Goal: Task Accomplishment & Management: Use online tool/utility

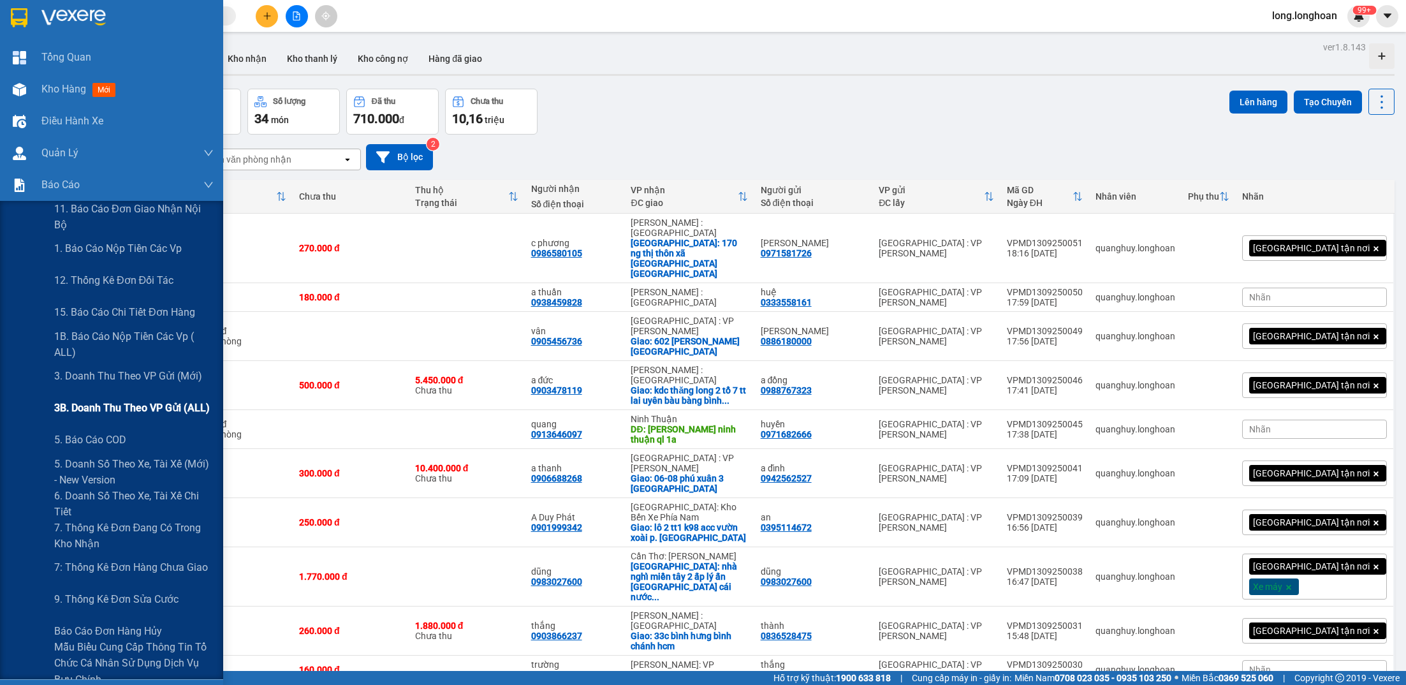
click at [182, 400] on span "3B. Doanh Thu theo VP Gửi (ALL)" at bounding box center [132, 408] width 156 height 16
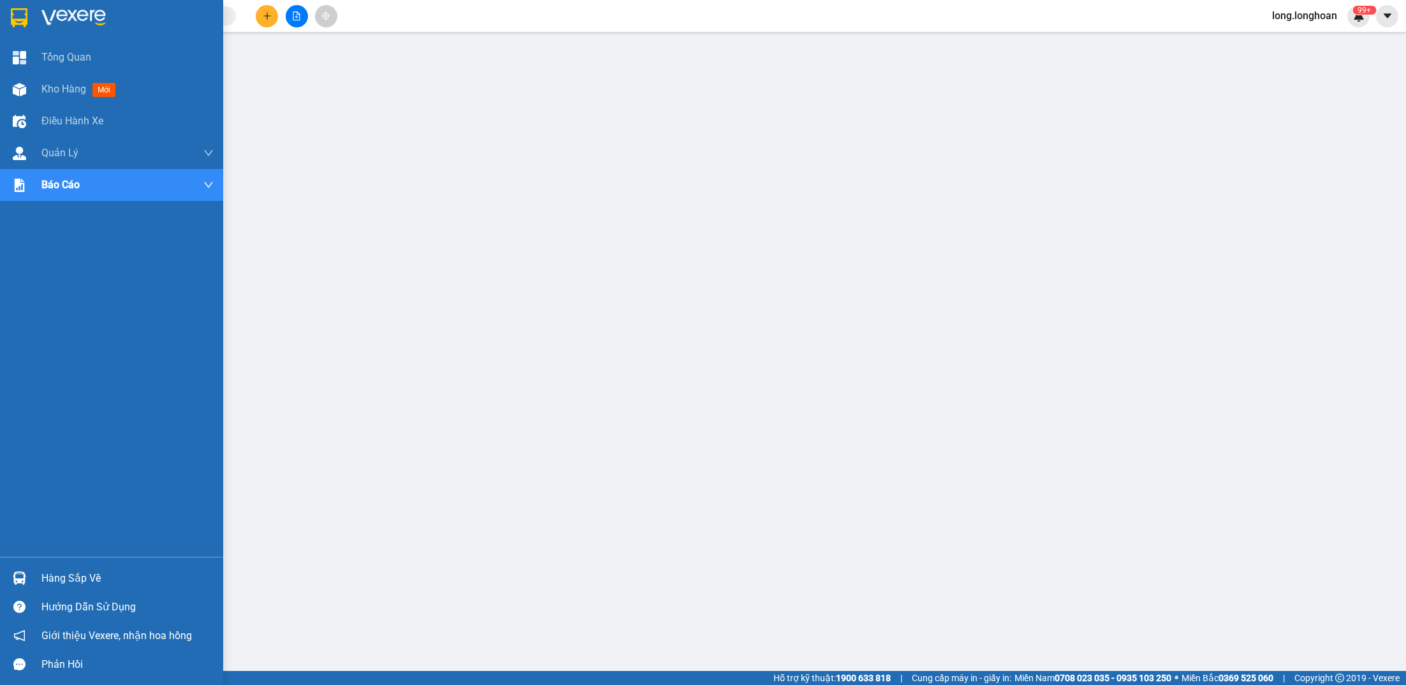
click at [3, 9] on div at bounding box center [111, 20] width 223 height 41
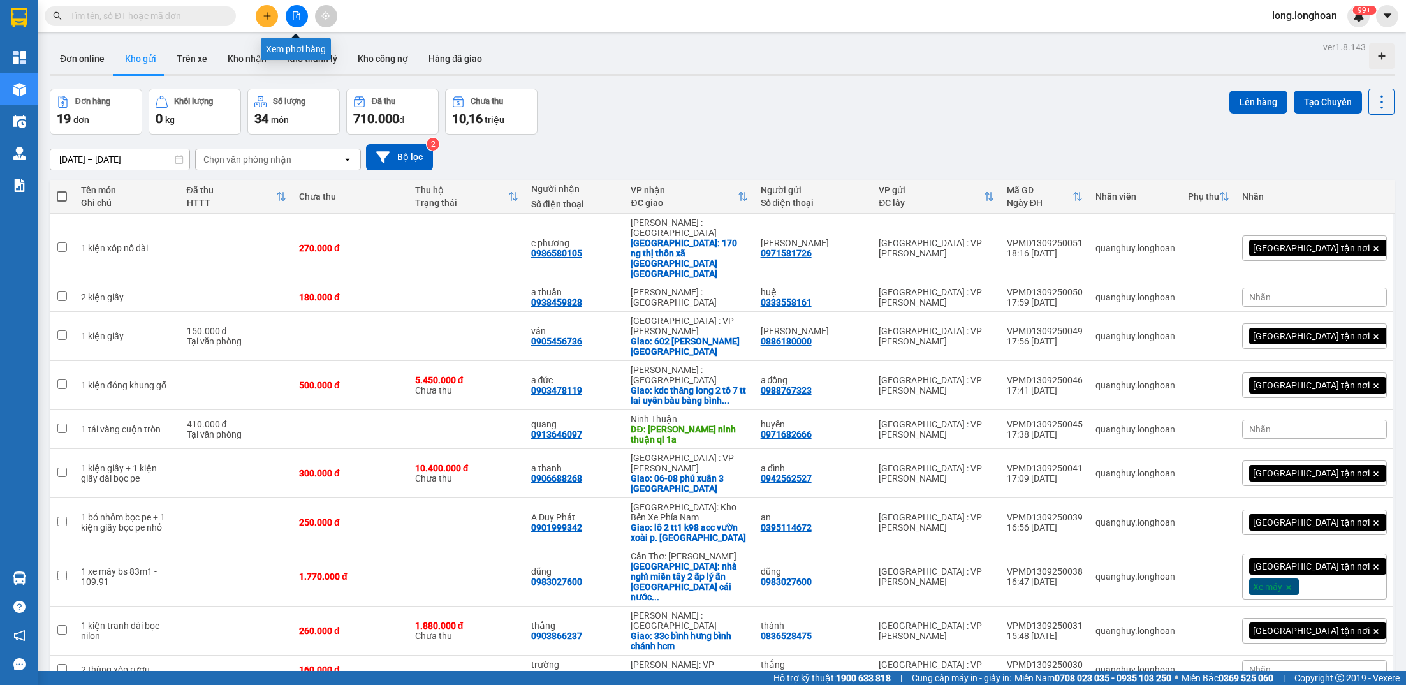
click at [295, 16] on icon "file-add" at bounding box center [296, 15] width 9 height 9
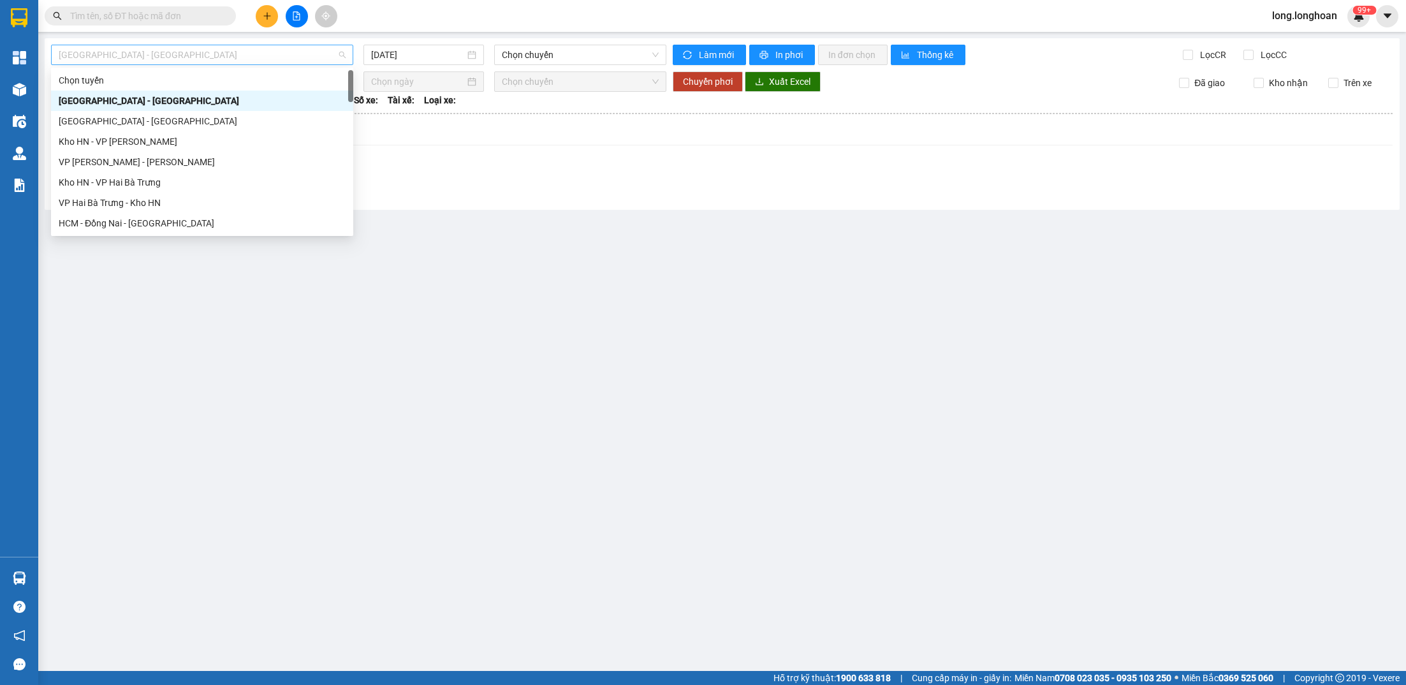
click at [256, 59] on span "[GEOGRAPHIC_DATA] - [GEOGRAPHIC_DATA]" at bounding box center [202, 54] width 287 height 19
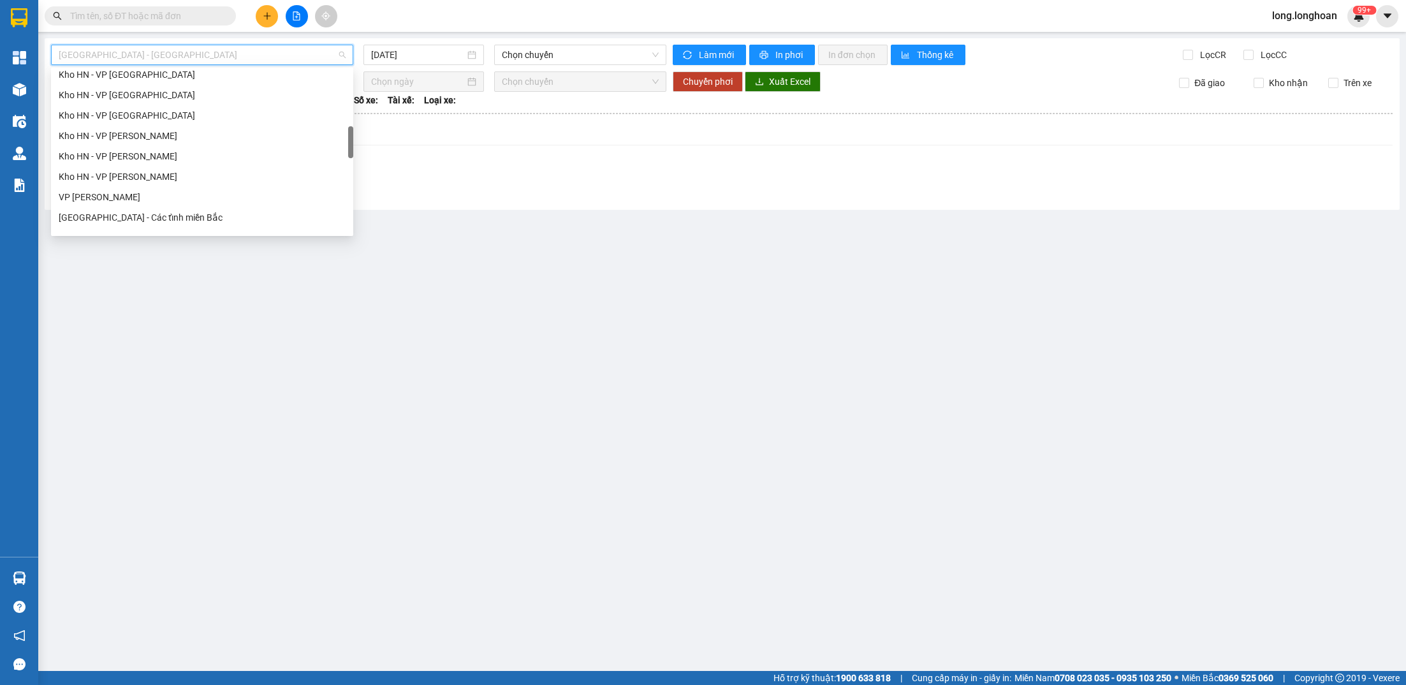
scroll to position [388, 0]
click at [184, 208] on div "[GEOGRAPHIC_DATA] - Các tỉnh miền Bắc" at bounding box center [202, 202] width 287 height 14
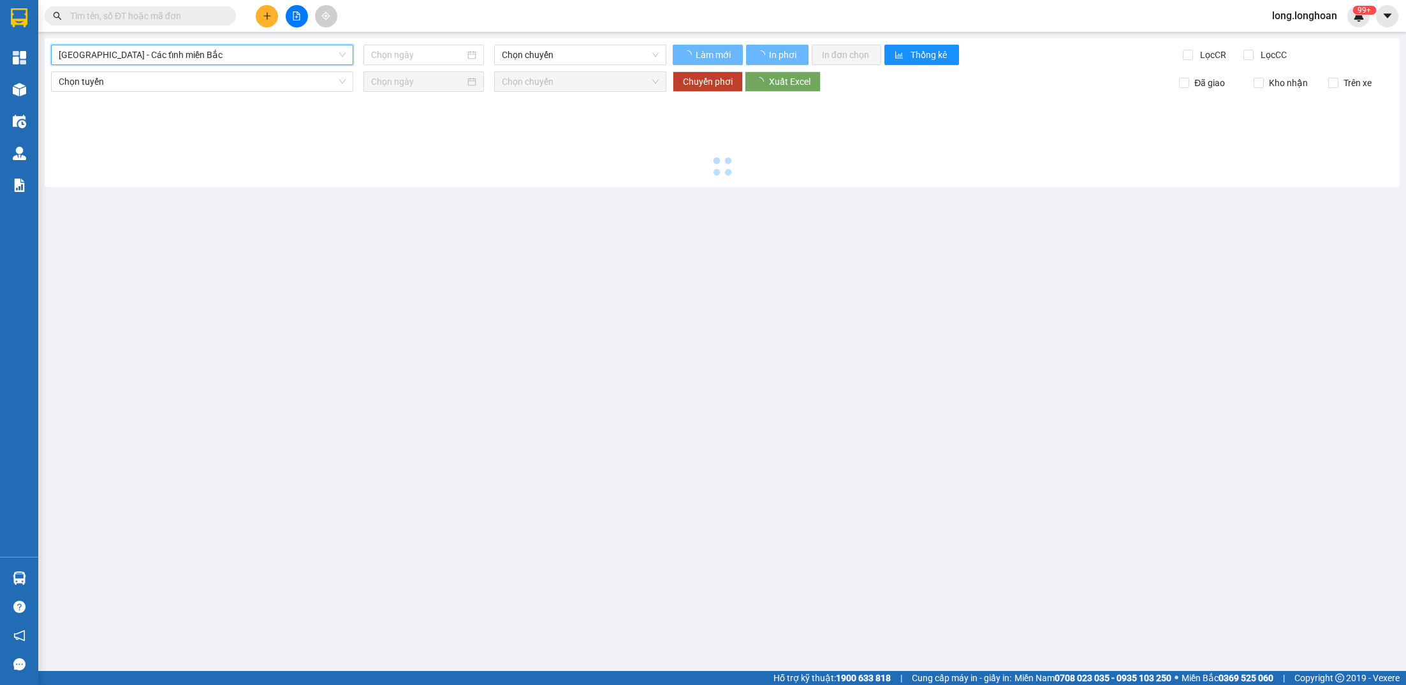
type input "[DATE]"
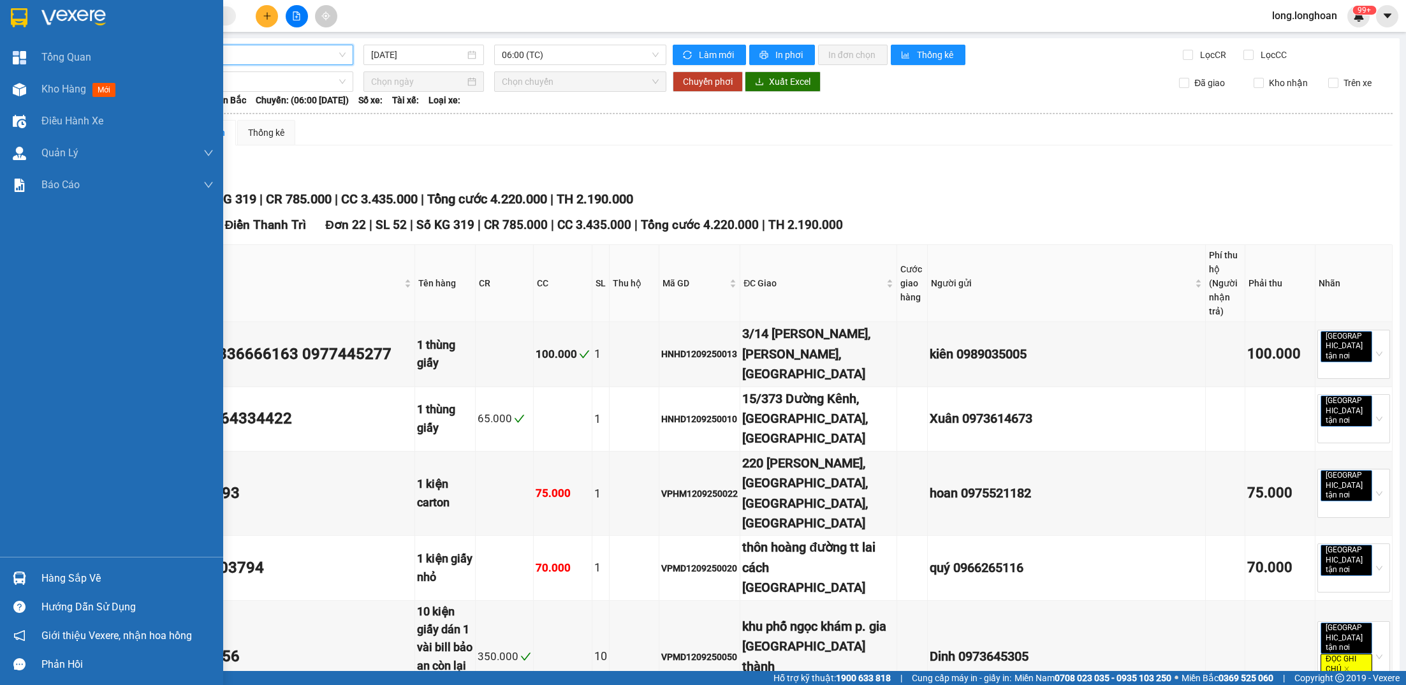
click at [26, 20] on img at bounding box center [19, 17] width 17 height 19
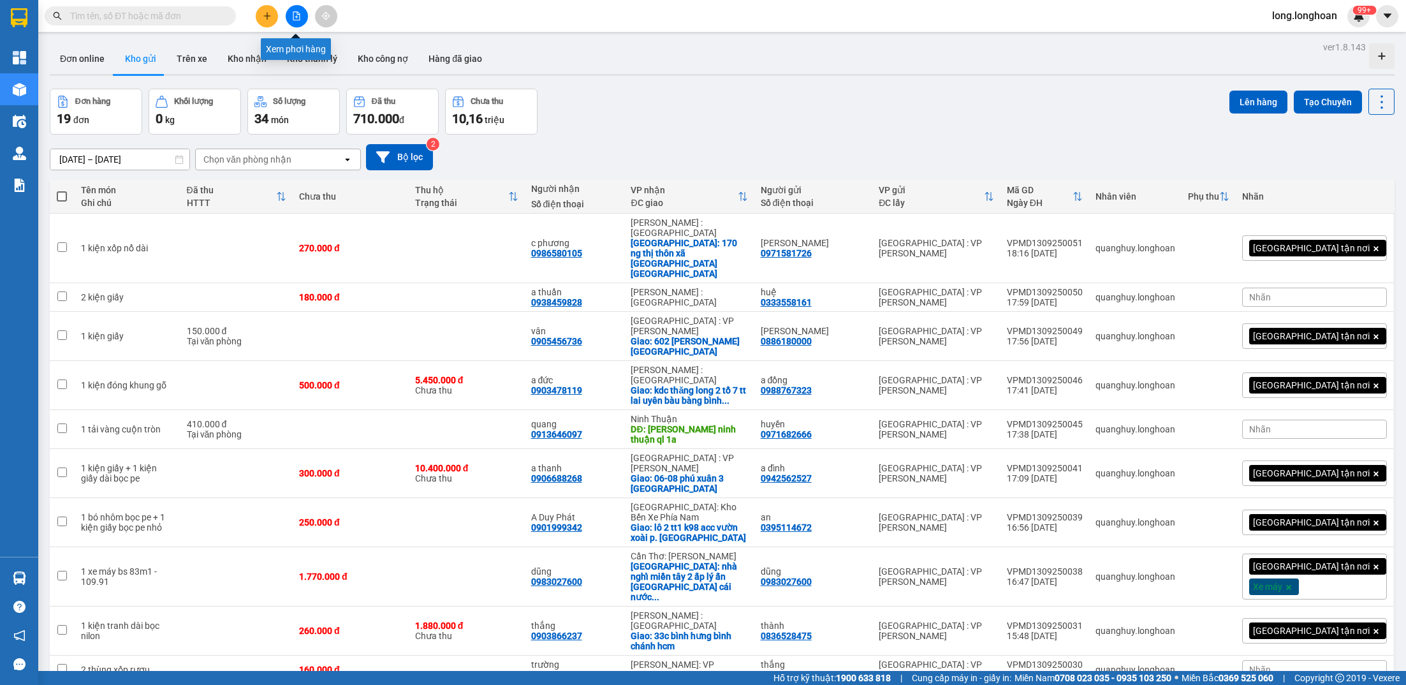
click at [299, 15] on icon "file-add" at bounding box center [296, 15] width 7 height 9
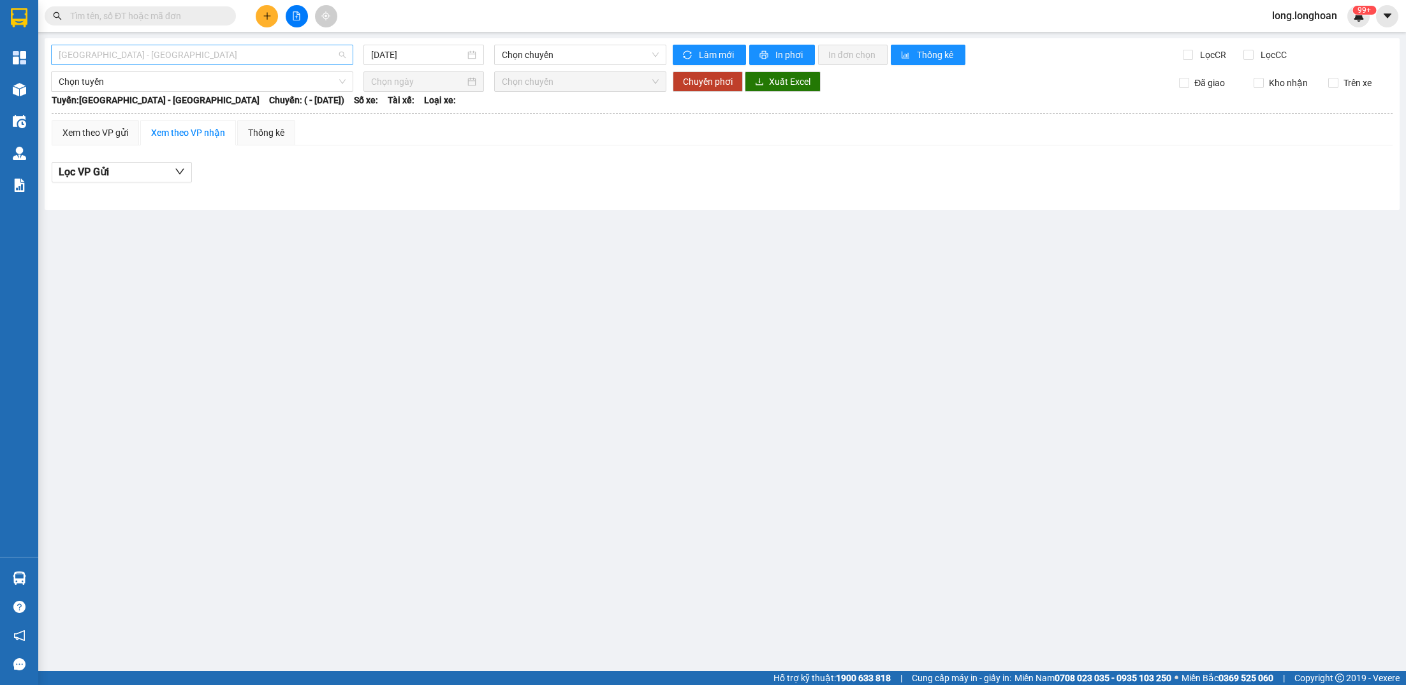
click at [212, 47] on span "[GEOGRAPHIC_DATA] - [GEOGRAPHIC_DATA]" at bounding box center [202, 54] width 287 height 19
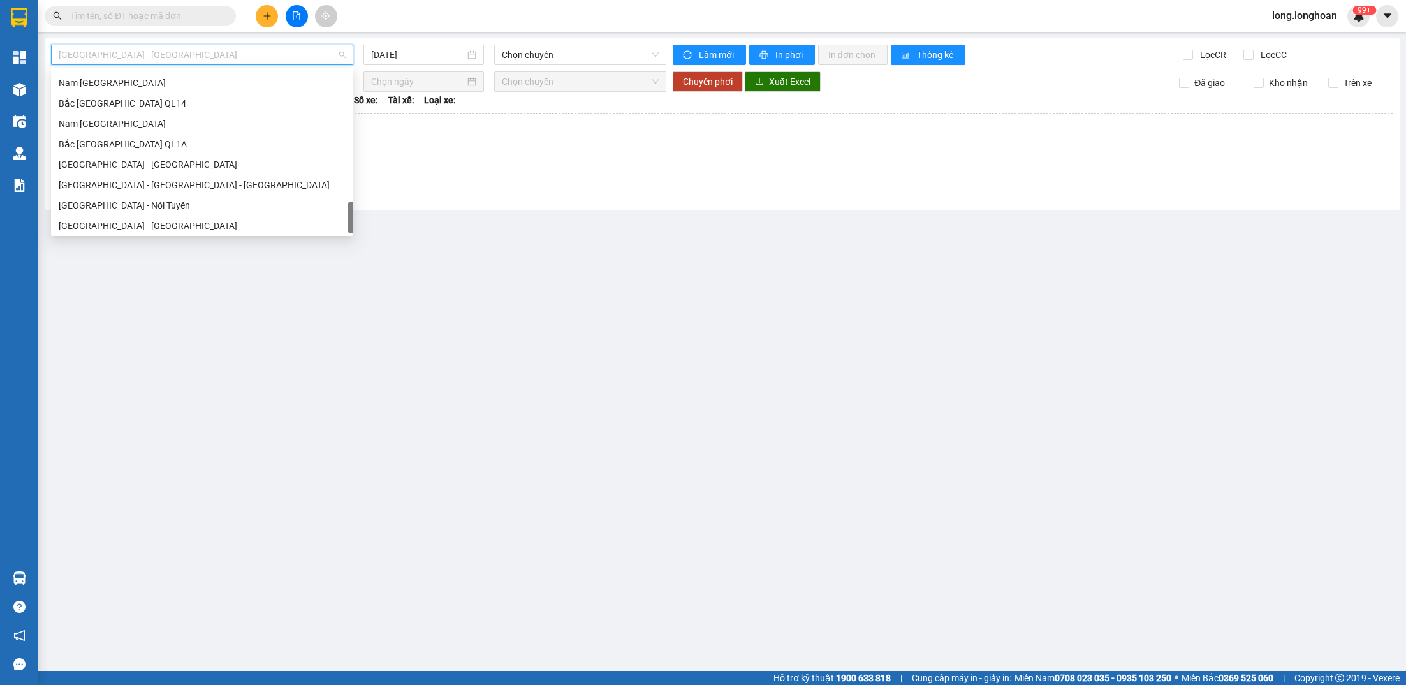
scroll to position [877, 0]
click at [172, 133] on div "Bắc [GEOGRAPHIC_DATA] QL1A" at bounding box center [202, 141] width 302 height 20
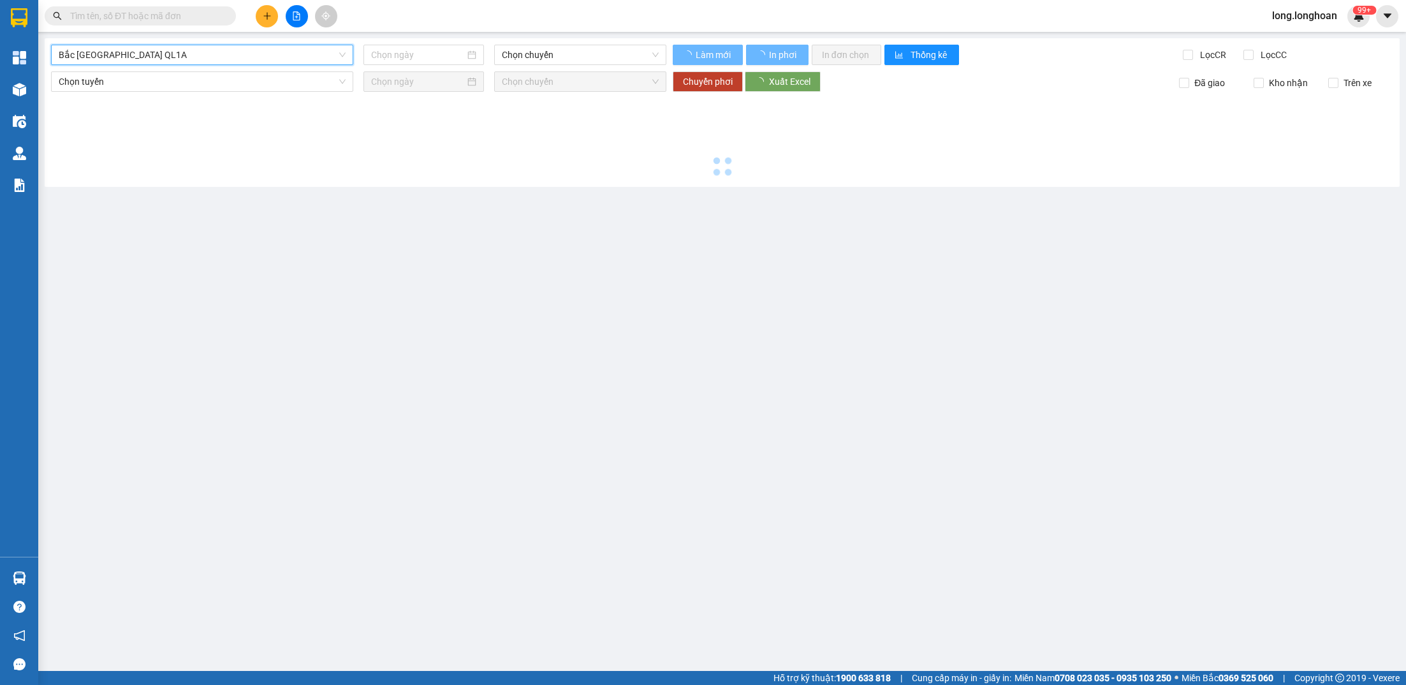
type input "[DATE]"
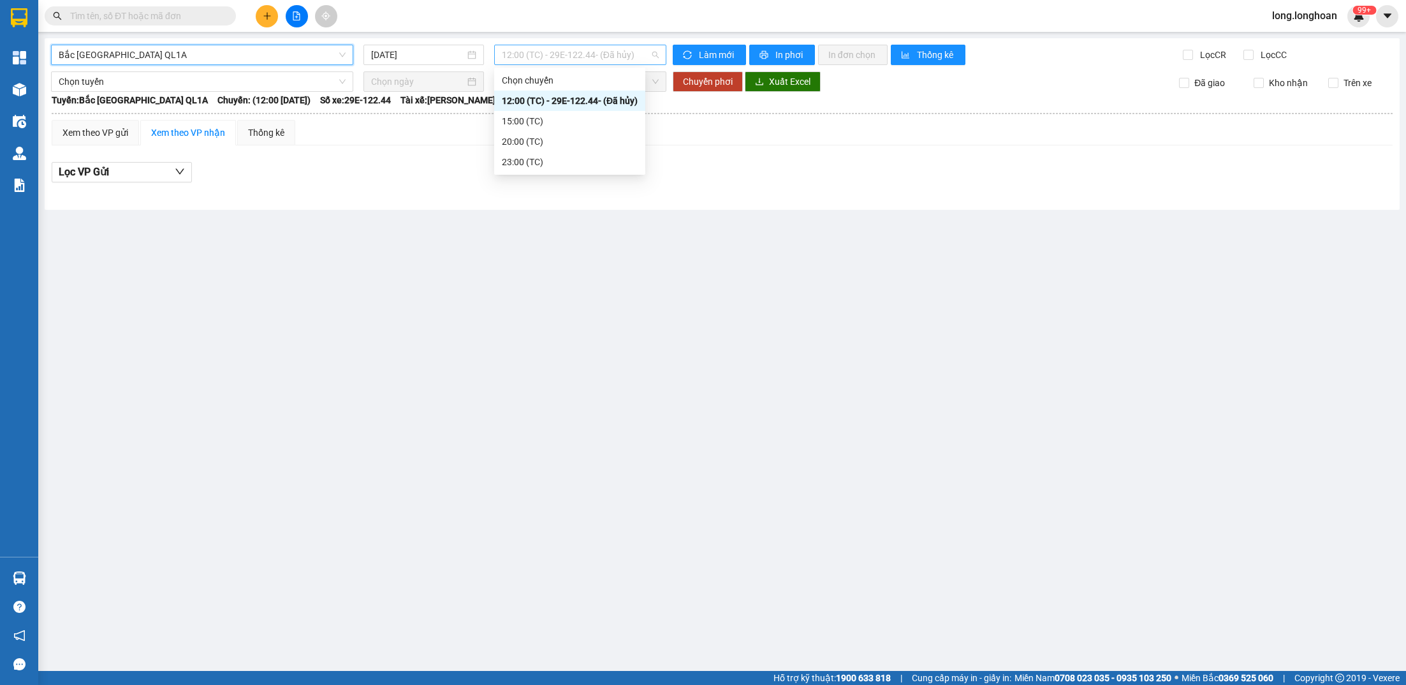
click at [609, 54] on span "12:00 (TC) - 29E-122.44 - (Đã hủy)" at bounding box center [580, 54] width 157 height 19
click at [587, 120] on div "15:00 (TC)" at bounding box center [570, 121] width 136 height 14
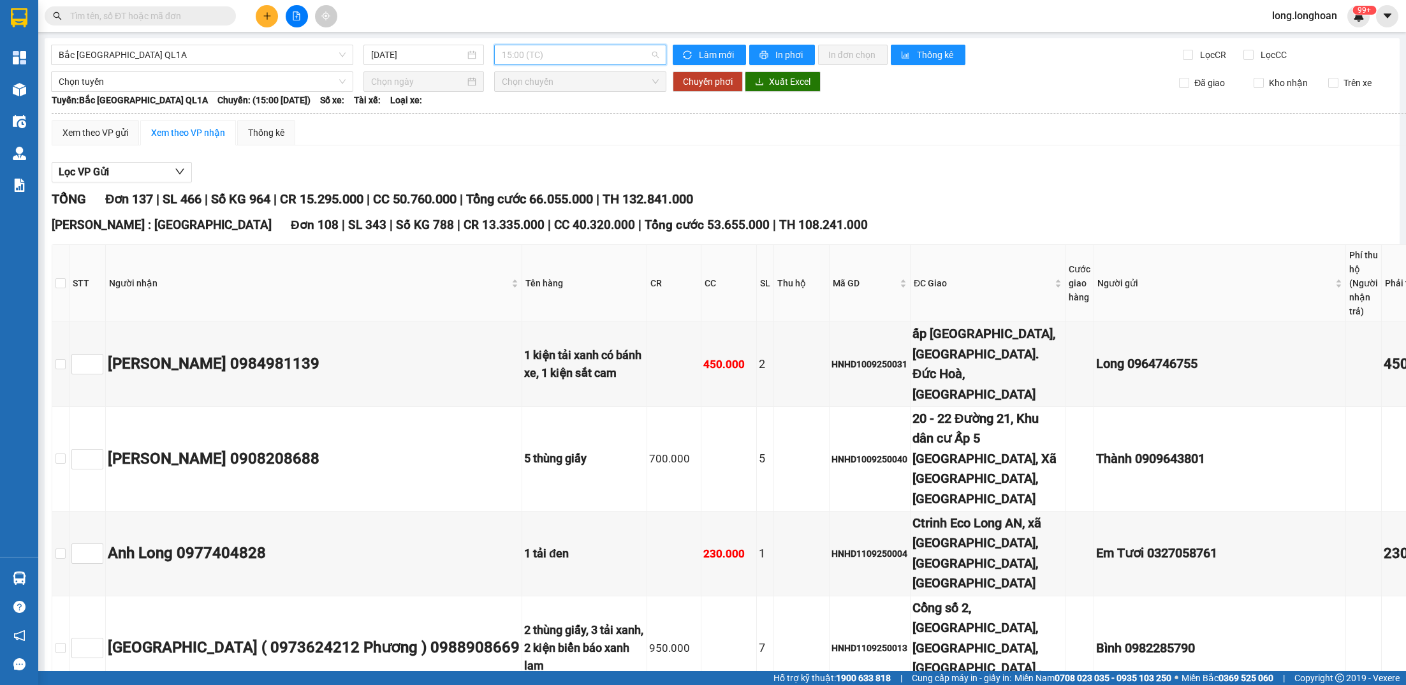
click at [629, 47] on span "15:00 (TC)" at bounding box center [580, 54] width 157 height 19
click at [562, 145] on div "20:00 (TC)" at bounding box center [568, 142] width 133 height 14
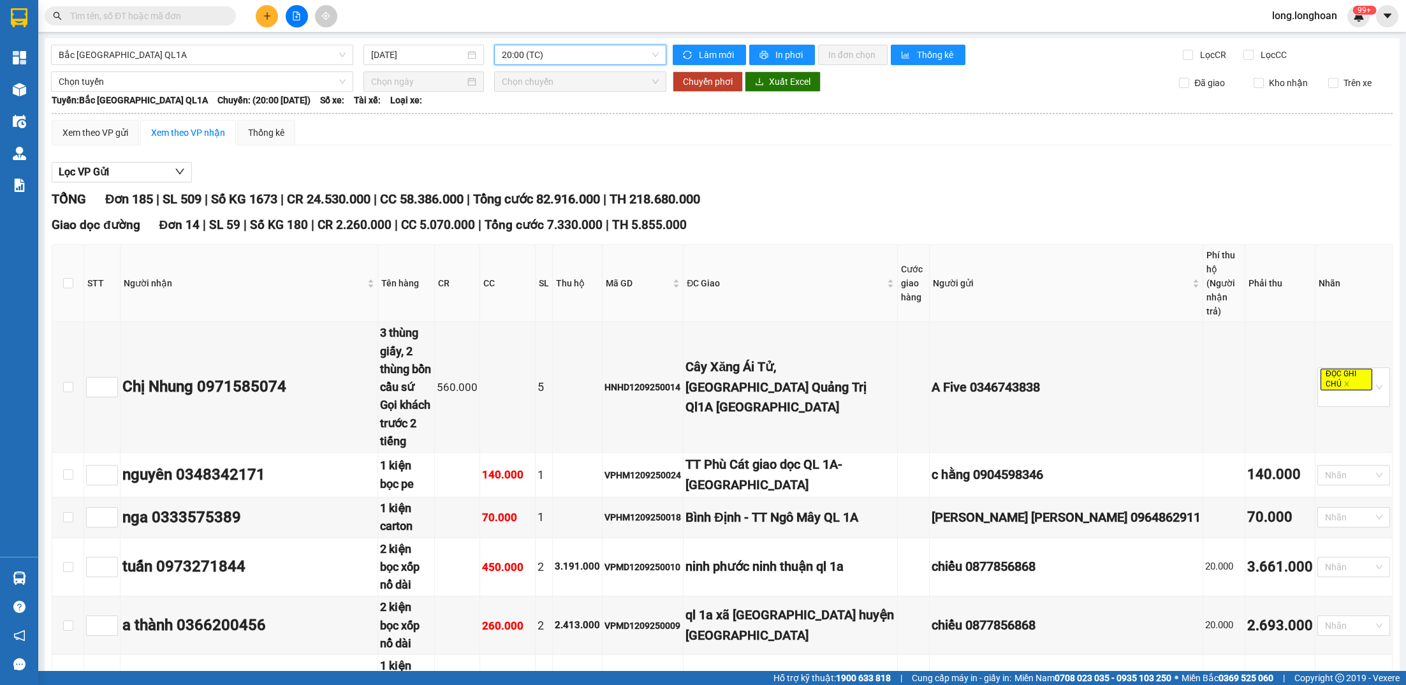
click at [528, 52] on span "20:00 (TC)" at bounding box center [580, 54] width 157 height 19
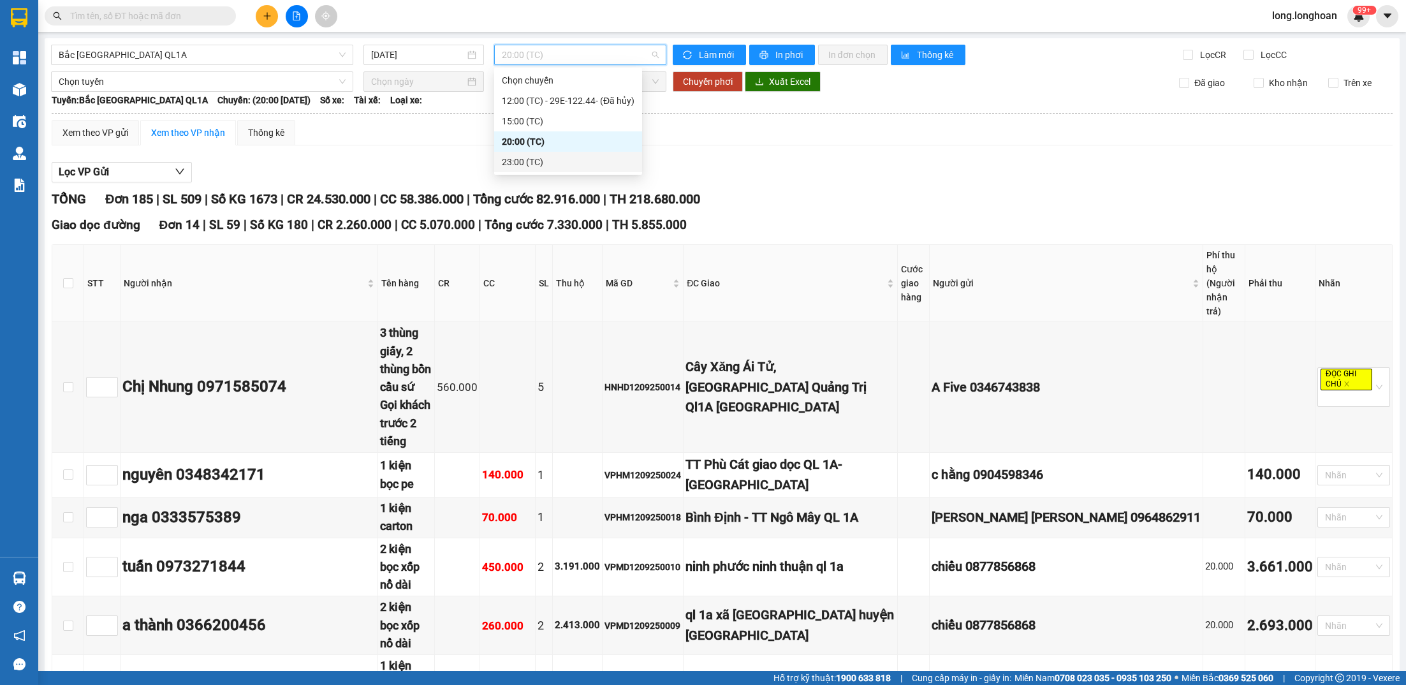
click at [546, 156] on div "23:00 (TC)" at bounding box center [568, 162] width 133 height 14
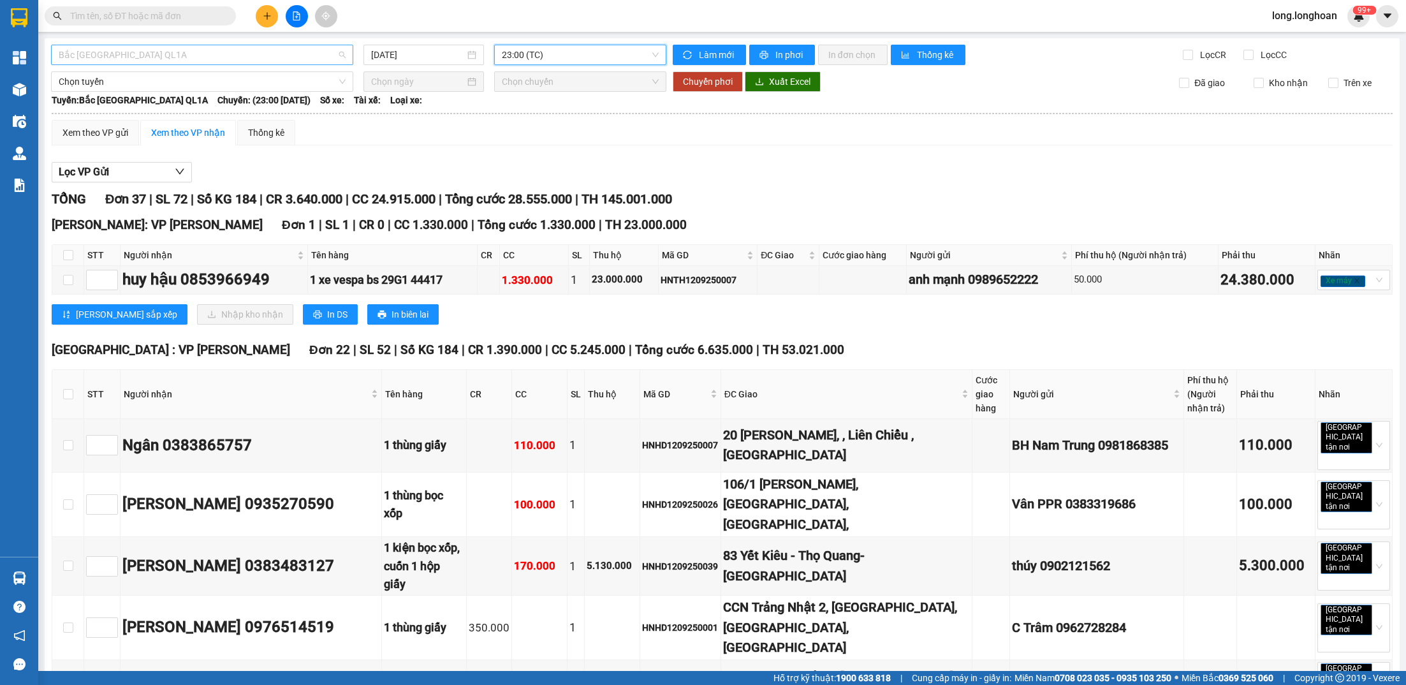
click at [80, 59] on span "Bắc [GEOGRAPHIC_DATA] QL1A" at bounding box center [202, 54] width 287 height 19
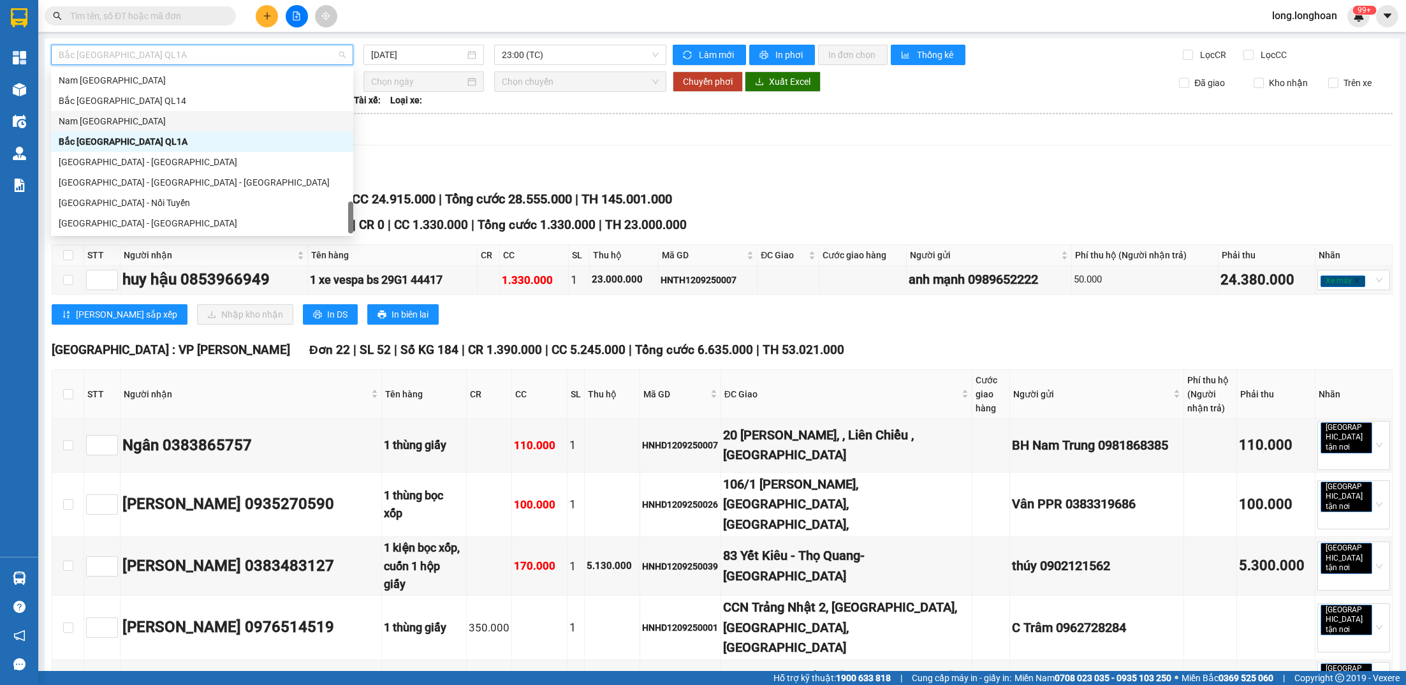
click at [136, 120] on div "Nam [GEOGRAPHIC_DATA]" at bounding box center [202, 121] width 287 height 14
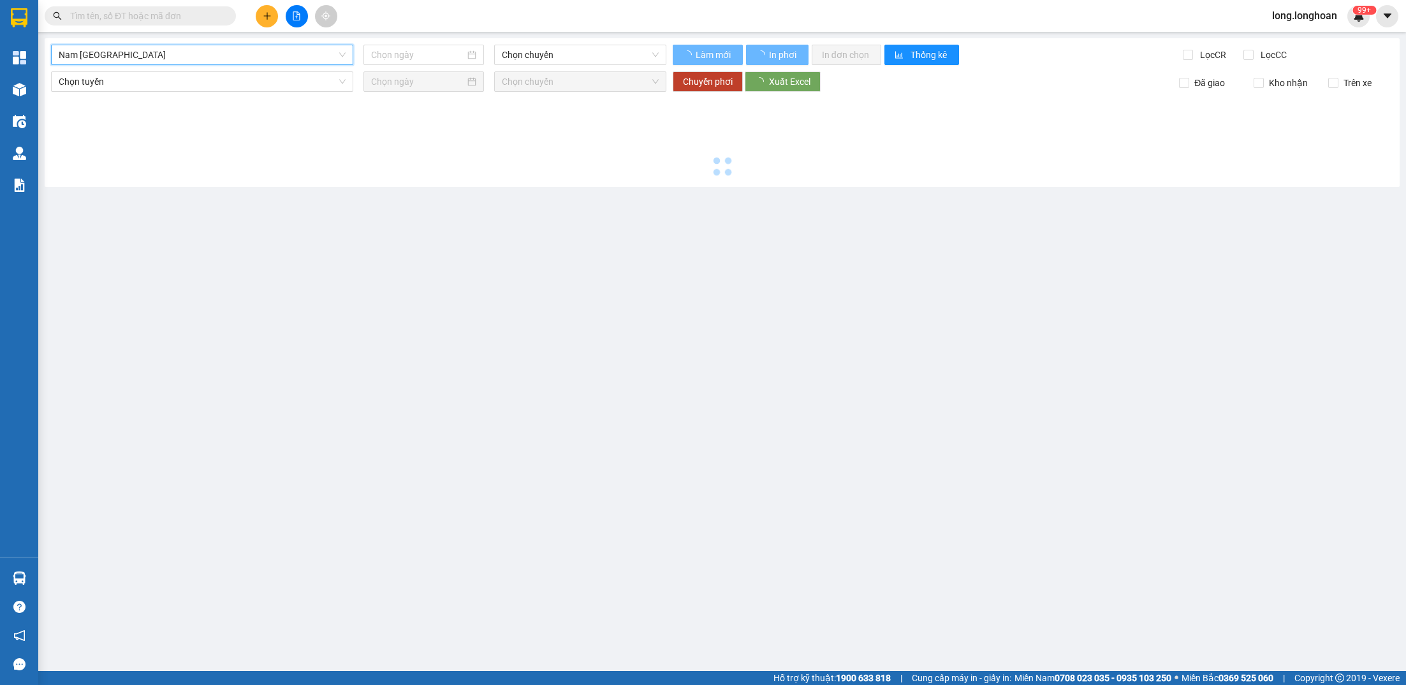
type input "[DATE]"
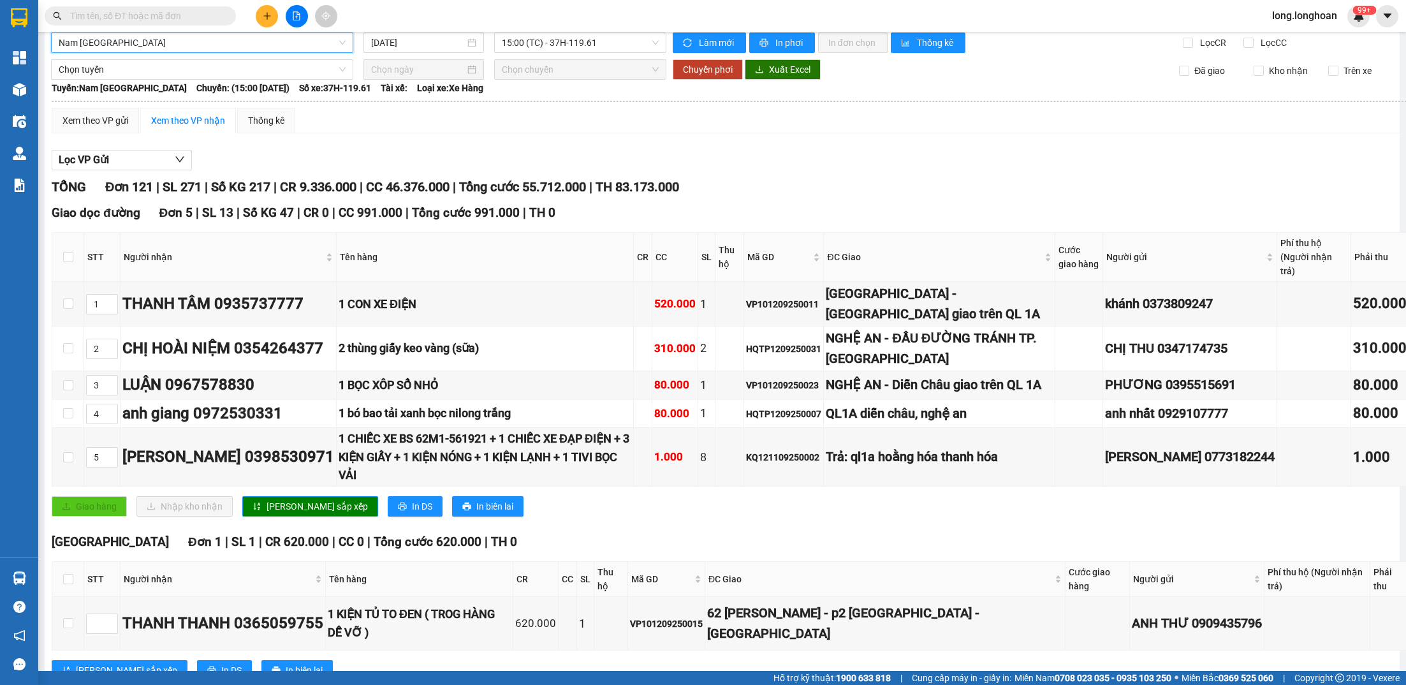
scroll to position [14, 0]
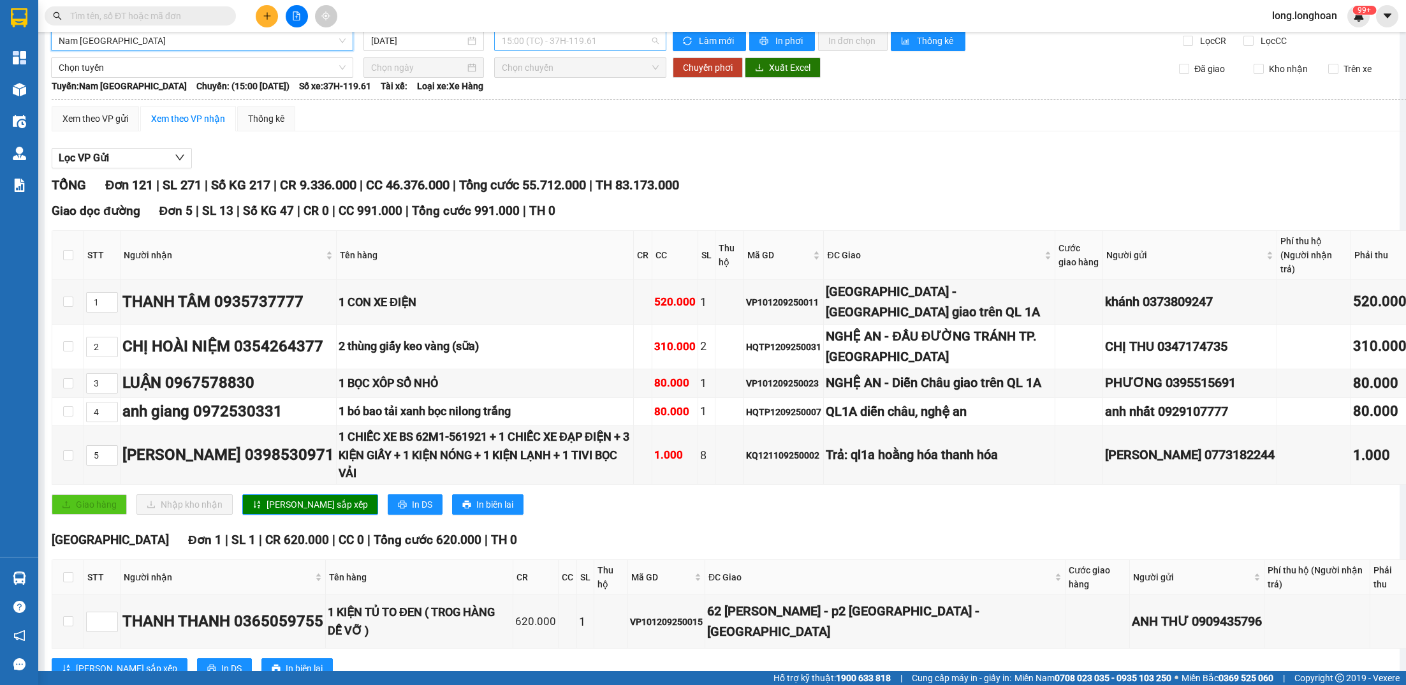
click at [597, 43] on span "15:00 (TC) - 37H-119.61" at bounding box center [580, 40] width 157 height 19
click at [577, 112] on div "21:00 (TC) - 29E-097.92" at bounding box center [551, 106] width 99 height 14
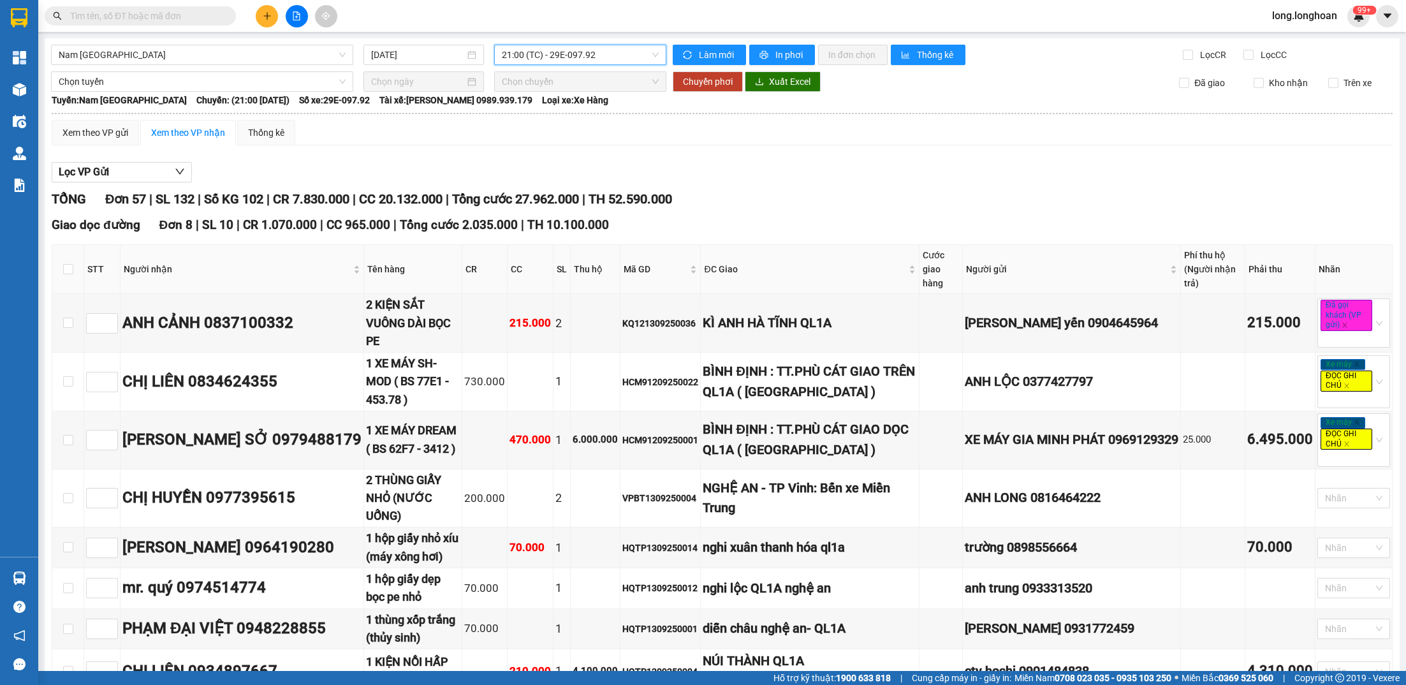
click at [549, 53] on span "21:00 (TC) - 29E-097.92" at bounding box center [580, 54] width 157 height 19
click at [549, 95] on div "15:00 (TC) - 37H-119.61" at bounding box center [551, 101] width 99 height 14
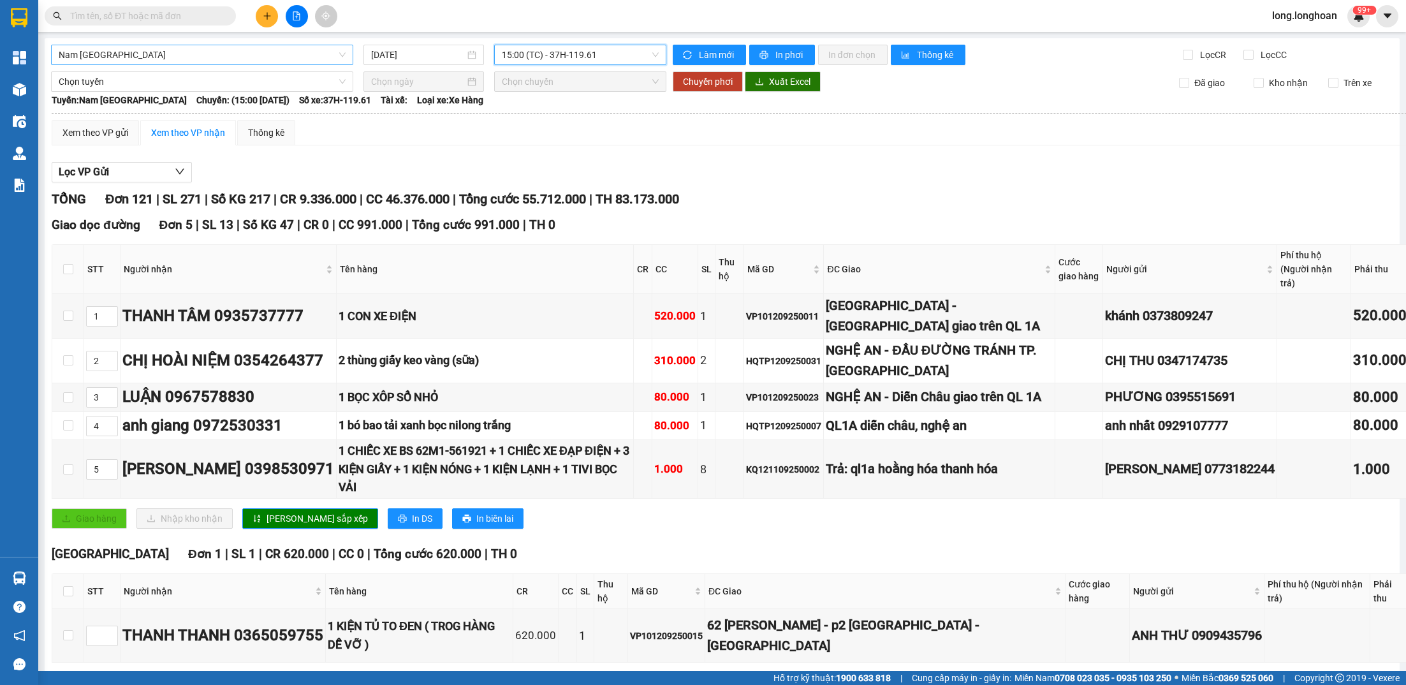
click at [168, 57] on span "Nam [GEOGRAPHIC_DATA]" at bounding box center [202, 54] width 287 height 19
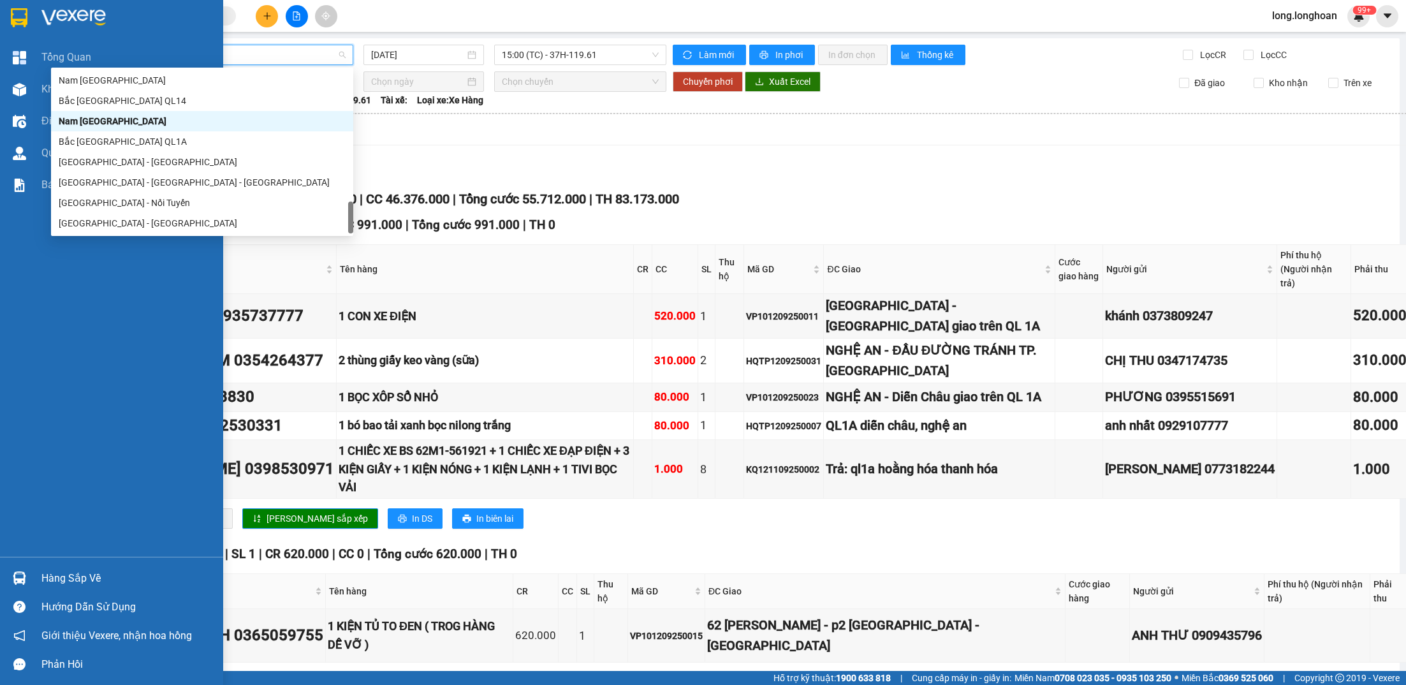
click at [18, 18] on img at bounding box center [19, 17] width 17 height 19
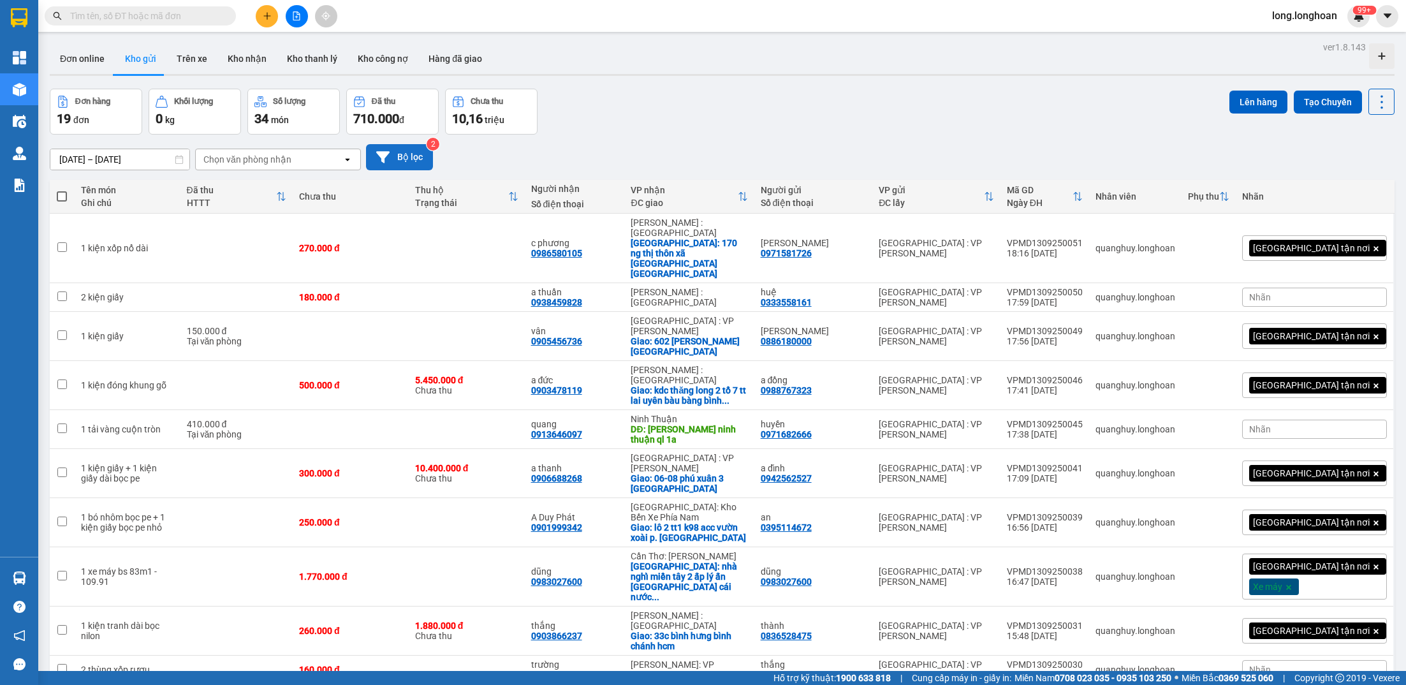
click at [381, 155] on icon at bounding box center [382, 156] width 13 height 11
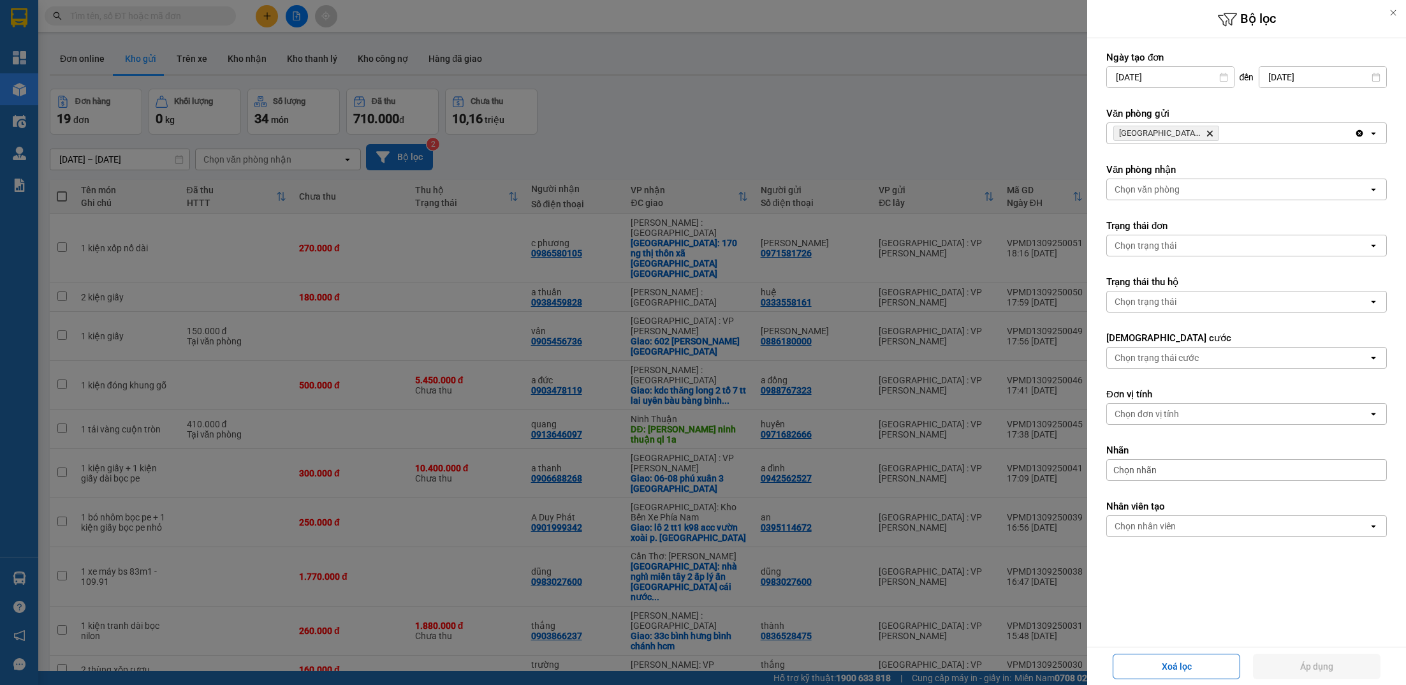
click at [1211, 136] on icon "Delete" at bounding box center [1210, 133] width 8 height 8
click at [1211, 136] on div "Chọn văn phòng" at bounding box center [1237, 133] width 261 height 20
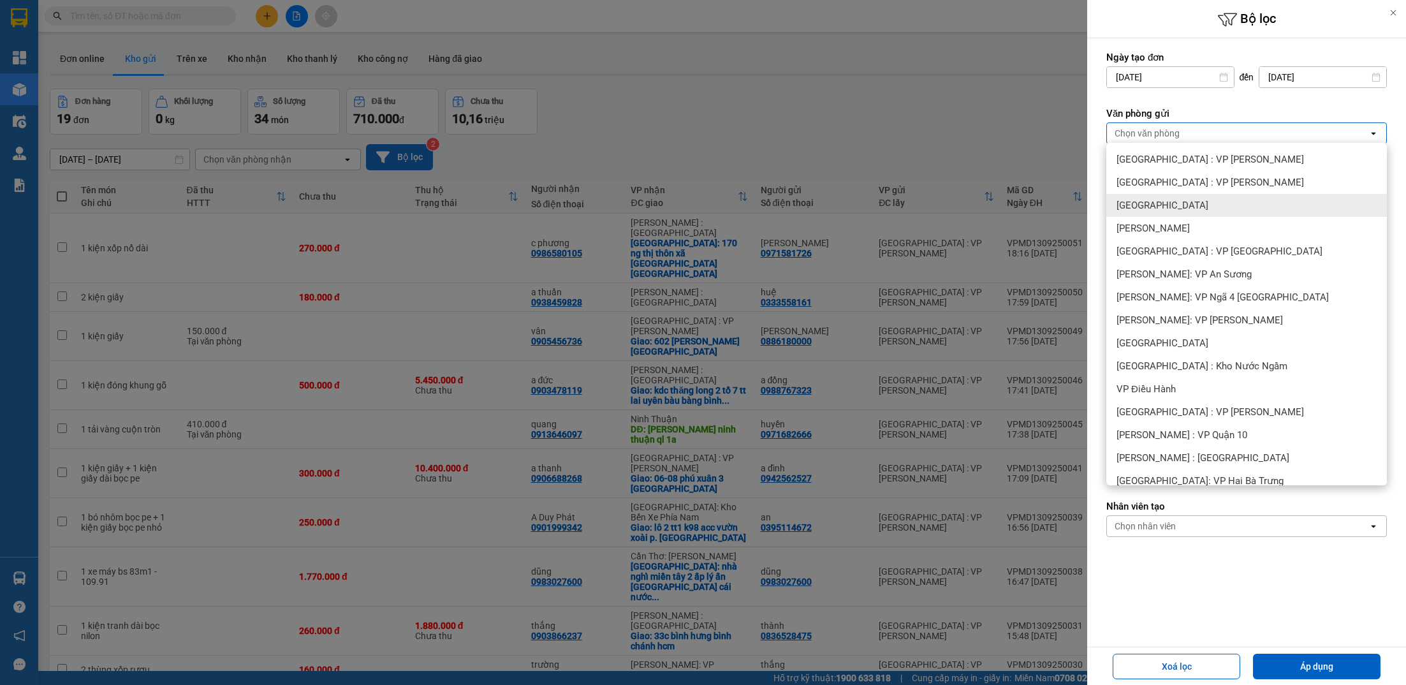
scroll to position [356, 0]
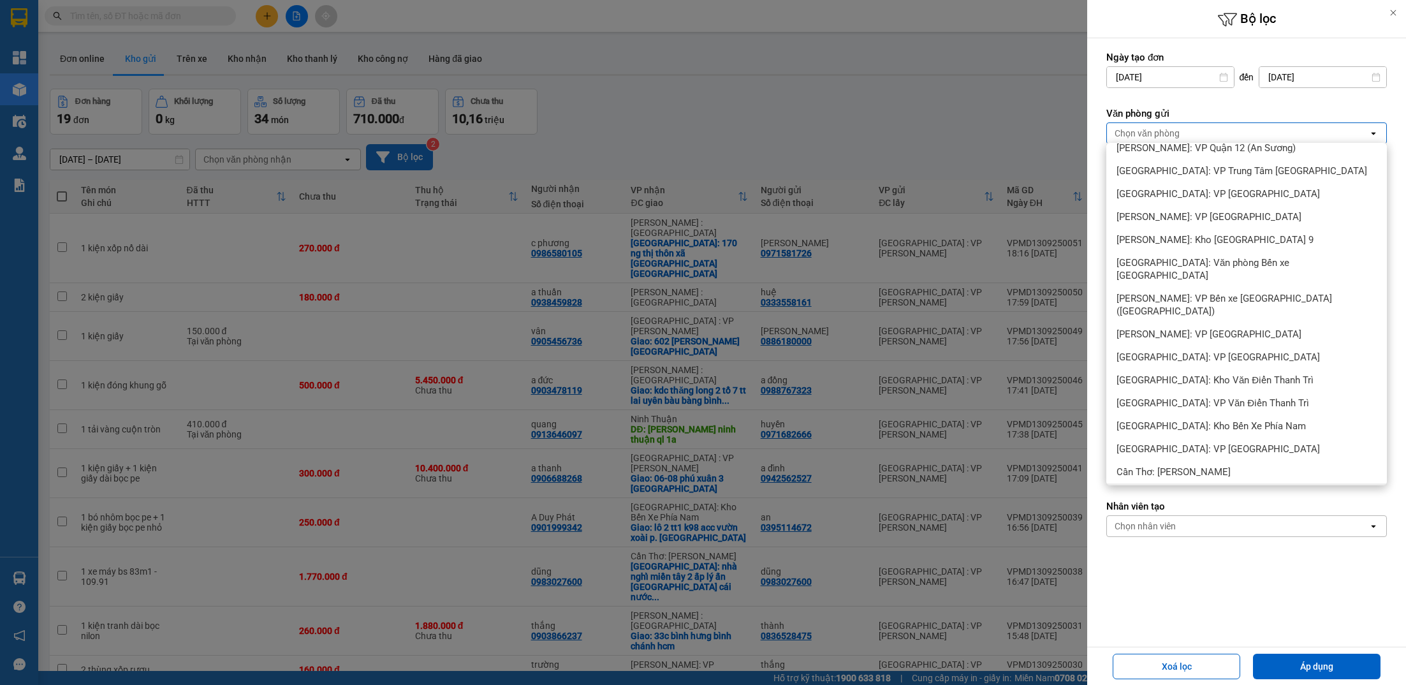
click at [1202, 488] on span "[GEOGRAPHIC_DATA]: VP Quy Nhơn" at bounding box center [1192, 494] width 153 height 13
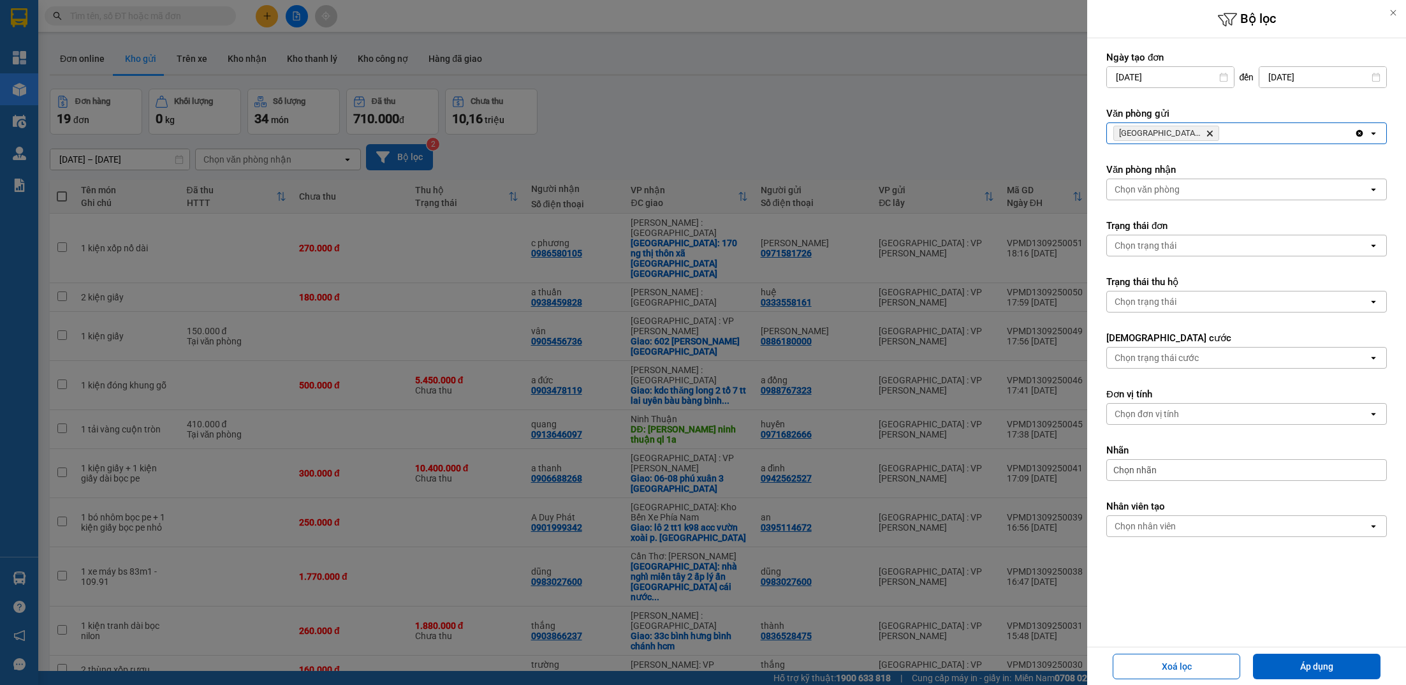
click at [1208, 133] on icon "Bình Định: VP Quy Nhơn, close by backspace" at bounding box center [1210, 134] width 6 height 6
click at [1208, 133] on div "[GEOGRAPHIC_DATA]: VP Quy Nhơn Delete" at bounding box center [1230, 133] width 247 height 20
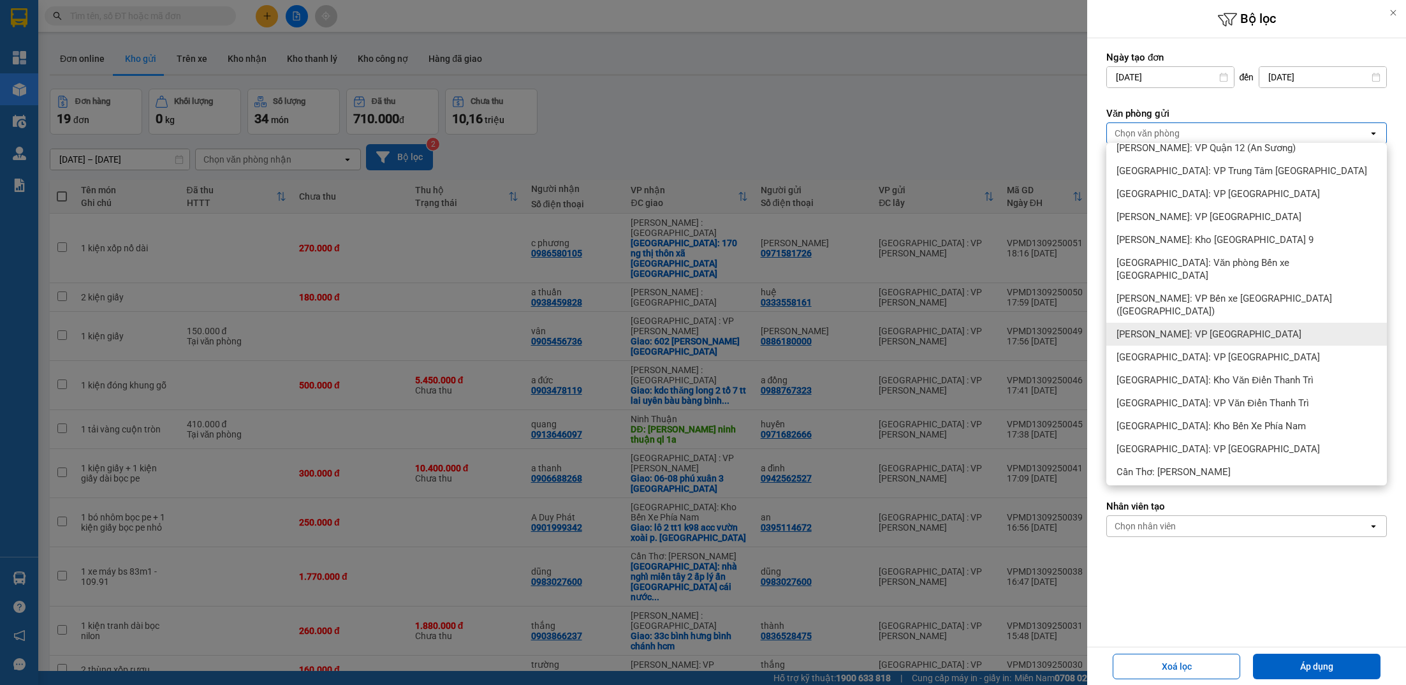
click at [1216, 328] on span "[PERSON_NAME]: VP [GEOGRAPHIC_DATA]" at bounding box center [1208, 334] width 185 height 13
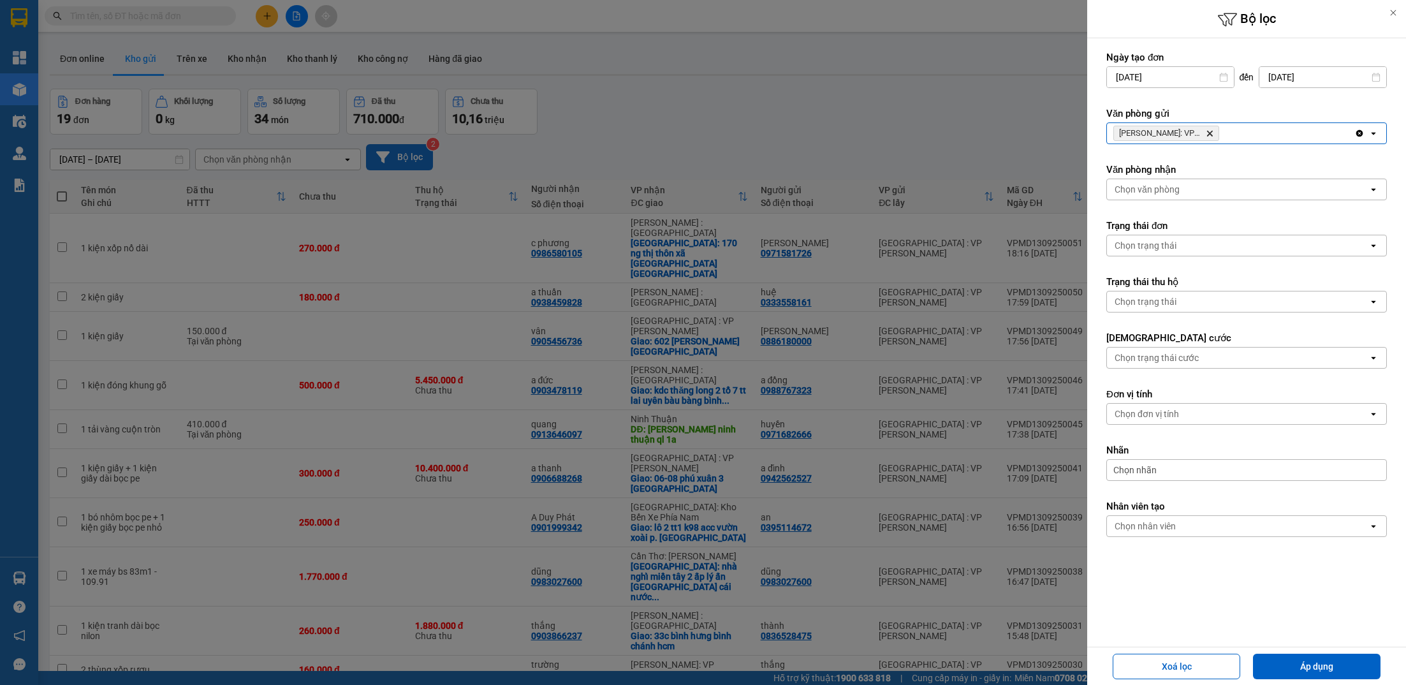
click at [1269, 131] on div "[PERSON_NAME]: VP [GEOGRAPHIC_DATA]" at bounding box center [1230, 133] width 247 height 20
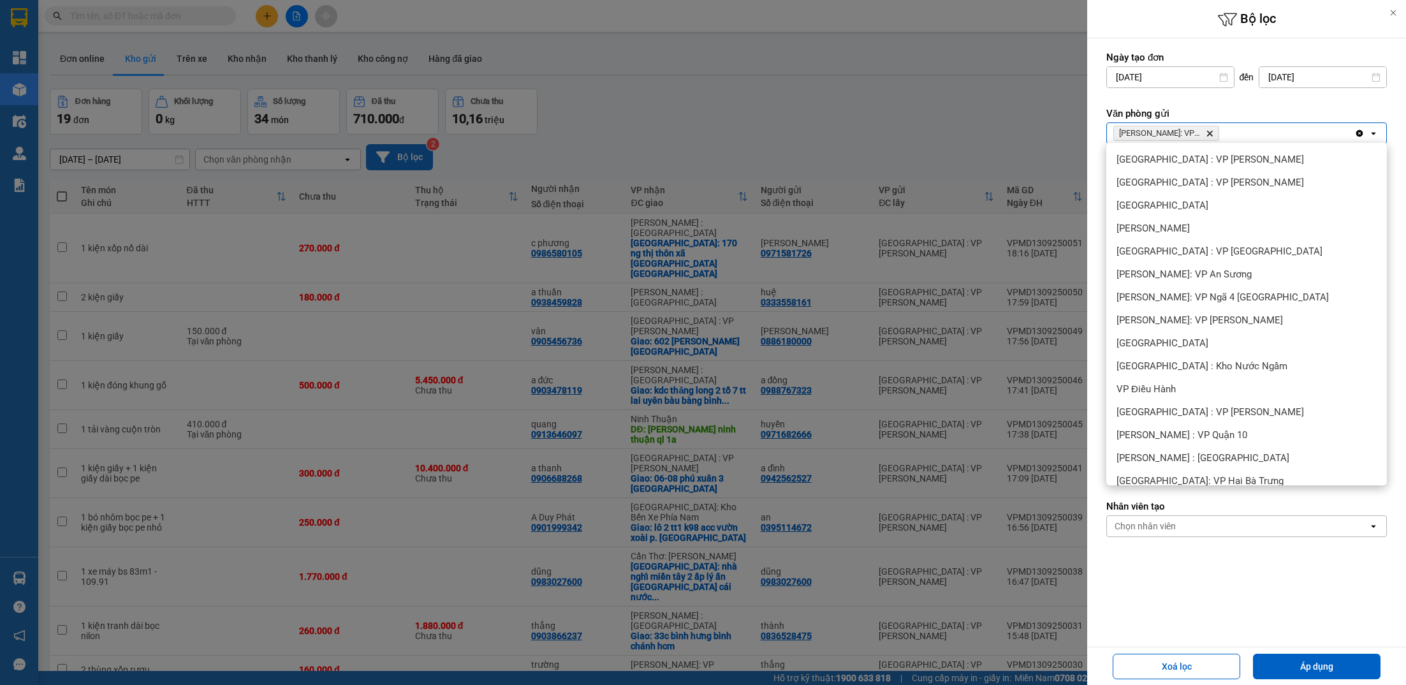
scroll to position [350, 0]
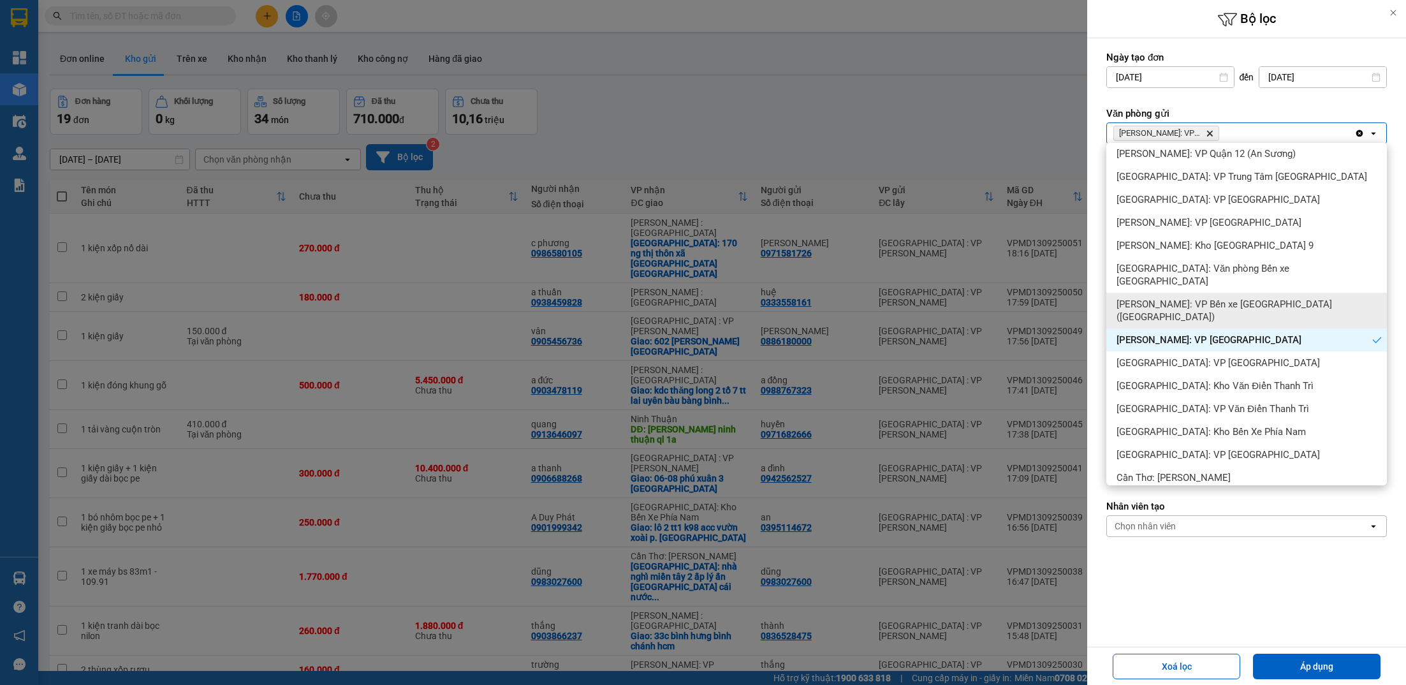
click at [1219, 293] on div "[PERSON_NAME]: VP Bến xe [GEOGRAPHIC_DATA] ([GEOGRAPHIC_DATA])" at bounding box center [1246, 311] width 281 height 36
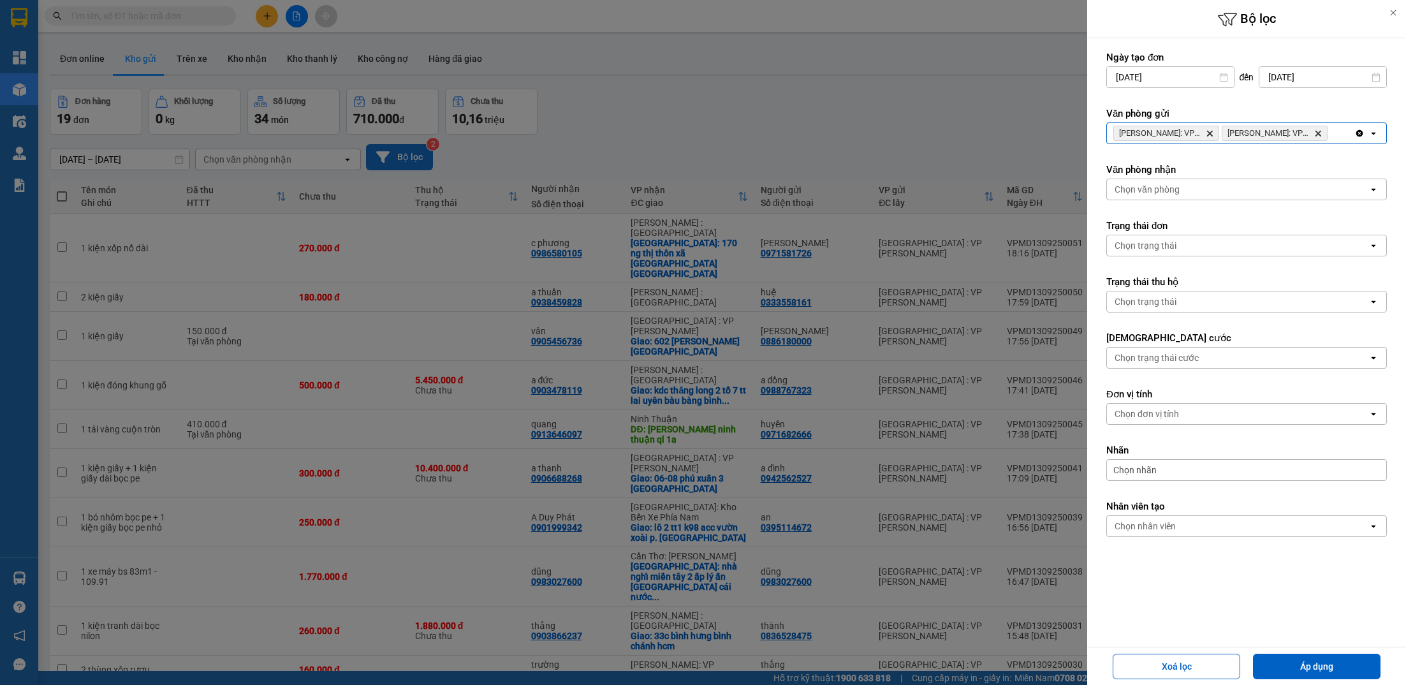
click at [1336, 136] on div "[GEOGRAPHIC_DATA]: VP [GEOGRAPHIC_DATA] Delete Hồ Chí [GEOGRAPHIC_DATA]: VP Bến…" at bounding box center [1230, 133] width 247 height 20
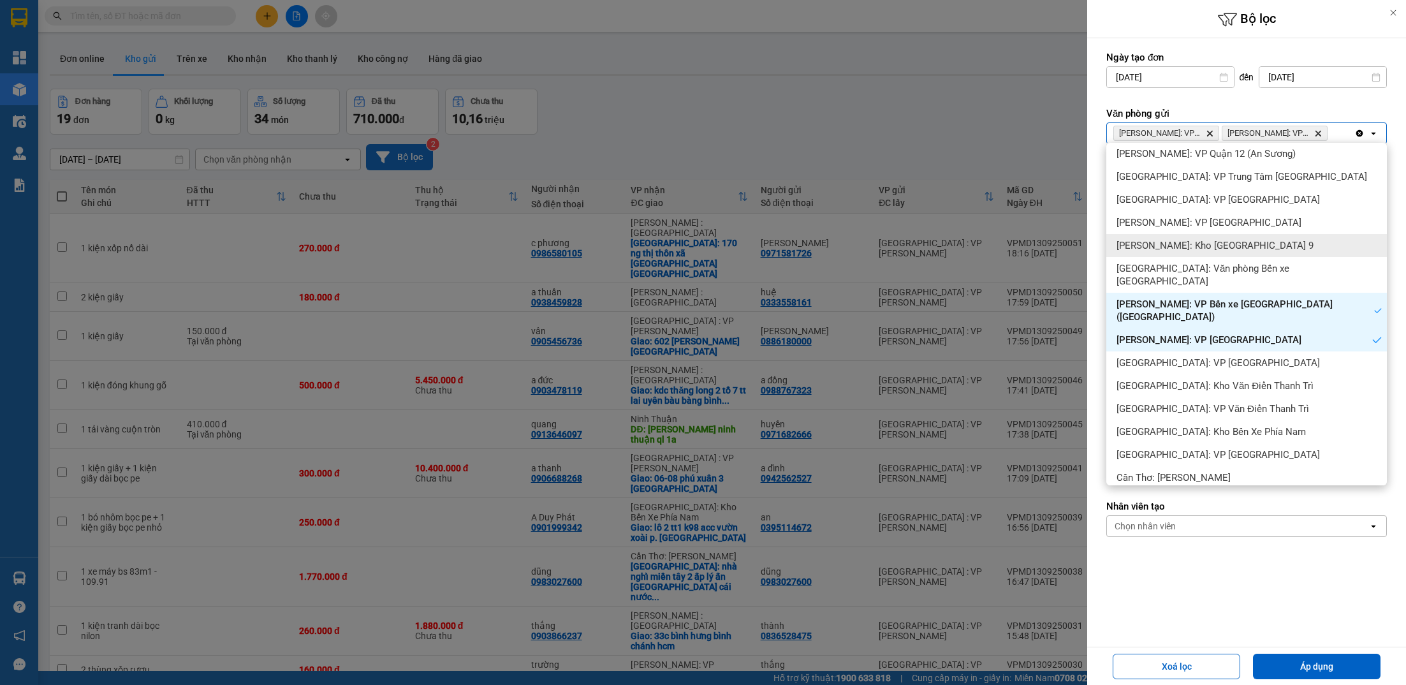
click at [1227, 251] on span "[PERSON_NAME]: Kho [GEOGRAPHIC_DATA] 9" at bounding box center [1214, 245] width 197 height 13
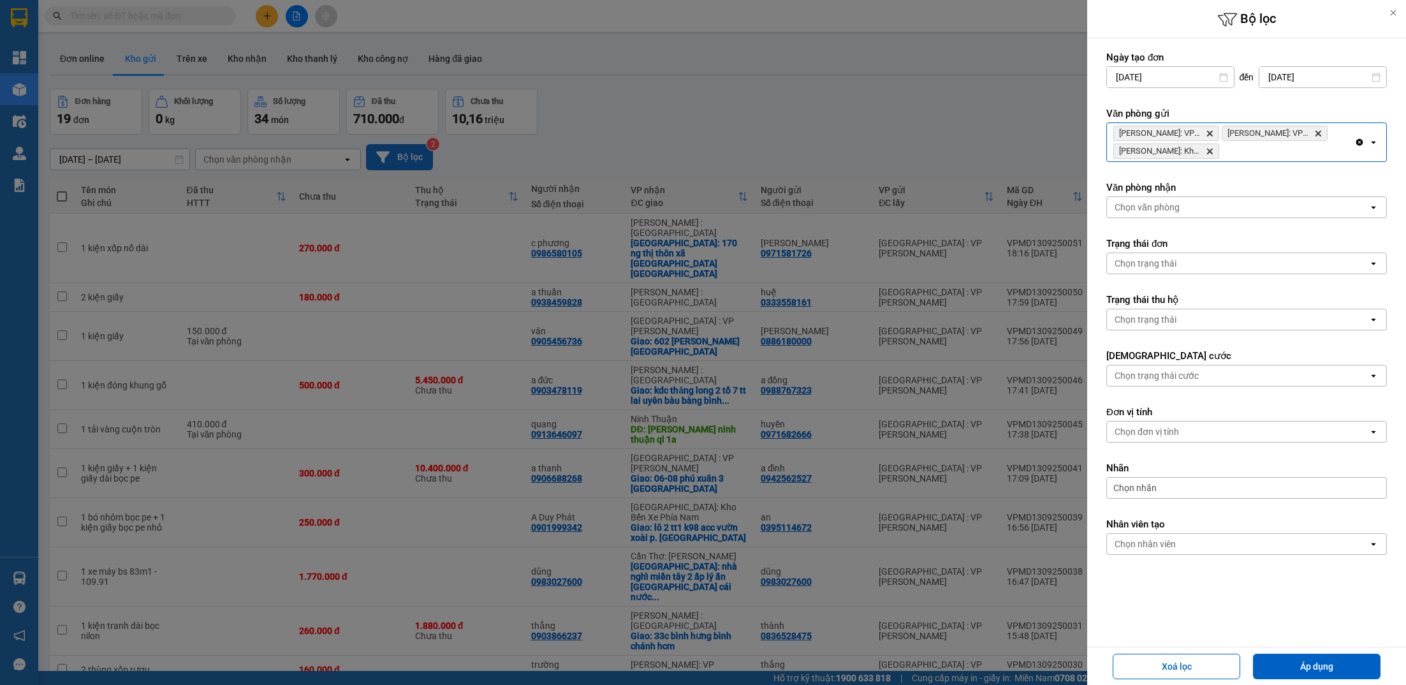
click at [1306, 140] on span "[PERSON_NAME]: VP Bến xe [GEOGRAPHIC_DATA] ([GEOGRAPHIC_DATA]) [GEOGRAPHIC_DATA]" at bounding box center [1274, 133] width 106 height 15
click at [1280, 156] on div "[GEOGRAPHIC_DATA]: VP [GEOGRAPHIC_DATA] Delete Hồ Chí [GEOGRAPHIC_DATA]: VP Bến…" at bounding box center [1230, 142] width 247 height 38
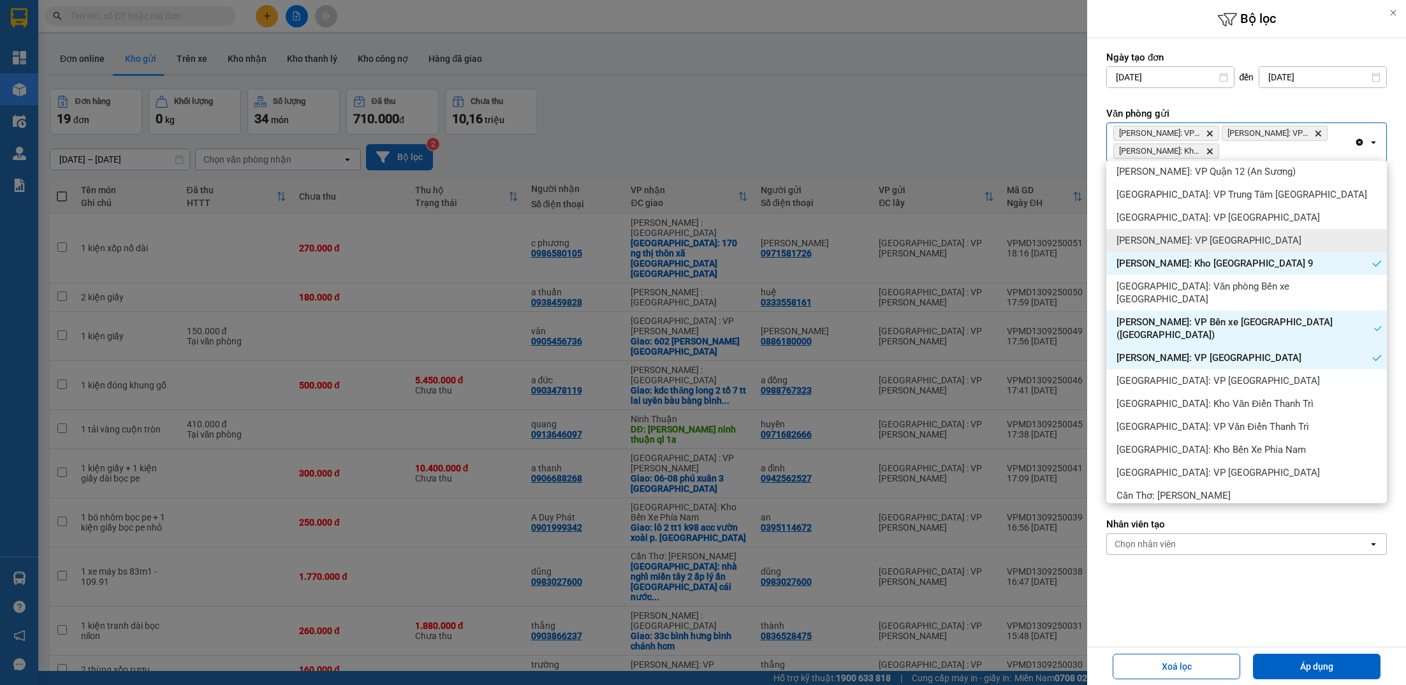
click at [1230, 245] on span "[PERSON_NAME]: VP [GEOGRAPHIC_DATA]" at bounding box center [1208, 240] width 185 height 13
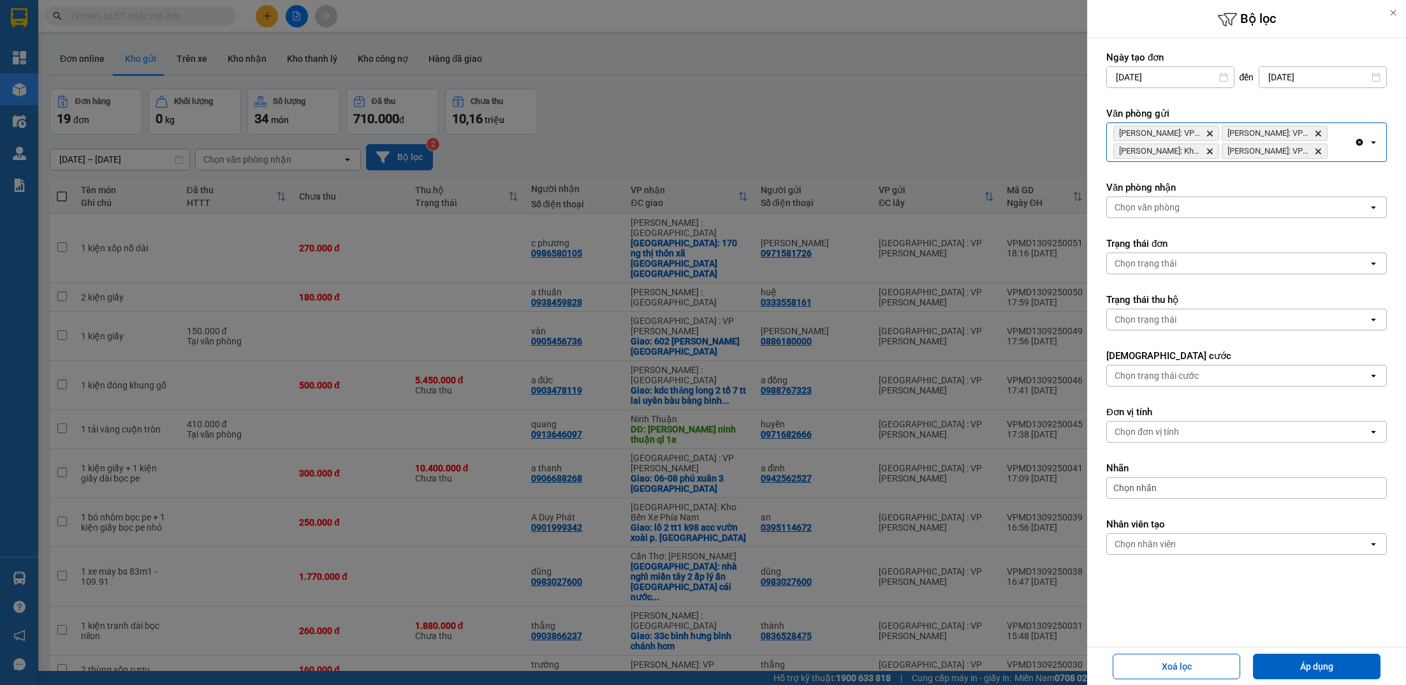
click at [1347, 150] on div "[GEOGRAPHIC_DATA]: VP [GEOGRAPHIC_DATA] Delete Hồ Chí [GEOGRAPHIC_DATA]: VP Bến…" at bounding box center [1230, 142] width 247 height 38
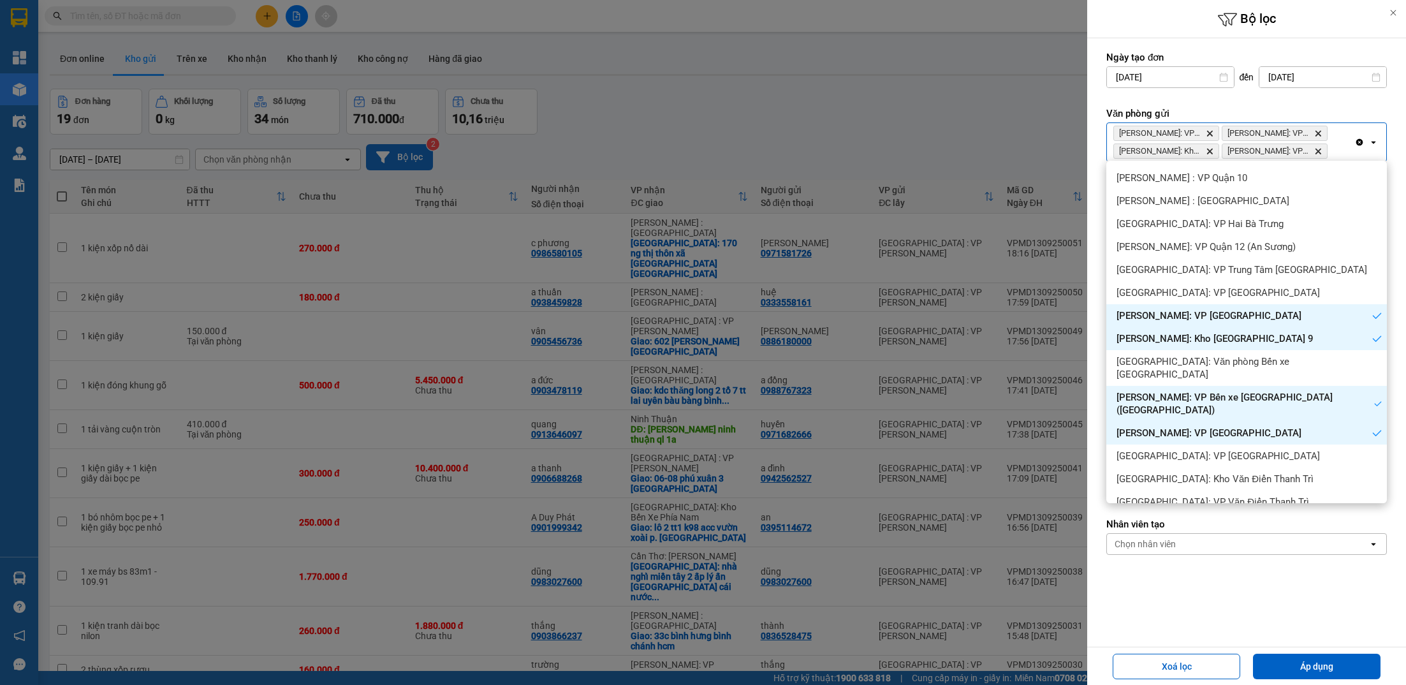
scroll to position [273, 0]
click at [1281, 245] on div "[PERSON_NAME]: VP Quận 12 (An Sương)" at bounding box center [1246, 248] width 281 height 23
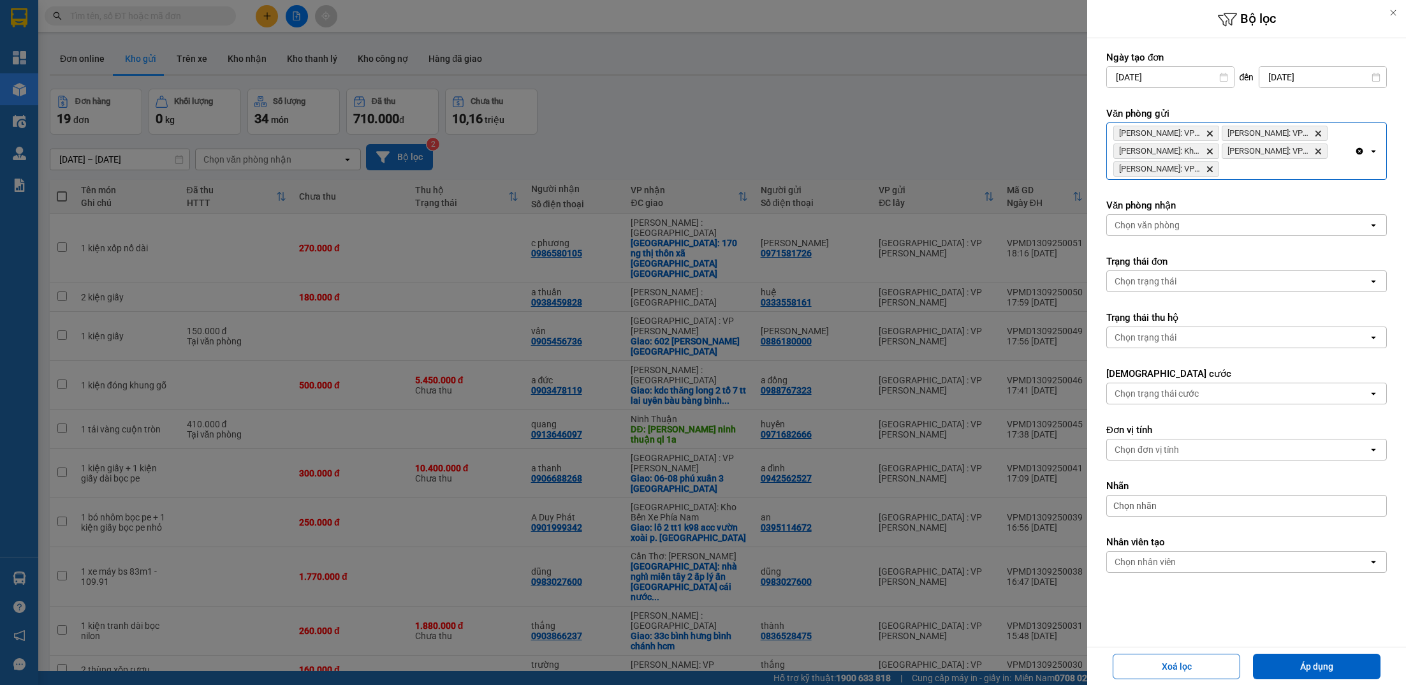
click at [1281, 177] on div "[GEOGRAPHIC_DATA]: VP [GEOGRAPHIC_DATA]: VP Bến xe [GEOGRAPHIC_DATA] ([GEOGRAPH…" at bounding box center [1230, 151] width 247 height 56
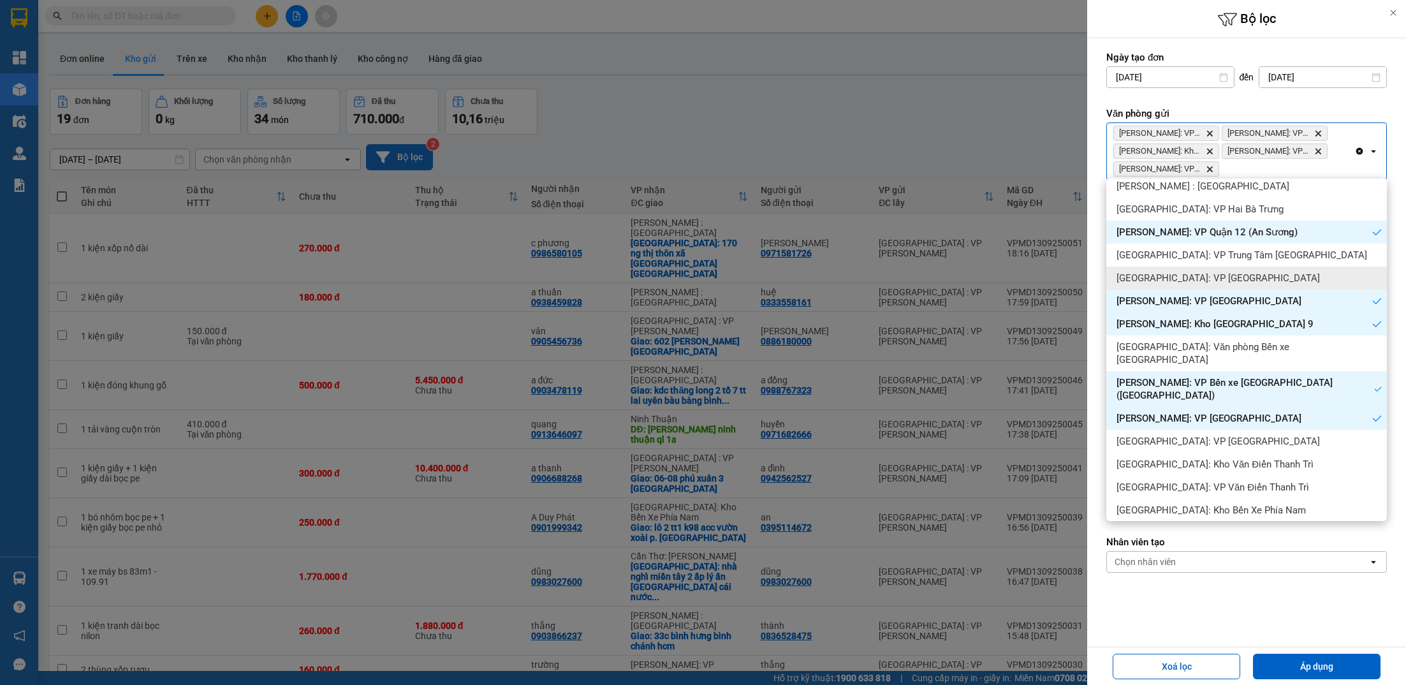
scroll to position [292, 0]
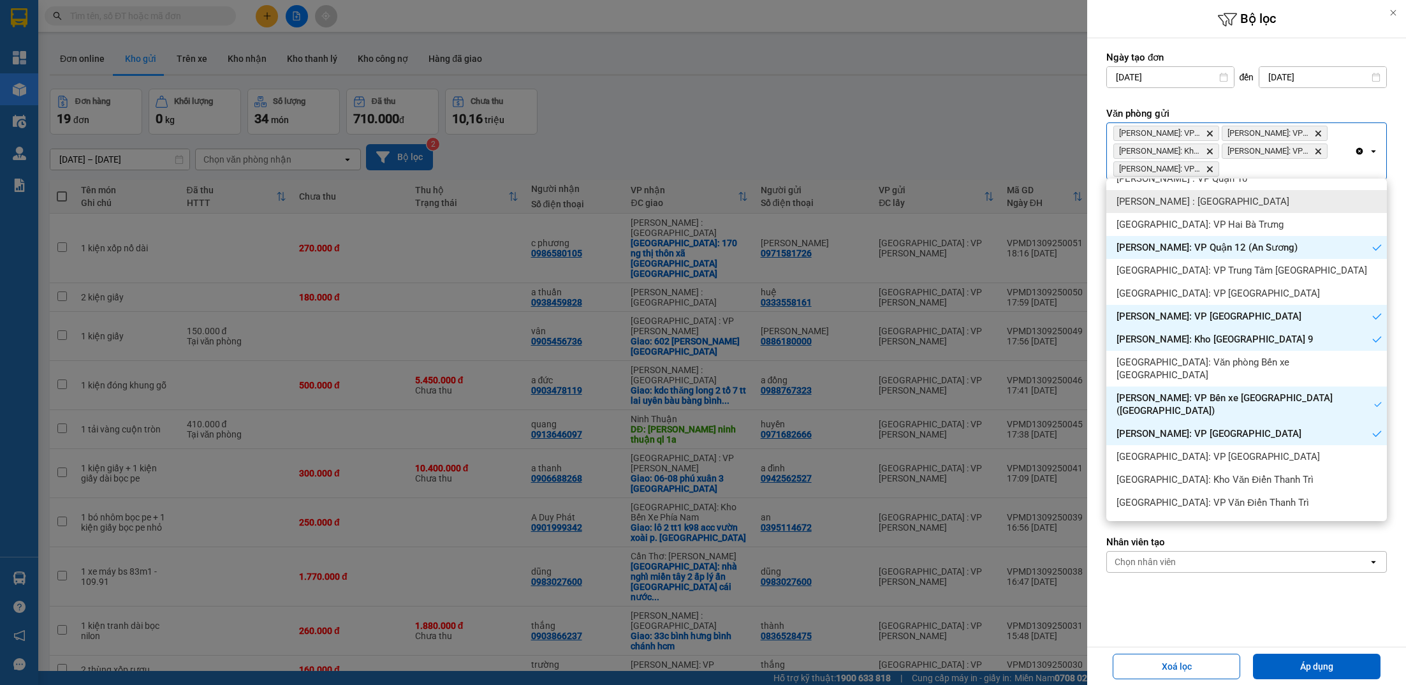
click at [1262, 206] on div "[PERSON_NAME] : [GEOGRAPHIC_DATA]" at bounding box center [1246, 201] width 281 height 23
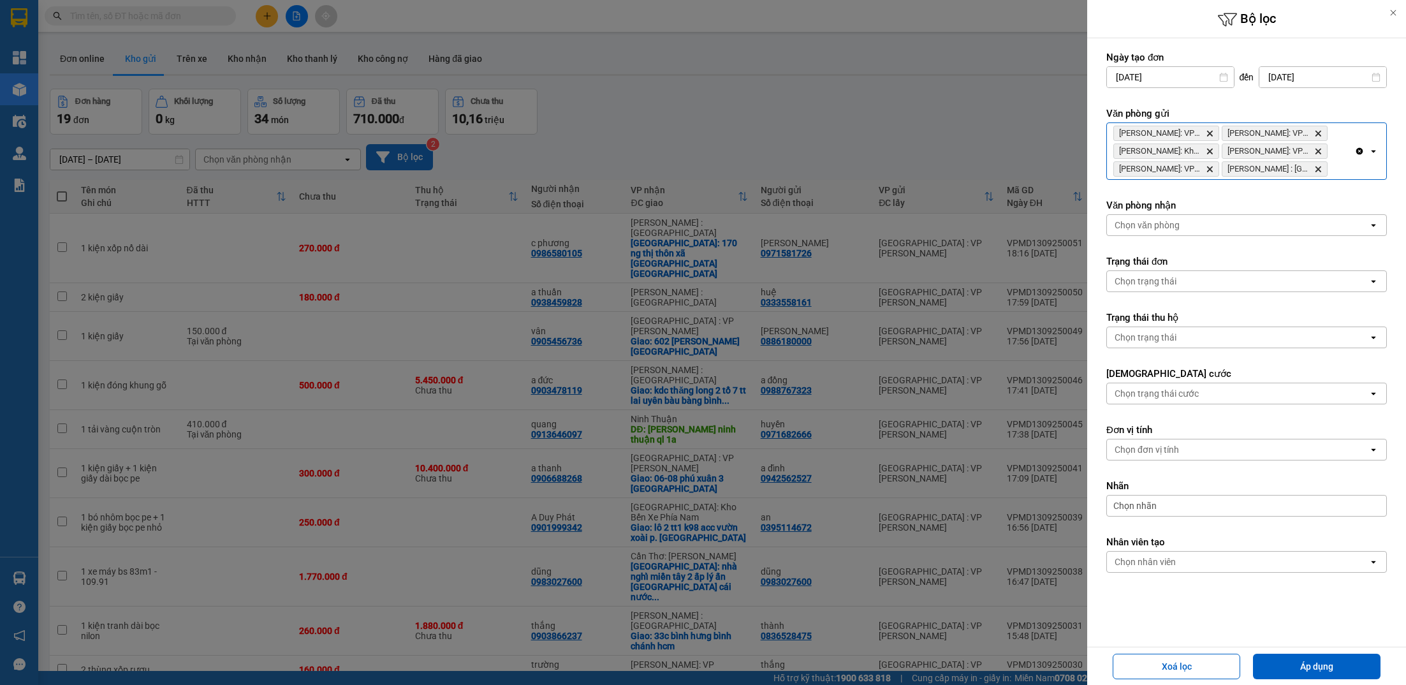
click at [1343, 170] on div "[GEOGRAPHIC_DATA]: VP [GEOGRAPHIC_DATA]: VP Bến xe [GEOGRAPHIC_DATA] ([GEOGRAPH…" at bounding box center [1230, 151] width 247 height 56
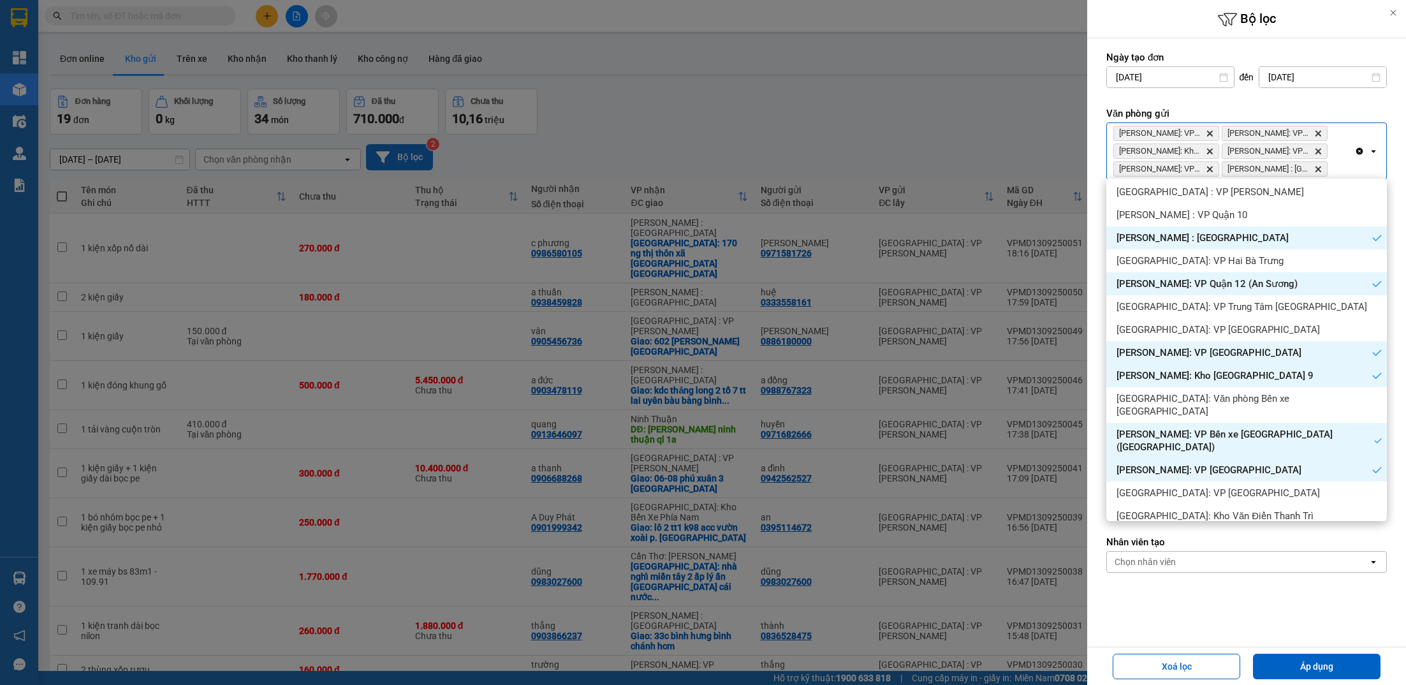
scroll to position [210, 0]
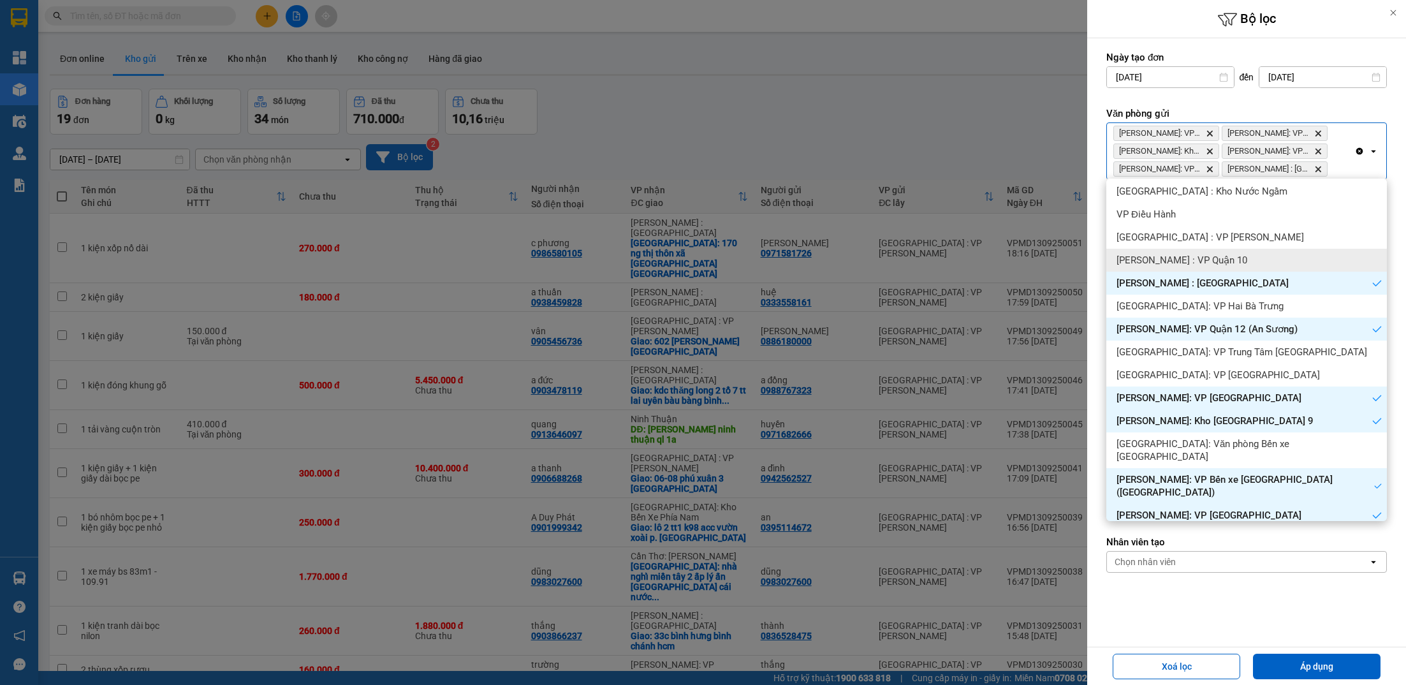
click at [1221, 254] on span "[PERSON_NAME] : VP Quận 10" at bounding box center [1181, 260] width 131 height 13
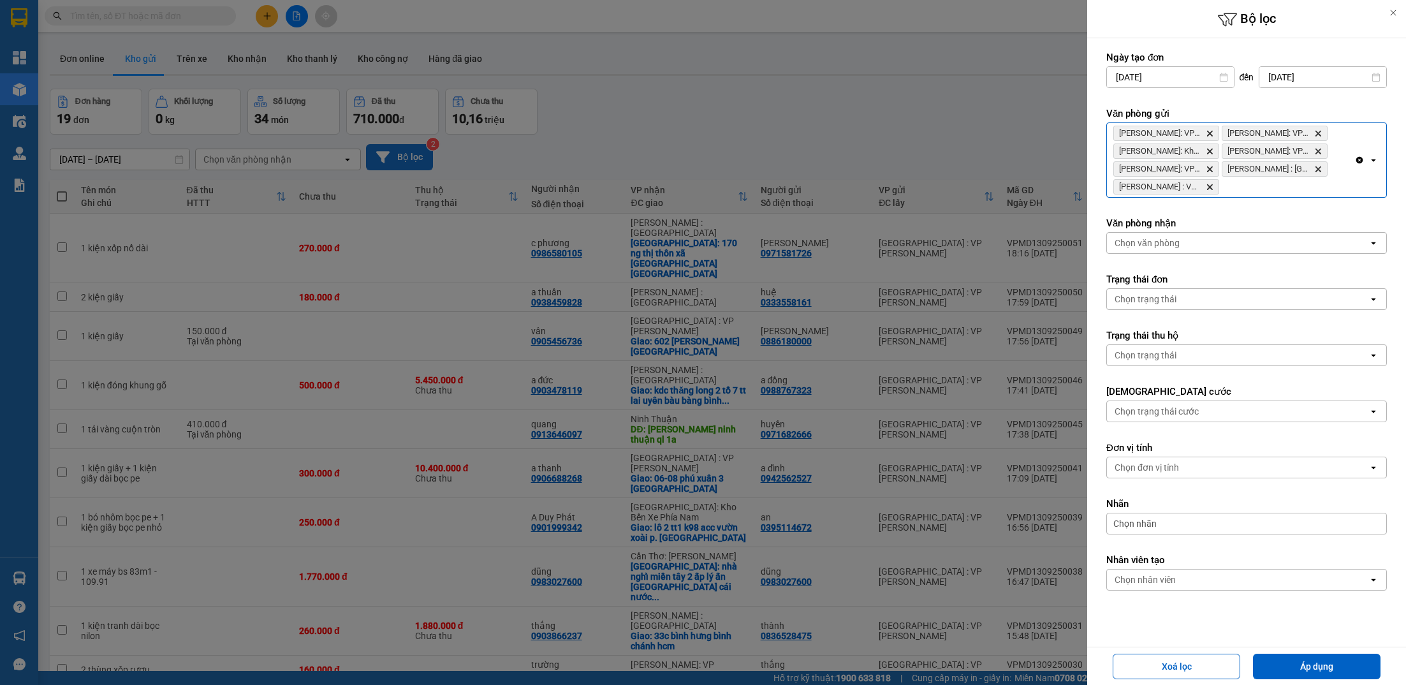
click at [1293, 191] on div "[GEOGRAPHIC_DATA]: VP [GEOGRAPHIC_DATA]: VP Bến xe [GEOGRAPHIC_DATA] ([GEOGRAPH…" at bounding box center [1230, 160] width 247 height 74
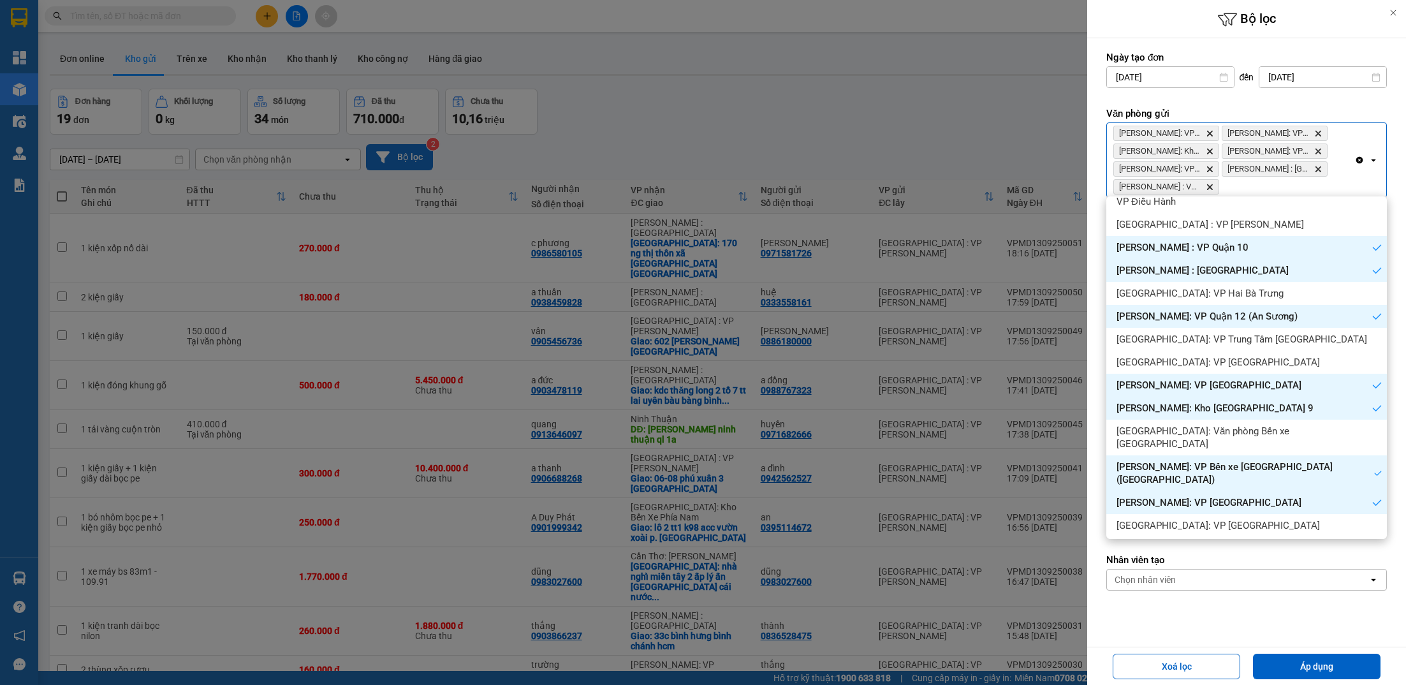
scroll to position [0, 0]
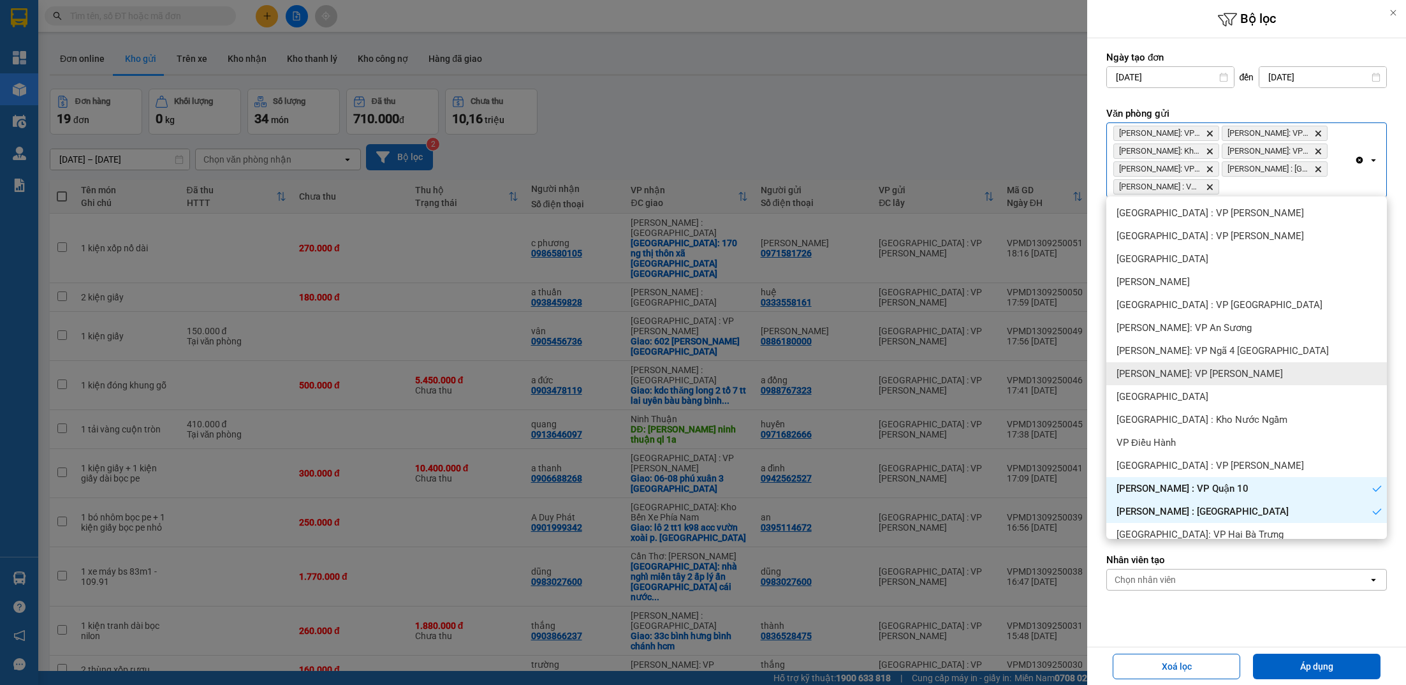
click at [1223, 363] on div "[PERSON_NAME]: VP [PERSON_NAME]" at bounding box center [1246, 373] width 281 height 23
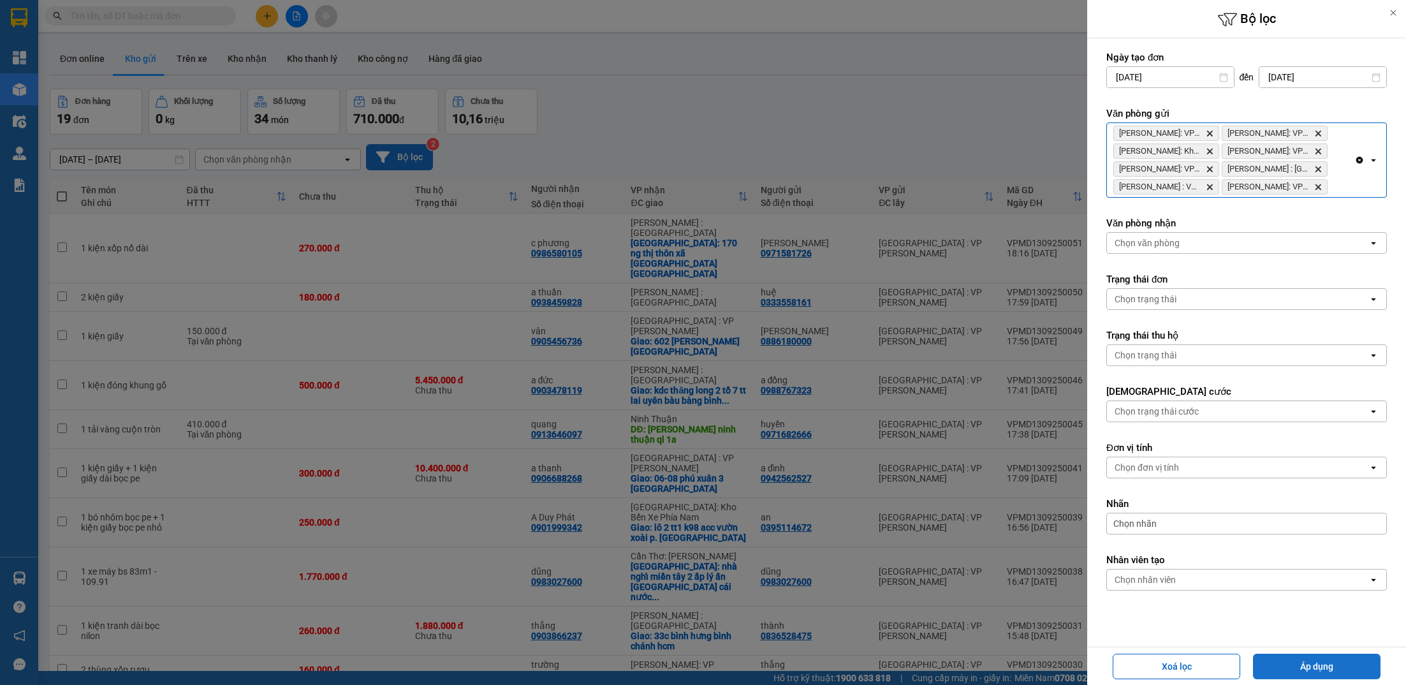
click at [1301, 666] on button "Áp dụng" at bounding box center [1317, 666] width 128 height 26
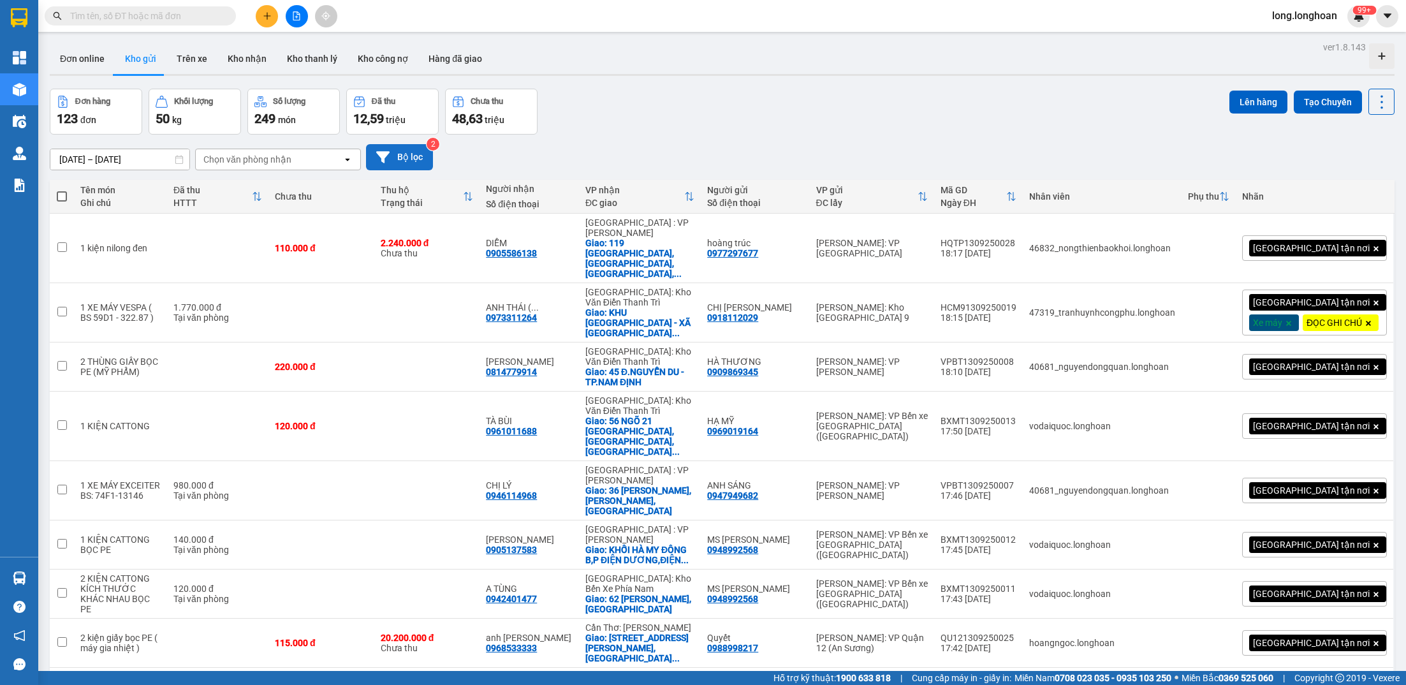
click at [409, 150] on button "Bộ lọc" at bounding box center [399, 157] width 67 height 26
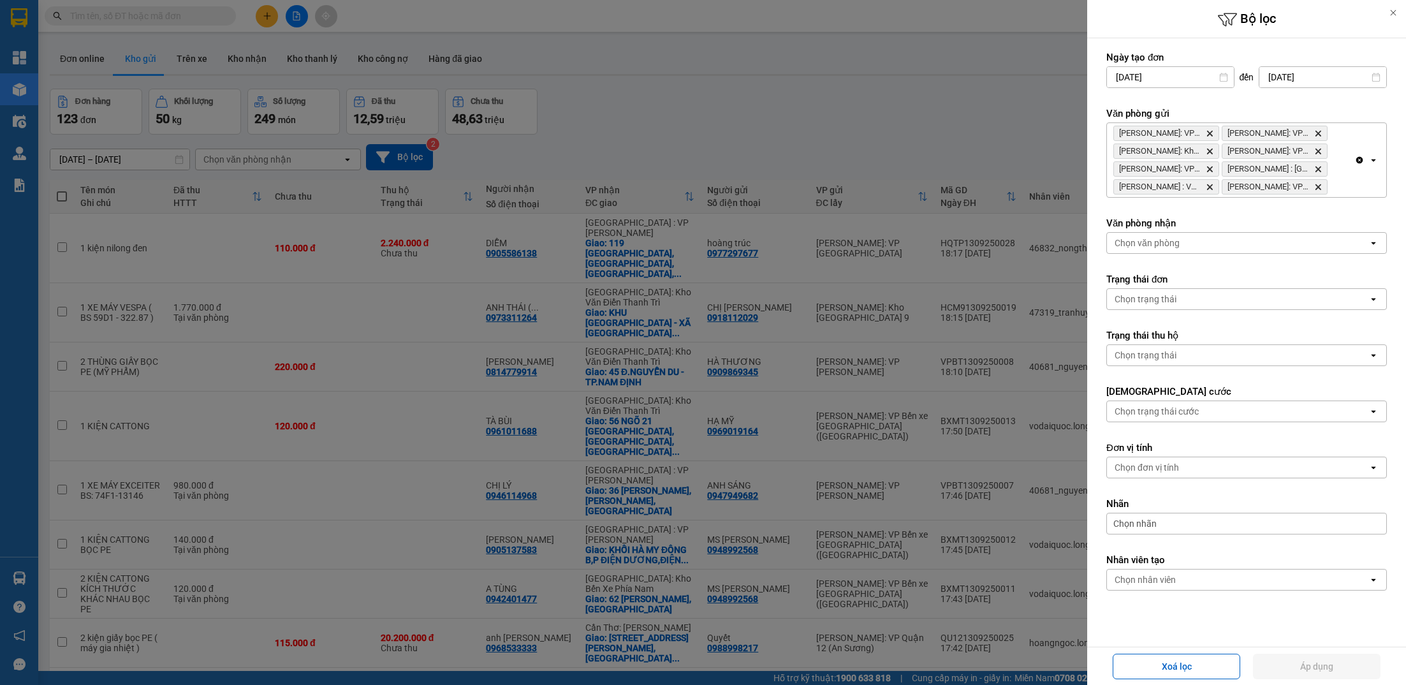
click at [847, 115] on div at bounding box center [703, 342] width 1406 height 685
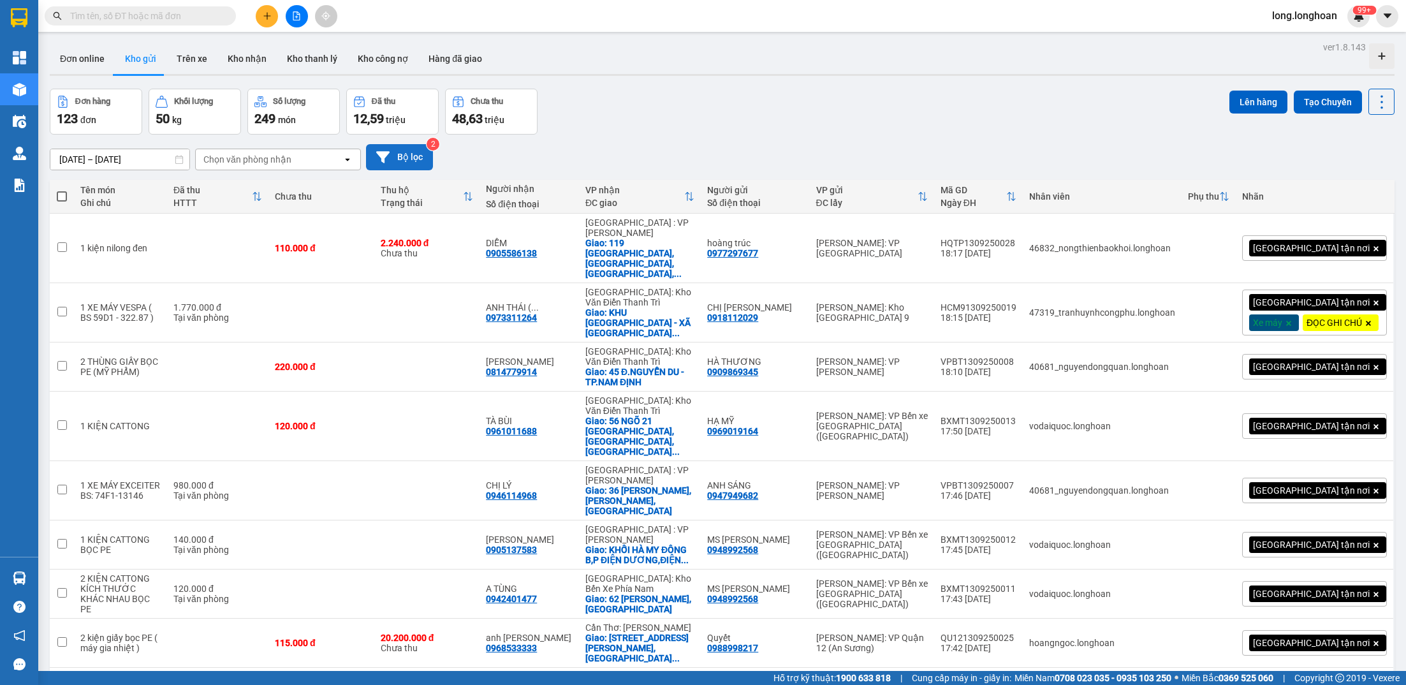
click at [401, 144] on button "Bộ lọc" at bounding box center [399, 157] width 67 height 26
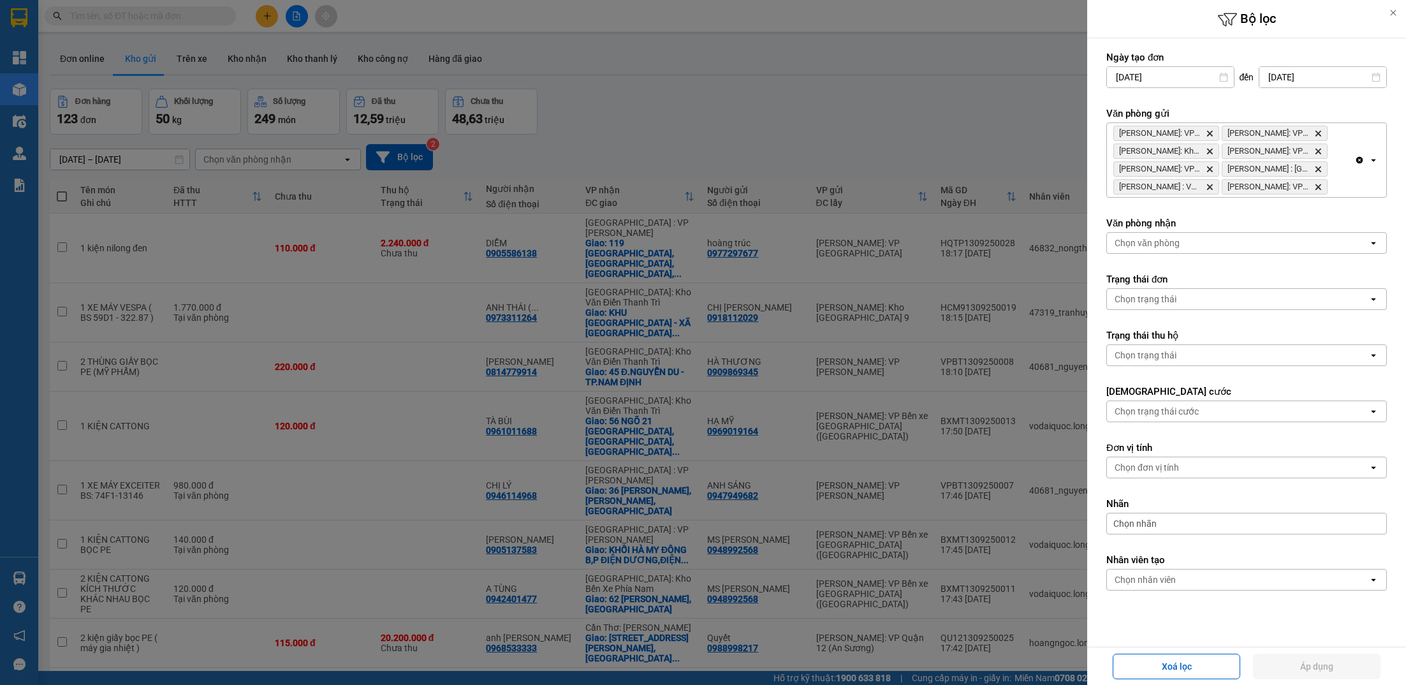
click at [1199, 228] on label "Văn phòng nhận" at bounding box center [1246, 223] width 281 height 13
click at [1191, 233] on div "Chọn văn phòng" at bounding box center [1237, 243] width 261 height 20
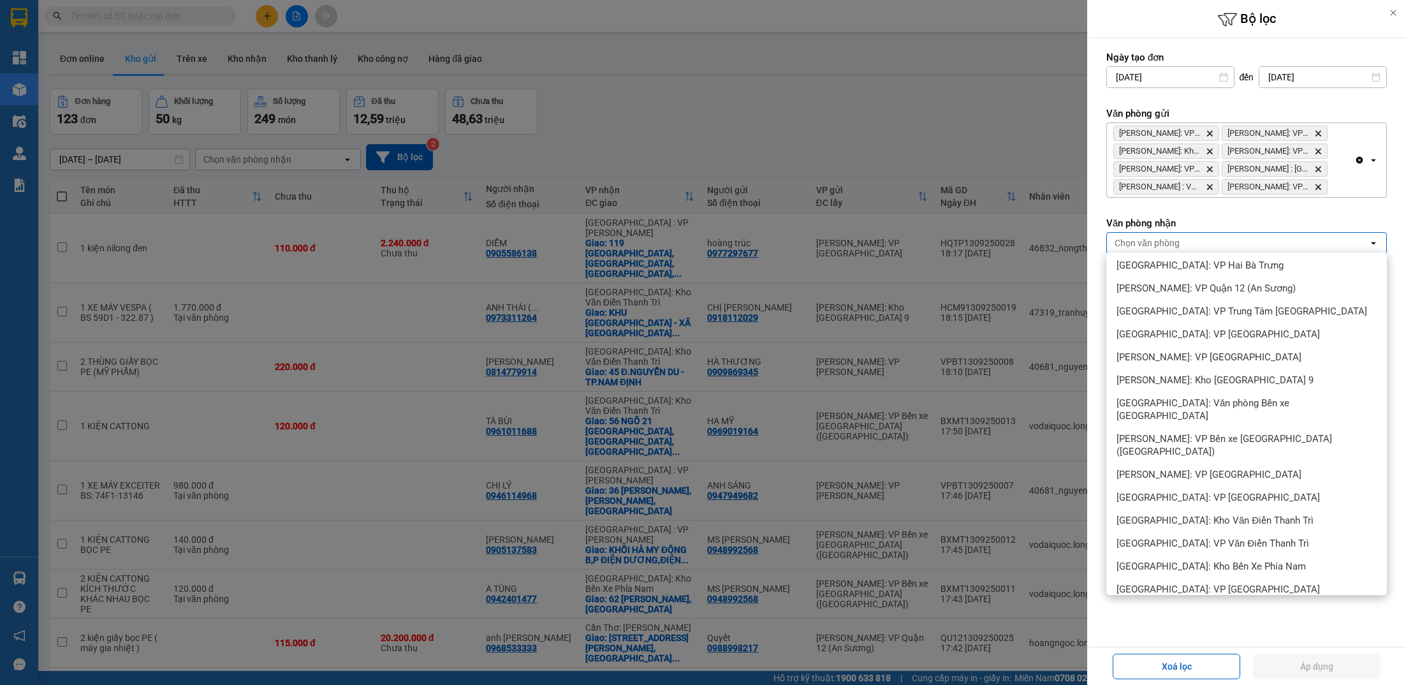
scroll to position [1847, 0]
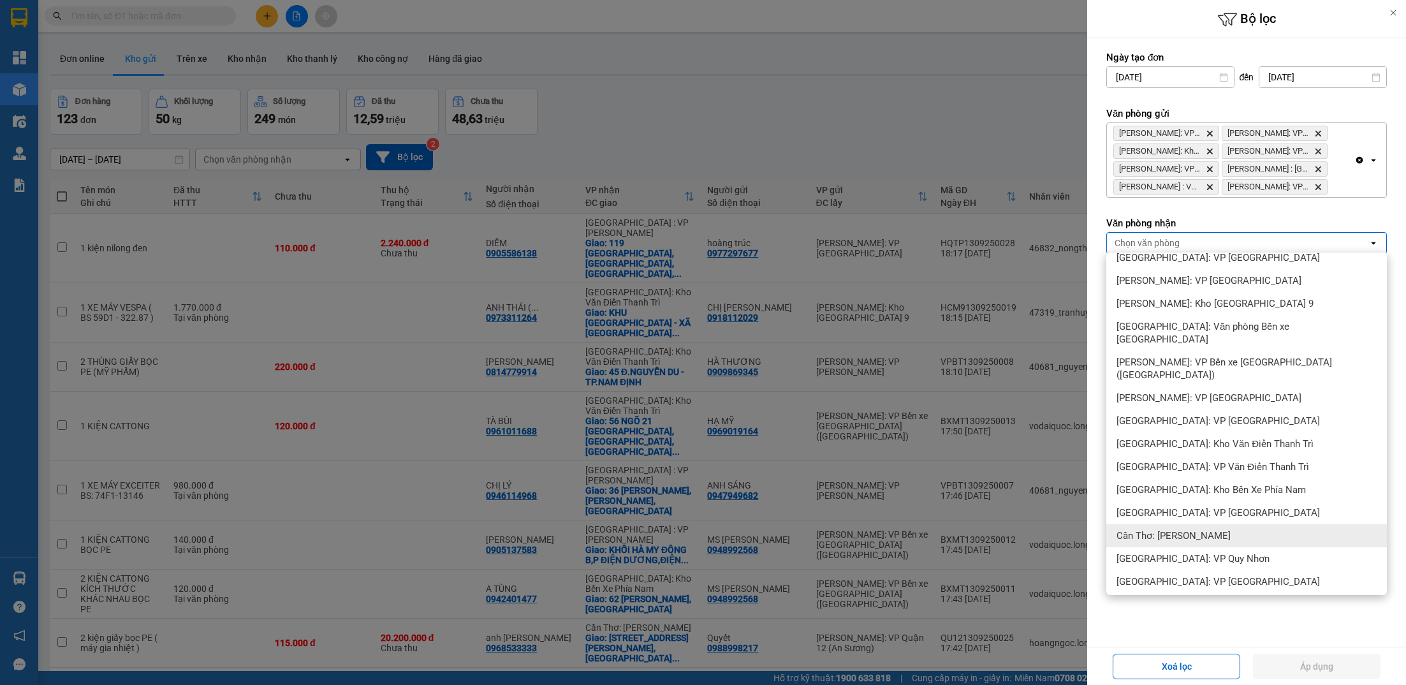
click at [1147, 529] on span "Cần Thơ: [PERSON_NAME]" at bounding box center [1173, 535] width 114 height 13
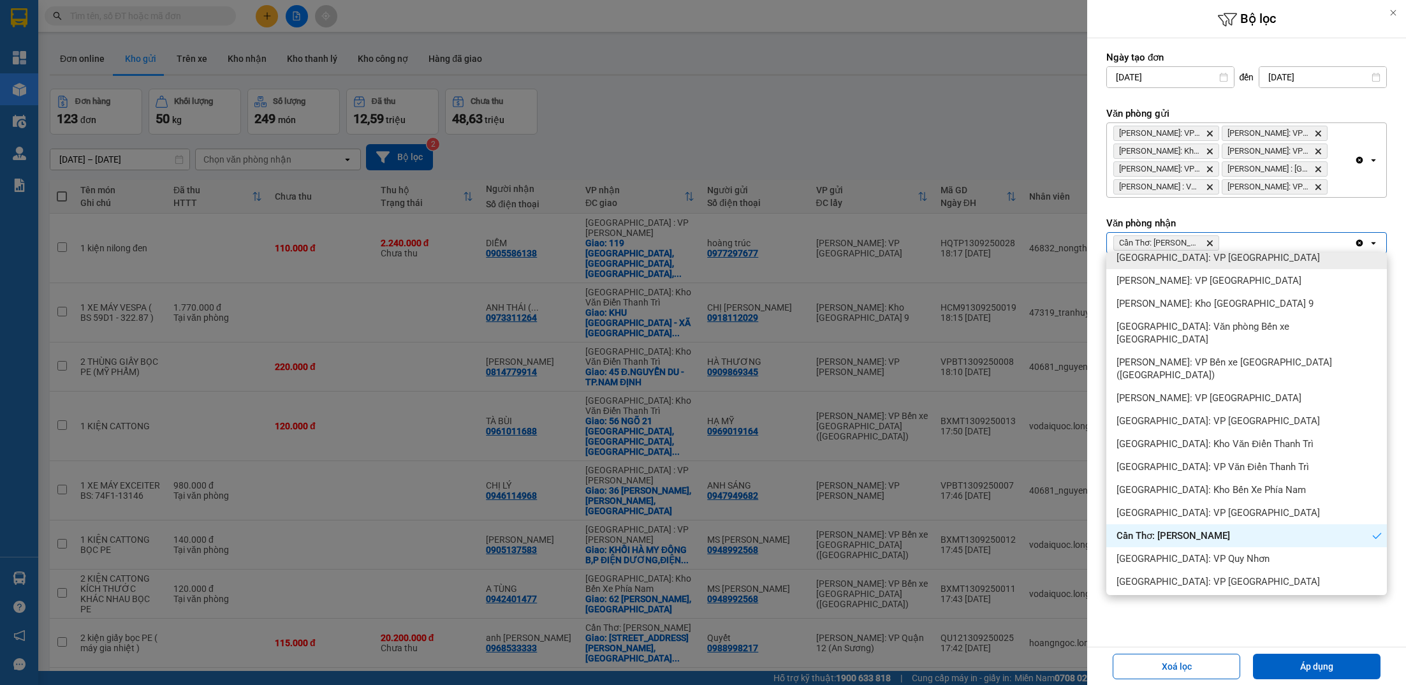
click at [1264, 245] on div "Cần Thơ: Kho Ninh Kiều Delete" at bounding box center [1230, 243] width 247 height 20
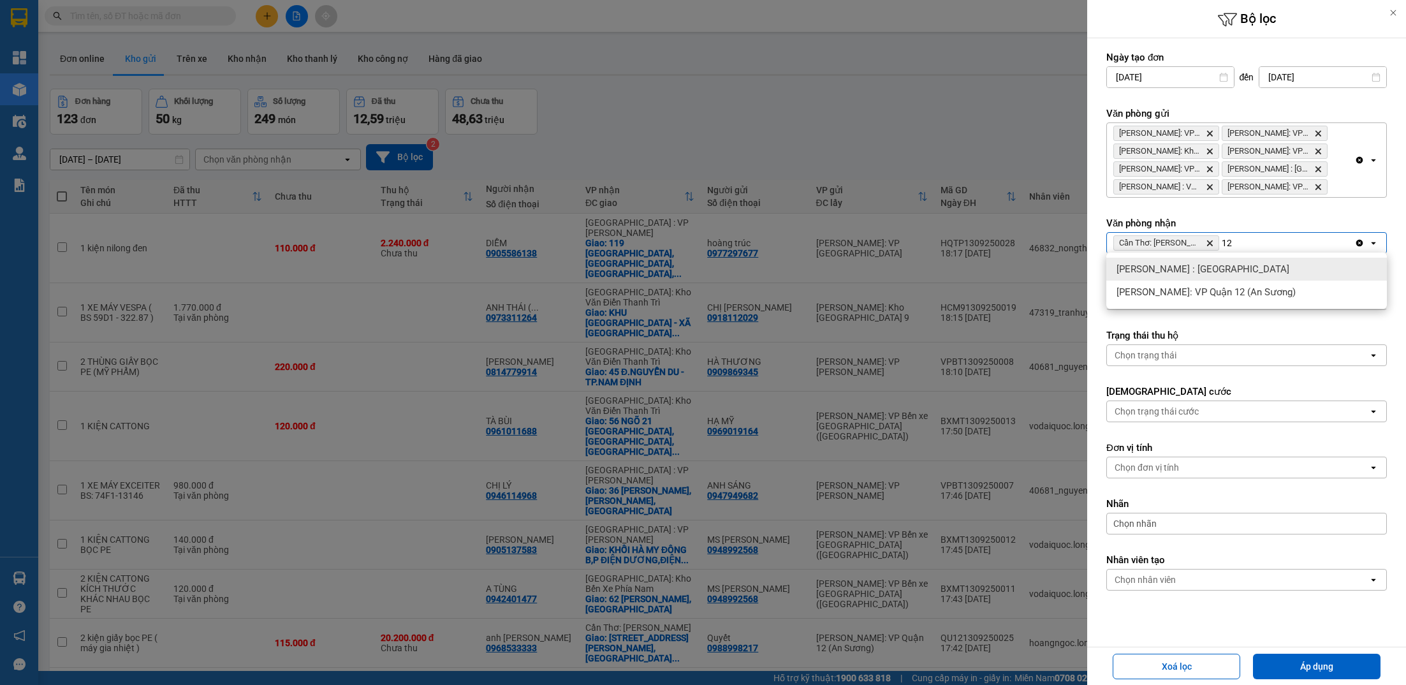
type input "12"
click at [1235, 278] on div "[PERSON_NAME] : [GEOGRAPHIC_DATA]" at bounding box center [1246, 269] width 281 height 23
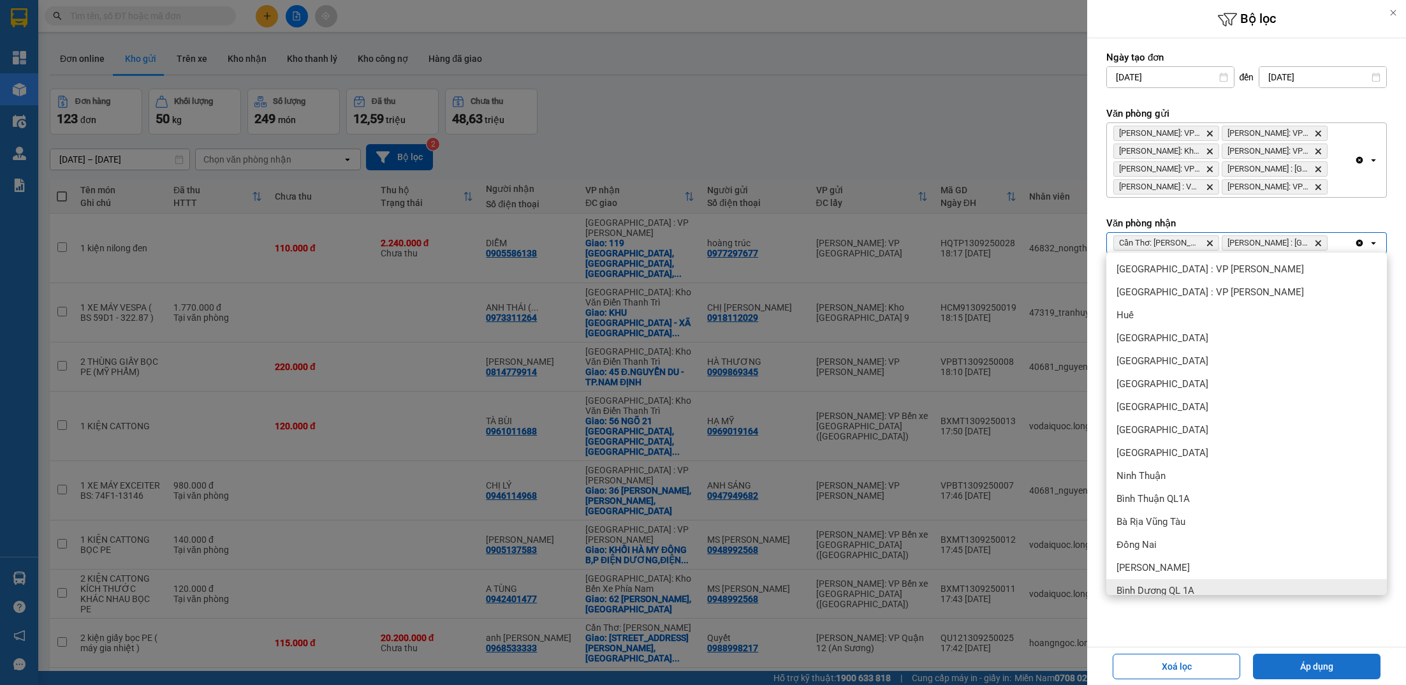
click at [1306, 671] on button "Áp dụng" at bounding box center [1317, 666] width 128 height 26
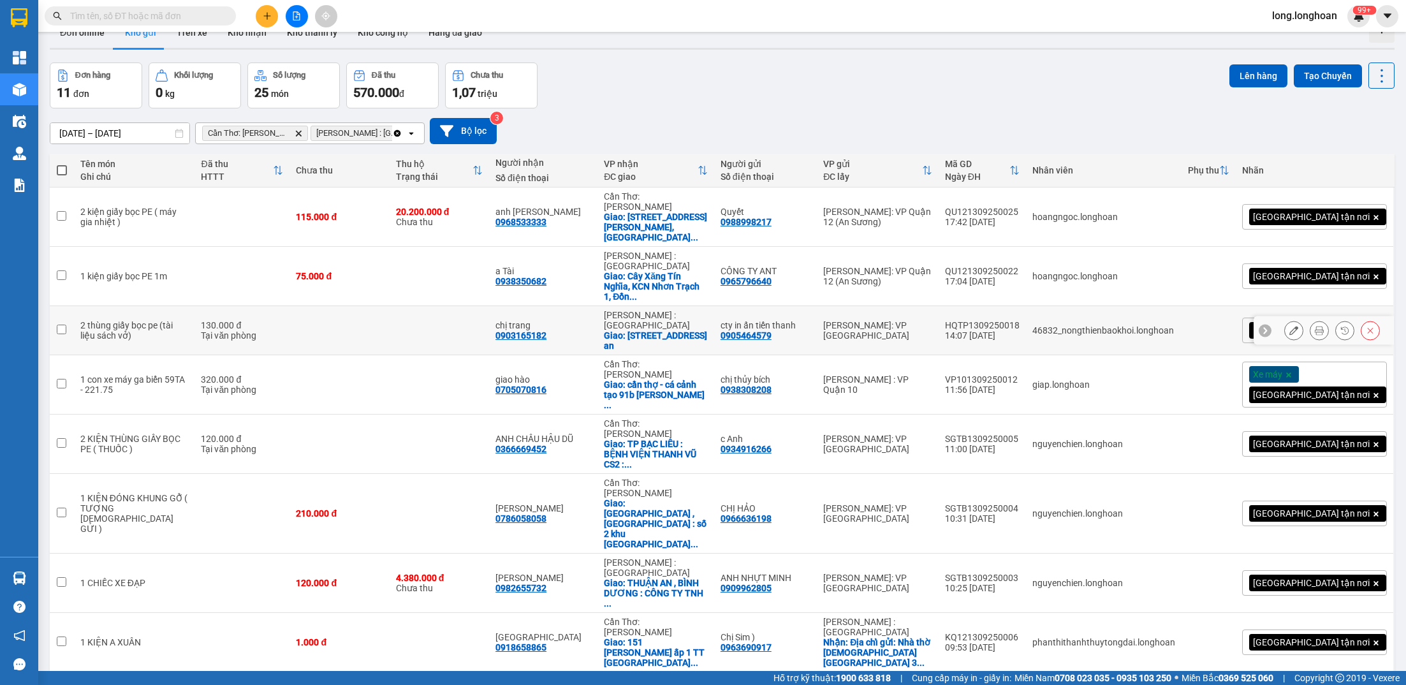
scroll to position [11, 0]
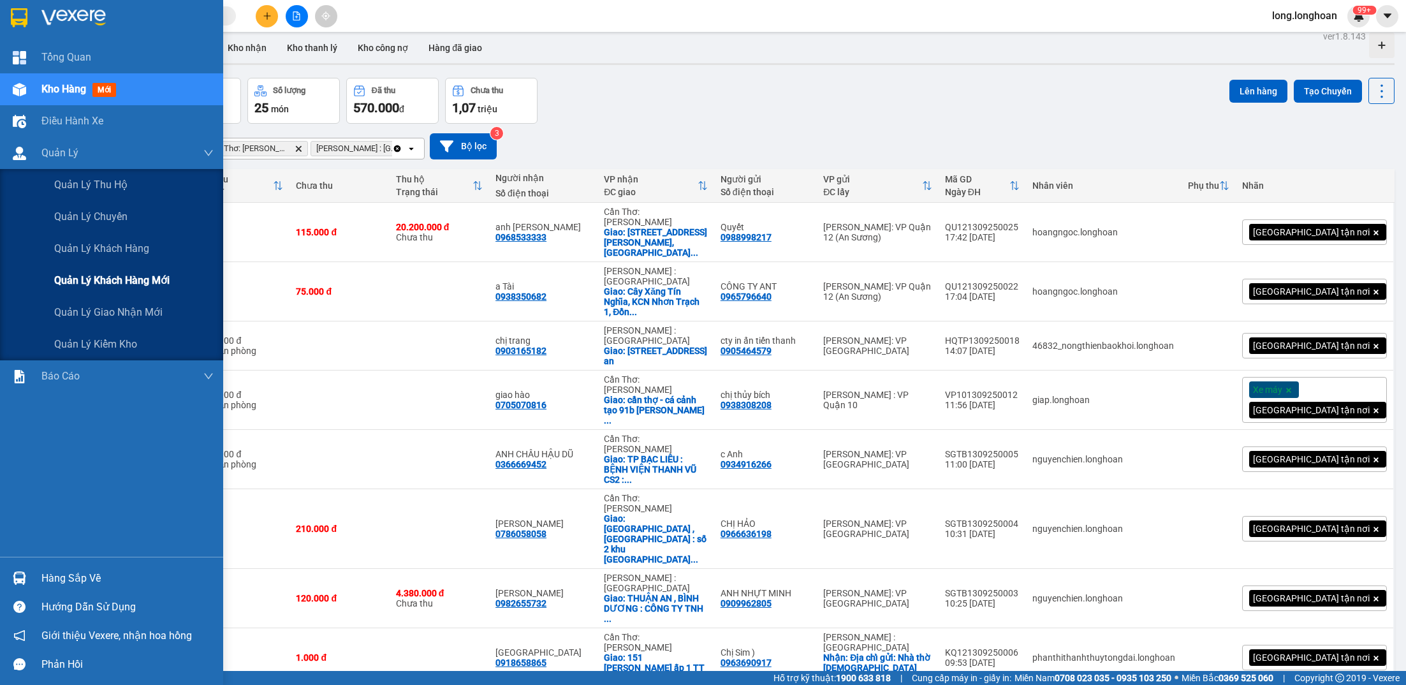
click at [148, 292] on div "Quản lý khách hàng mới" at bounding box center [133, 281] width 159 height 32
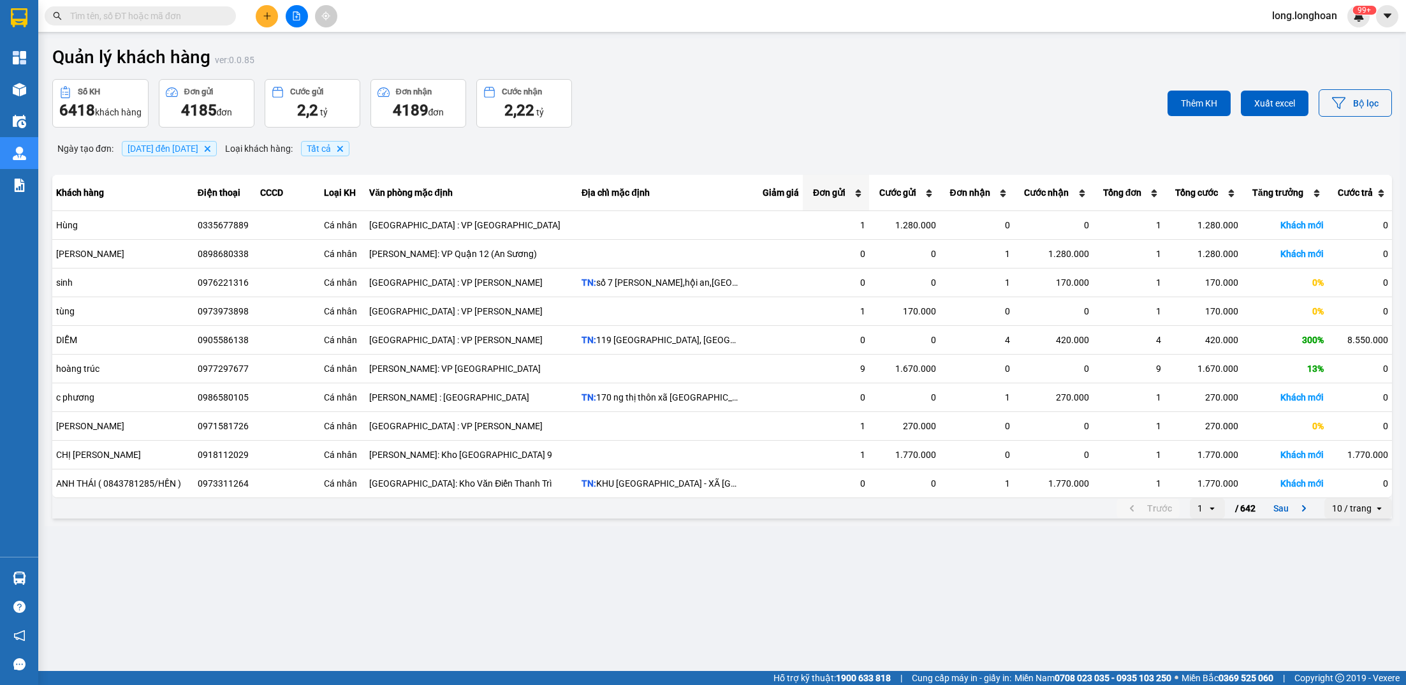
click at [809, 197] on th "Đơn gửi" at bounding box center [836, 193] width 66 height 36
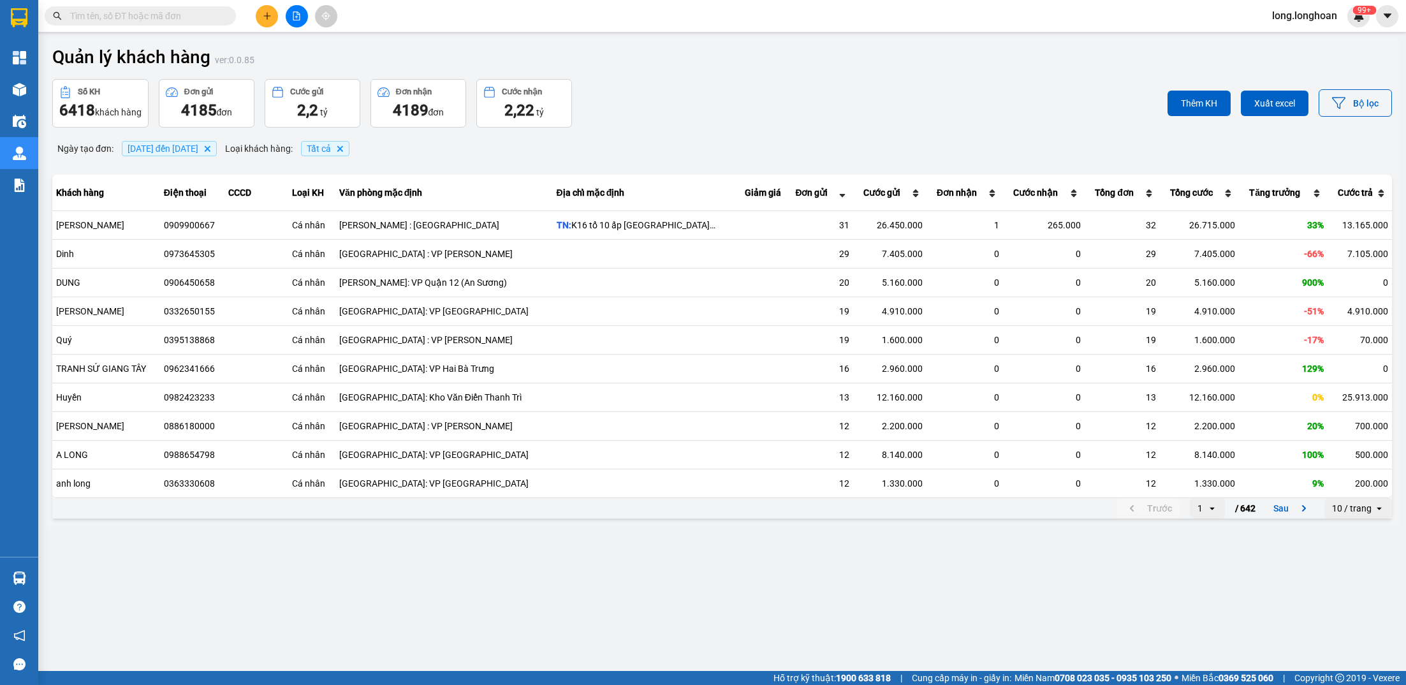
click at [1344, 508] on div "10 / trang" at bounding box center [1352, 508] width 40 height 13
click at [1341, 613] on li "100 / trang" at bounding box center [1358, 624] width 67 height 23
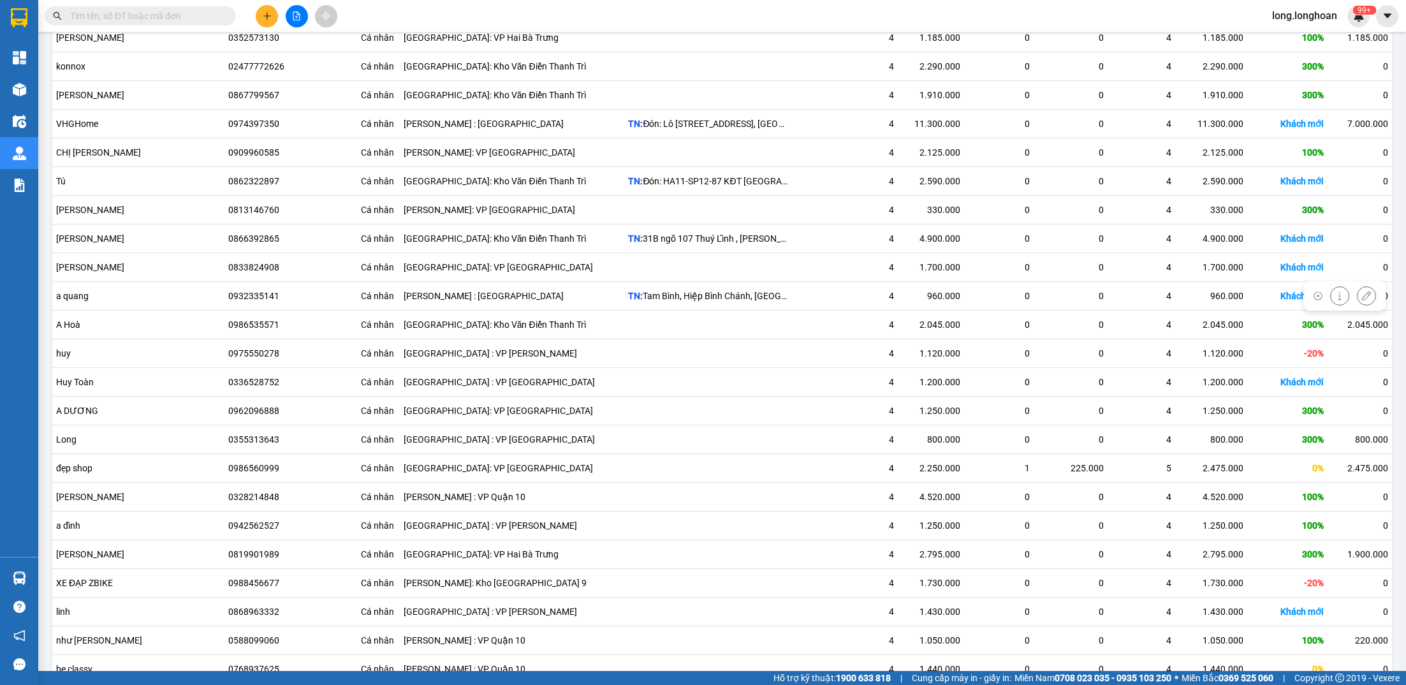
scroll to position [2427, 0]
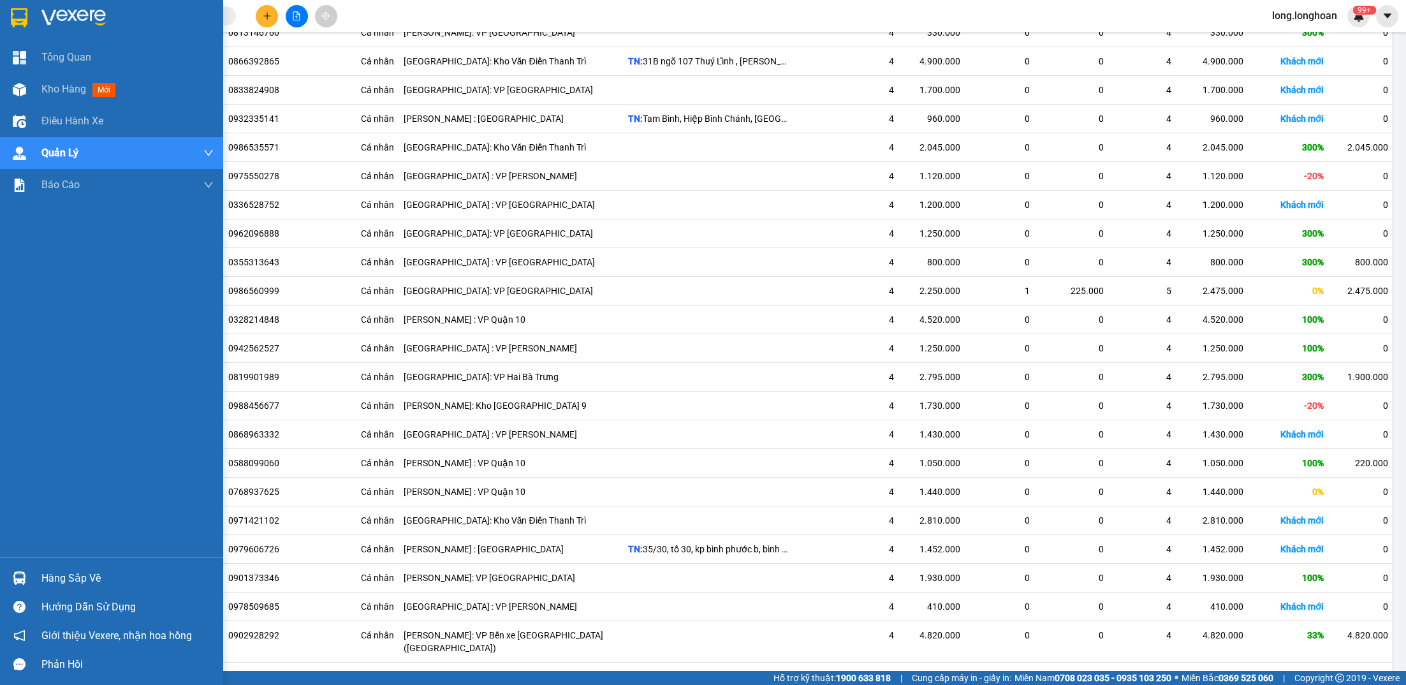
click at [21, 22] on img at bounding box center [19, 17] width 17 height 19
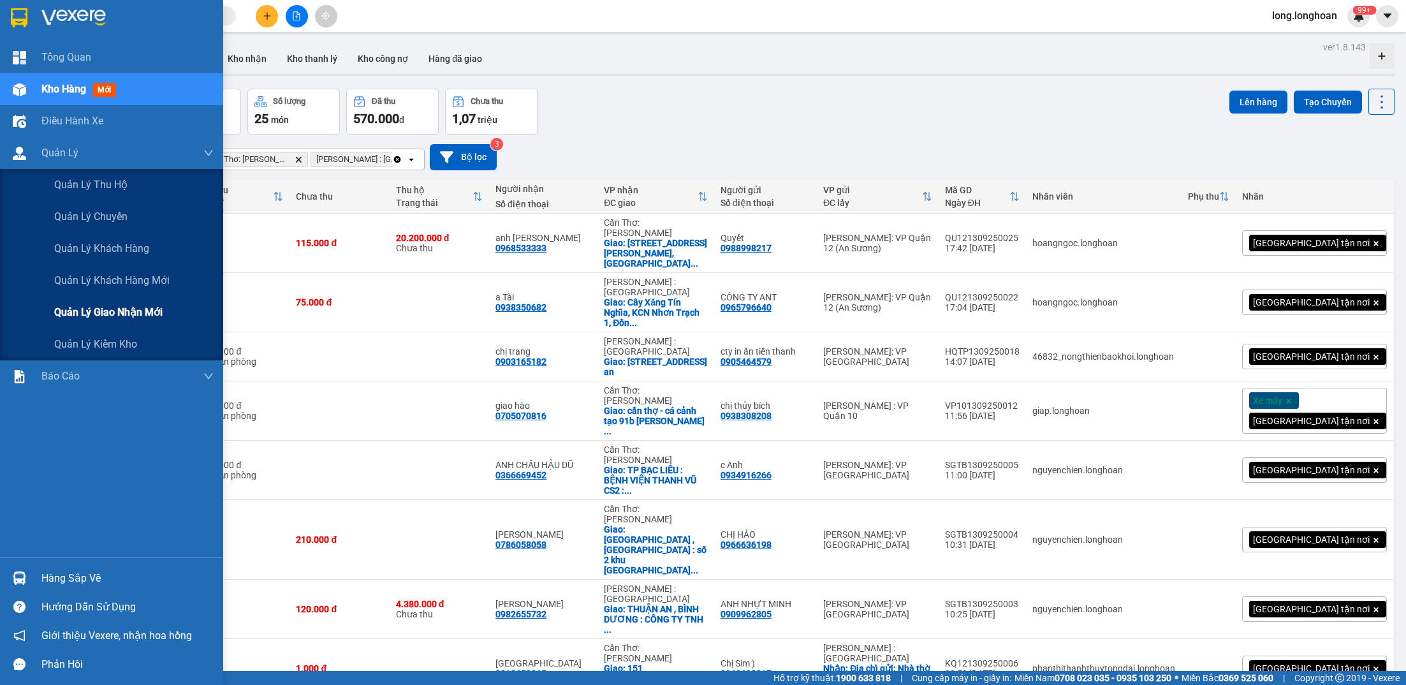
click at [161, 299] on div "Quản lý giao nhận mới" at bounding box center [133, 312] width 159 height 32
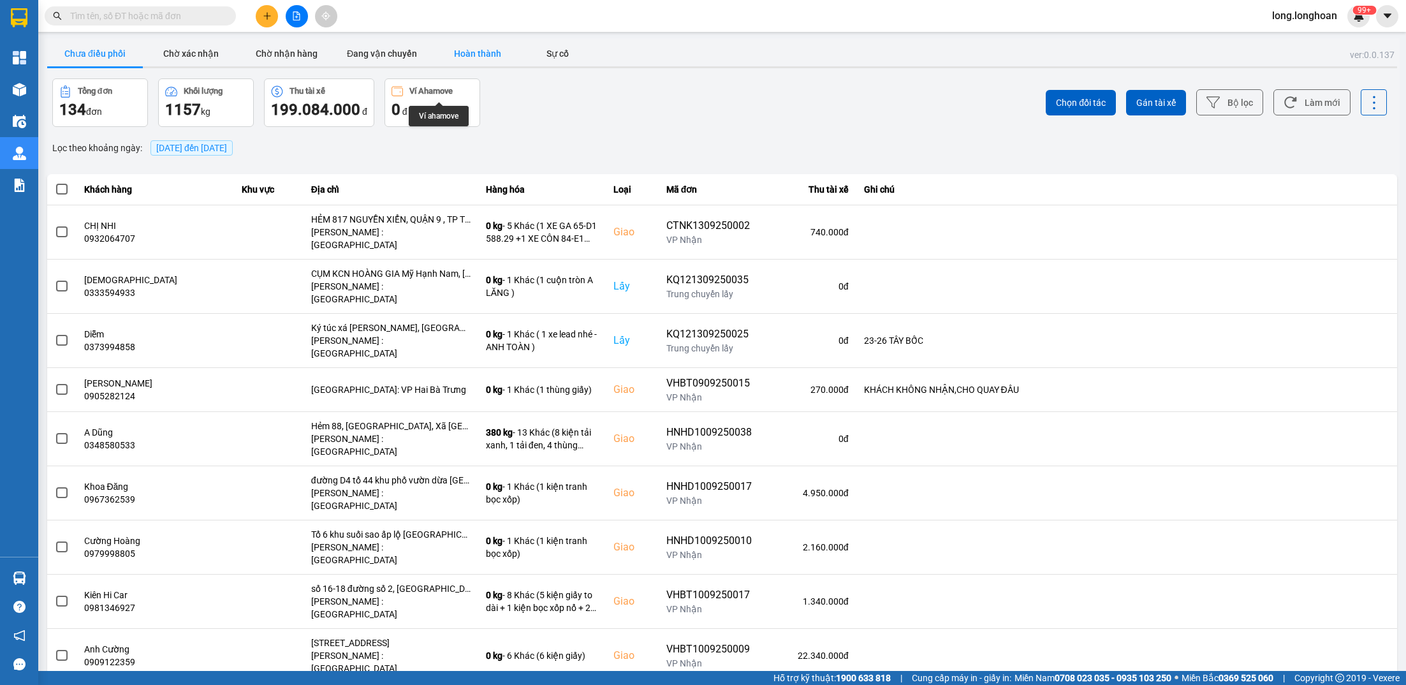
click at [472, 62] on button "Hoàn thành" at bounding box center [478, 54] width 96 height 26
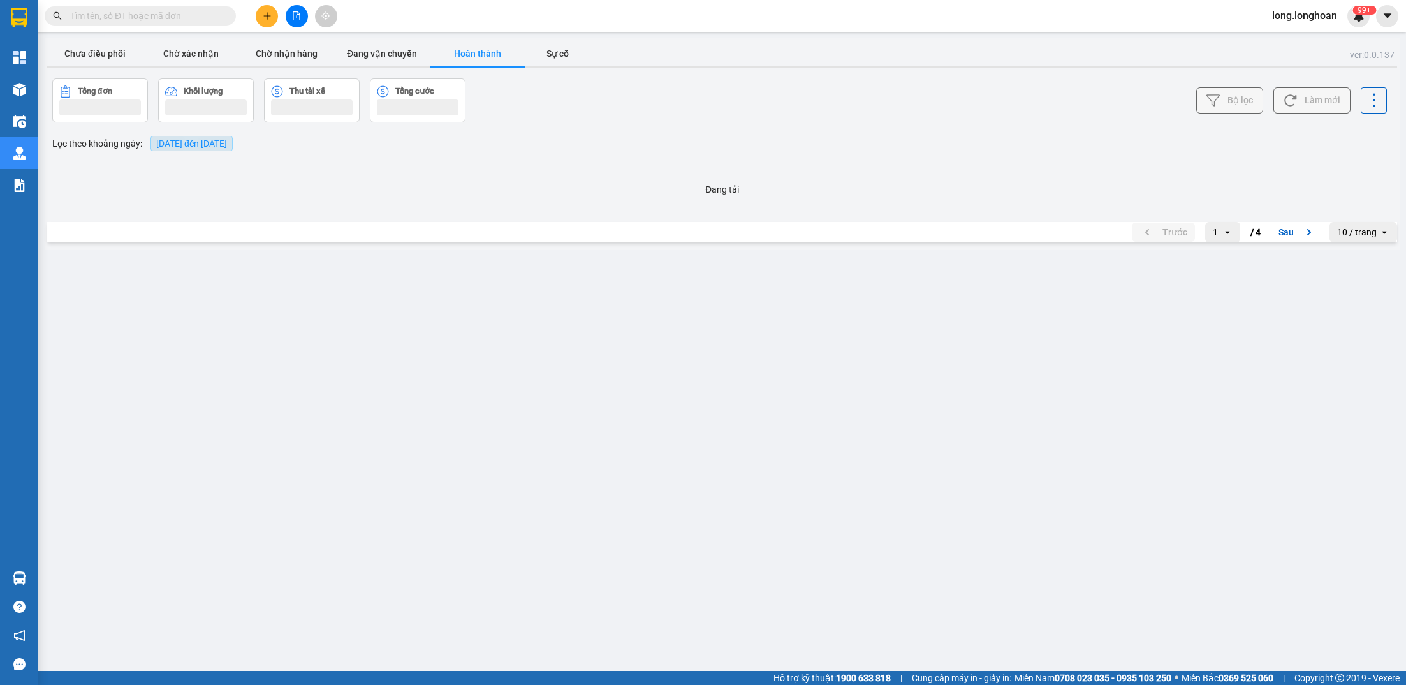
click at [227, 141] on span "[DATE] đến [DATE]" at bounding box center [191, 143] width 71 height 10
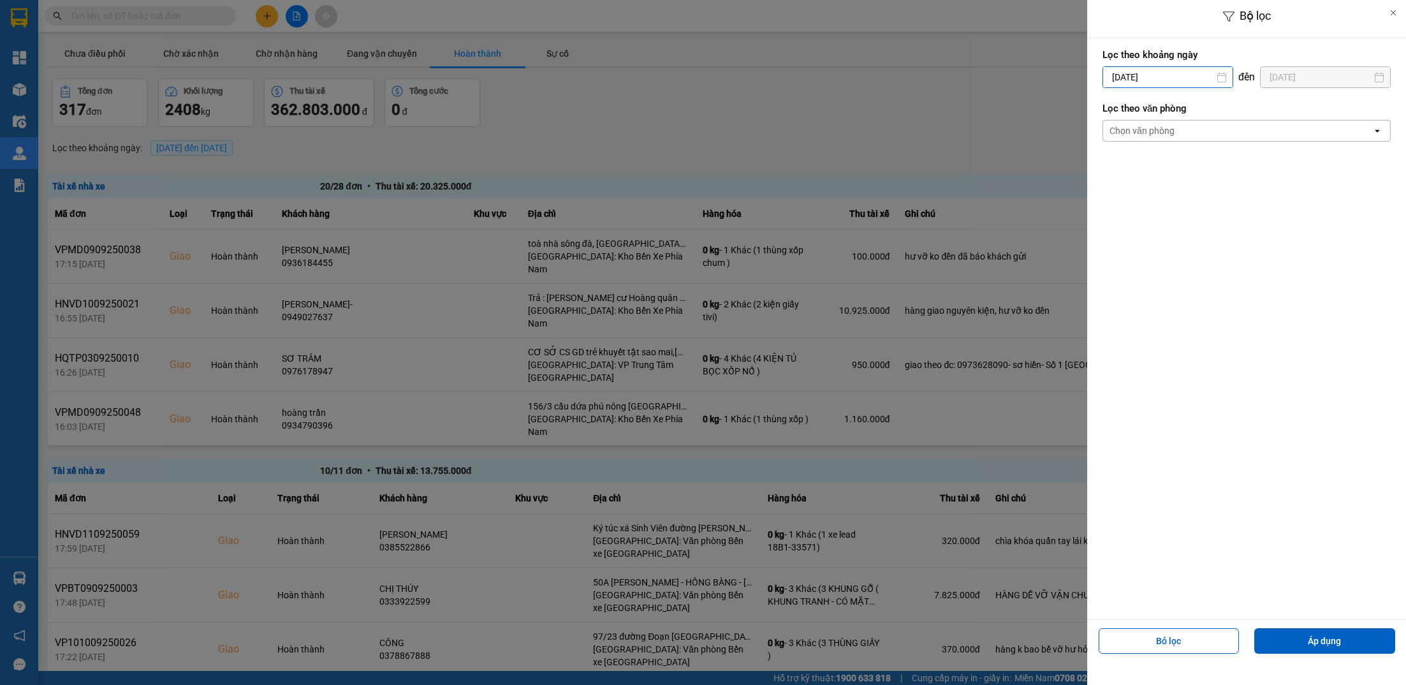
click at [1151, 73] on input "[DATE]" at bounding box center [1167, 77] width 129 height 20
click at [1213, 189] on div "12" at bounding box center [1212, 198] width 26 height 26
type input "[DATE]"
click at [1301, 82] on input "[DATE]" at bounding box center [1324, 77] width 129 height 20
click at [1326, 201] on div "12" at bounding box center [1332, 197] width 18 height 15
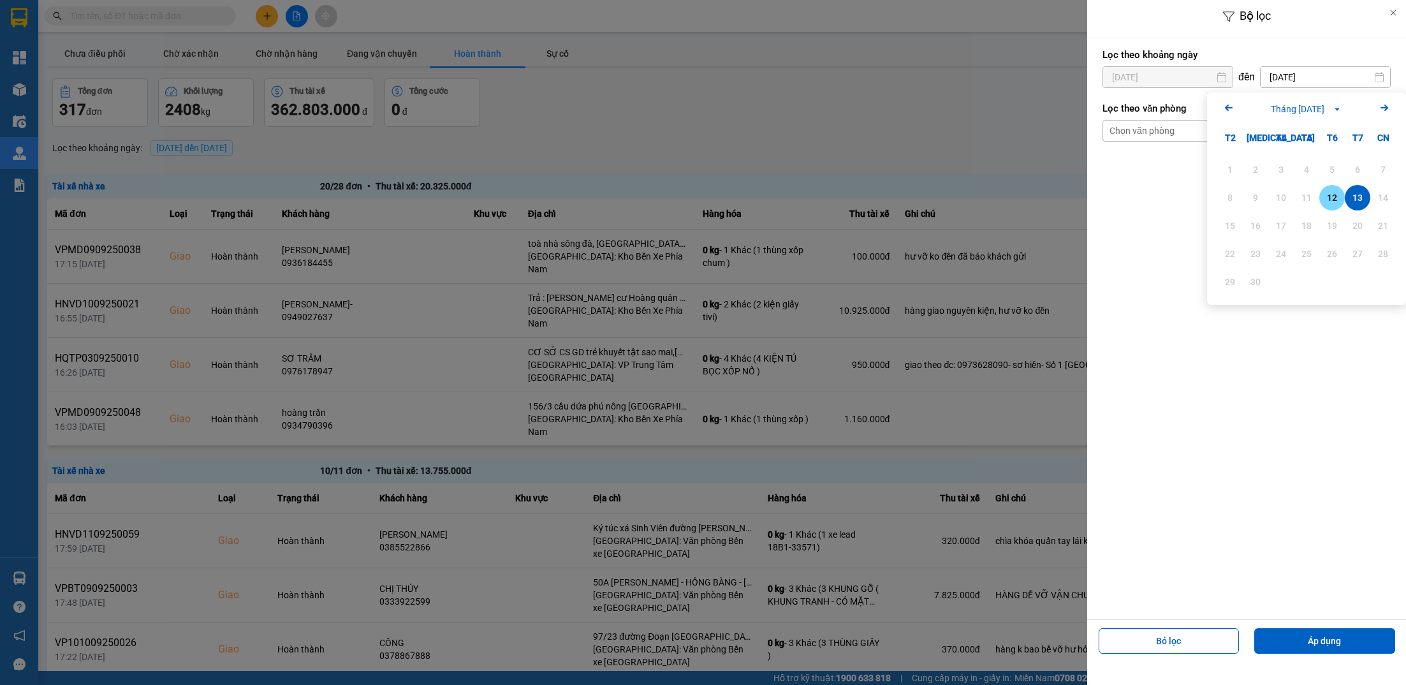
type input "[DATE]"
click at [1283, 643] on button "Áp dụng" at bounding box center [1324, 641] width 141 height 26
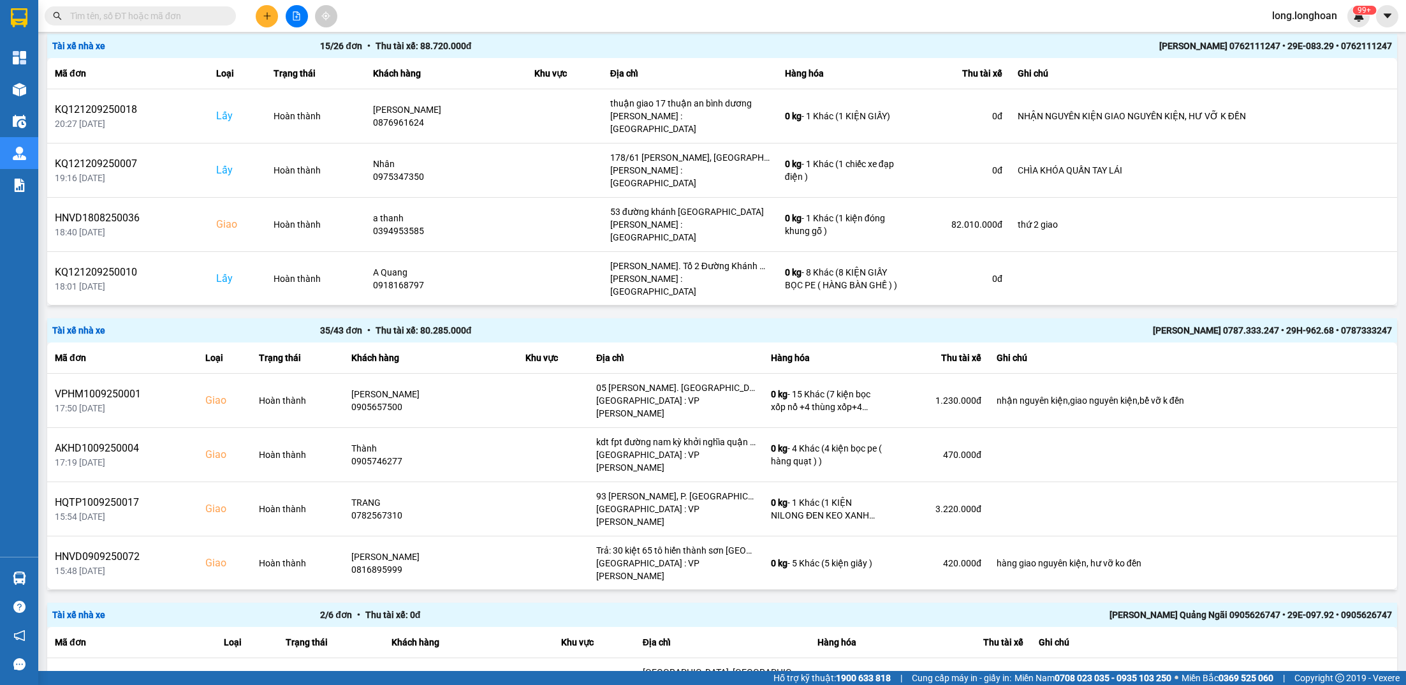
scroll to position [2251, 0]
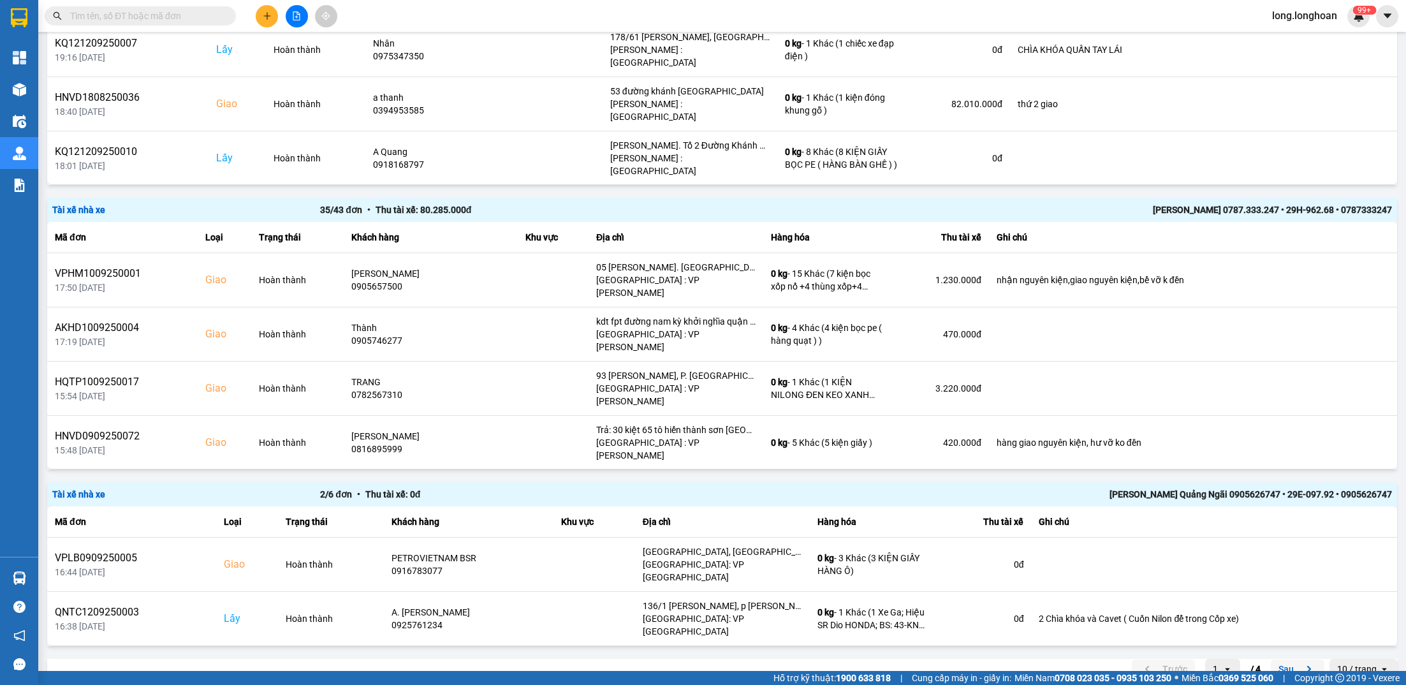
click at [1282, 659] on button "Sau" at bounding box center [1298, 668] width 54 height 19
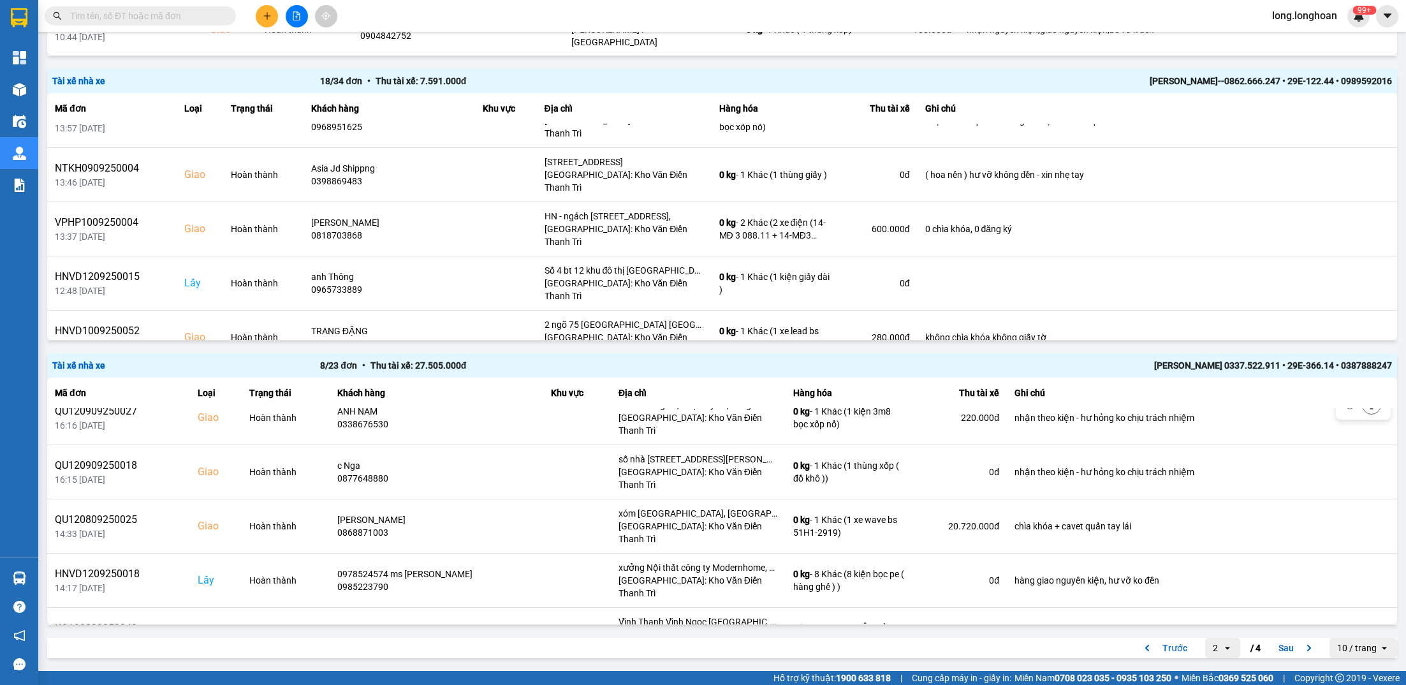
scroll to position [134, 0]
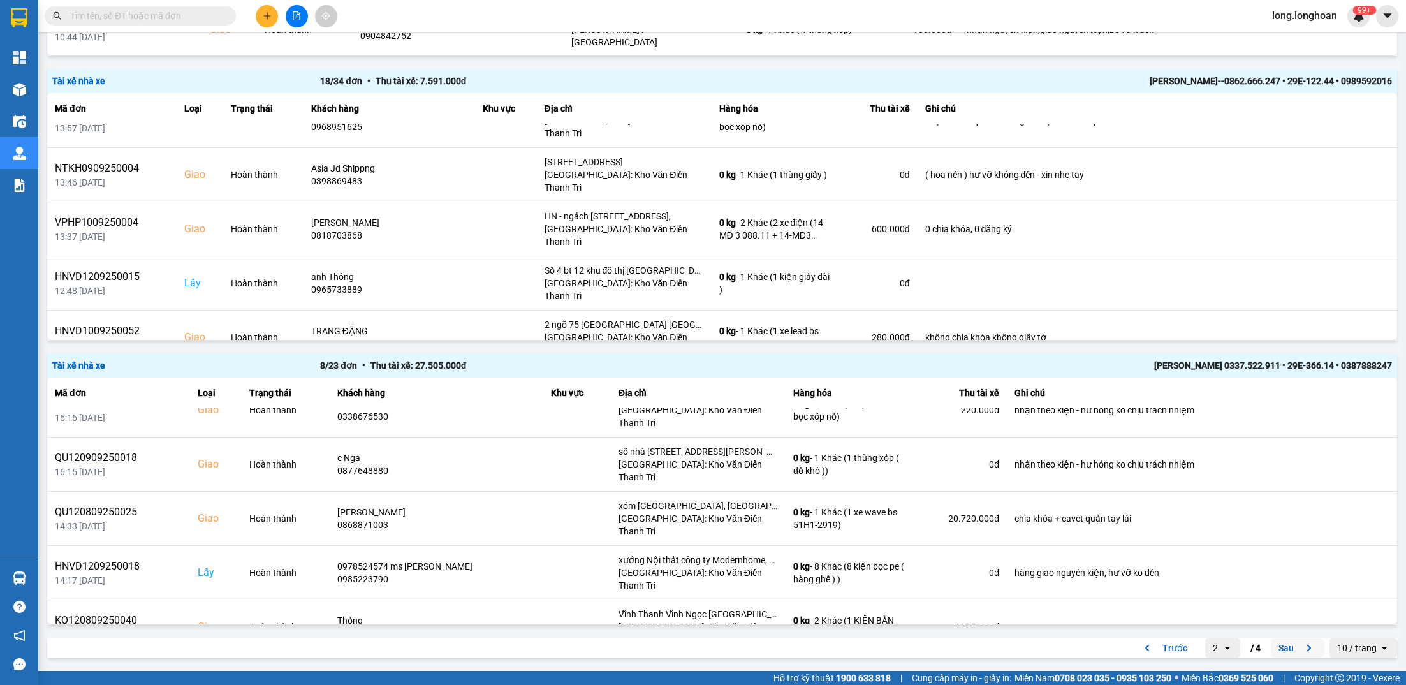
click at [1289, 652] on button "Sau" at bounding box center [1298, 647] width 54 height 19
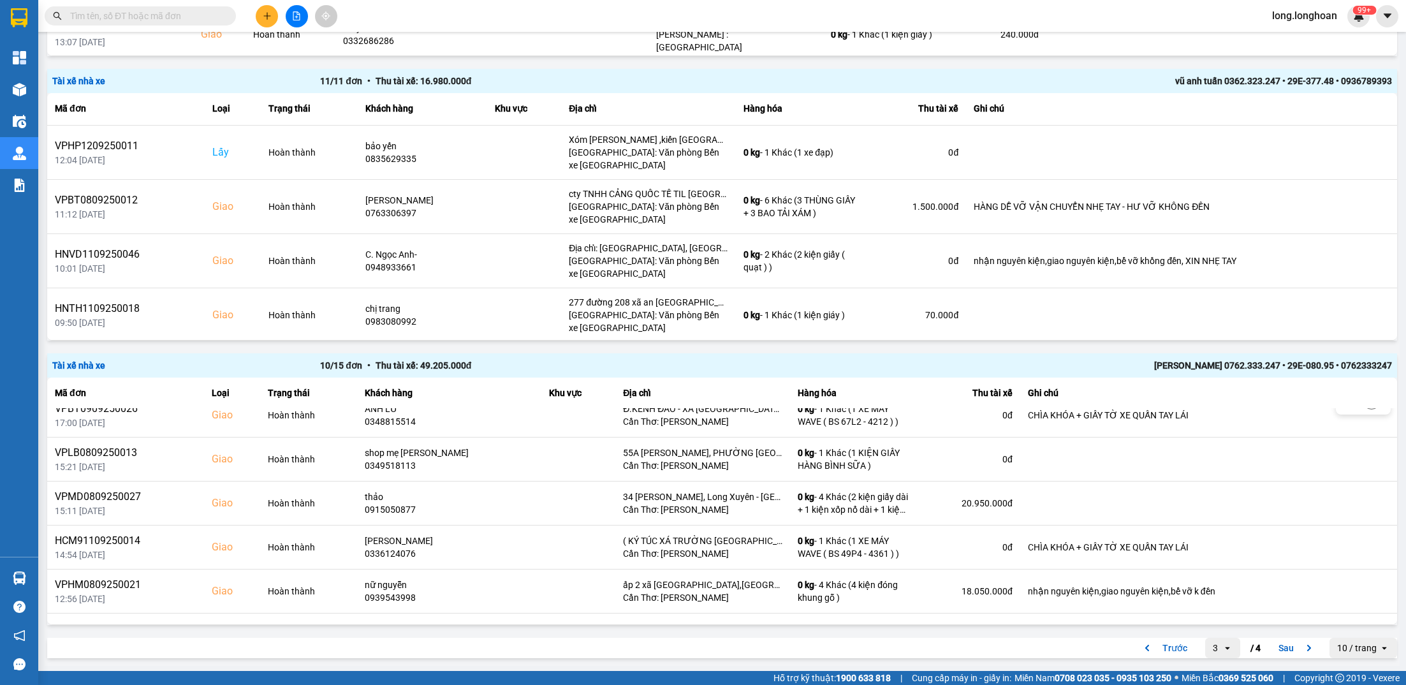
scroll to position [222, 0]
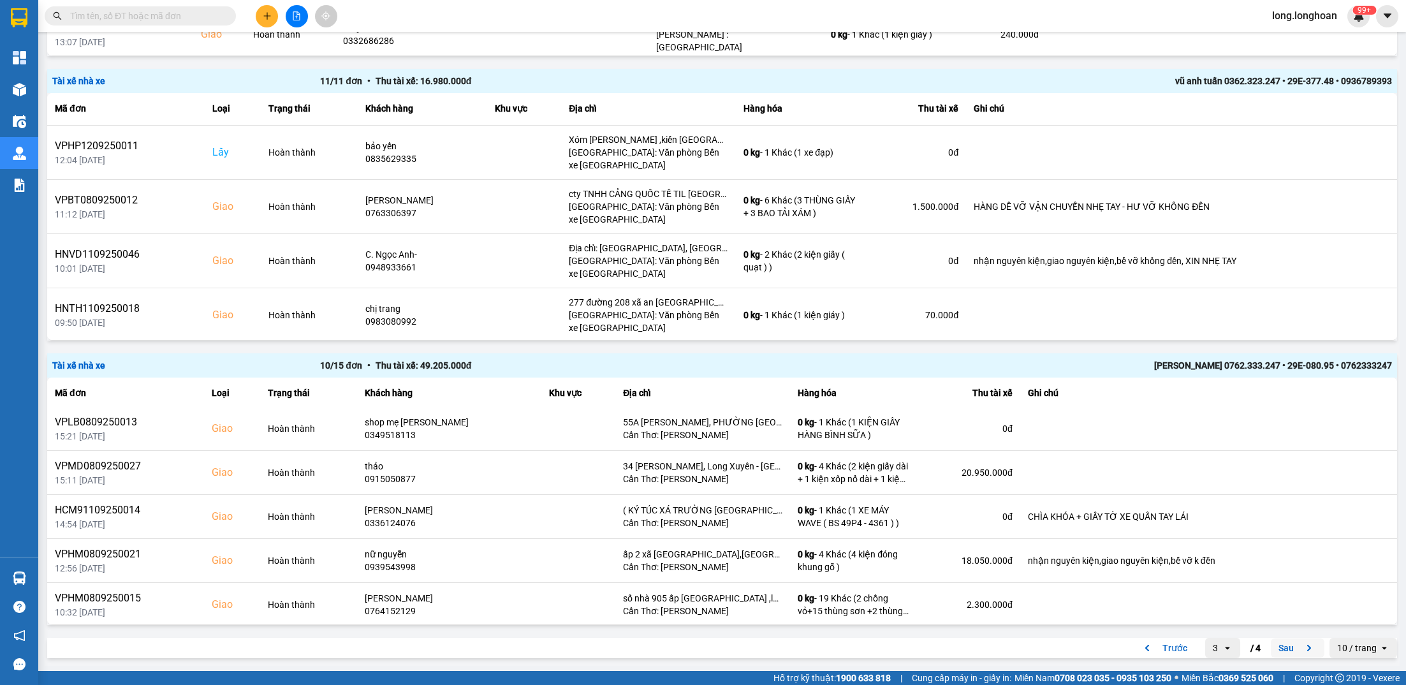
click at [1276, 652] on button "Sau" at bounding box center [1298, 647] width 54 height 19
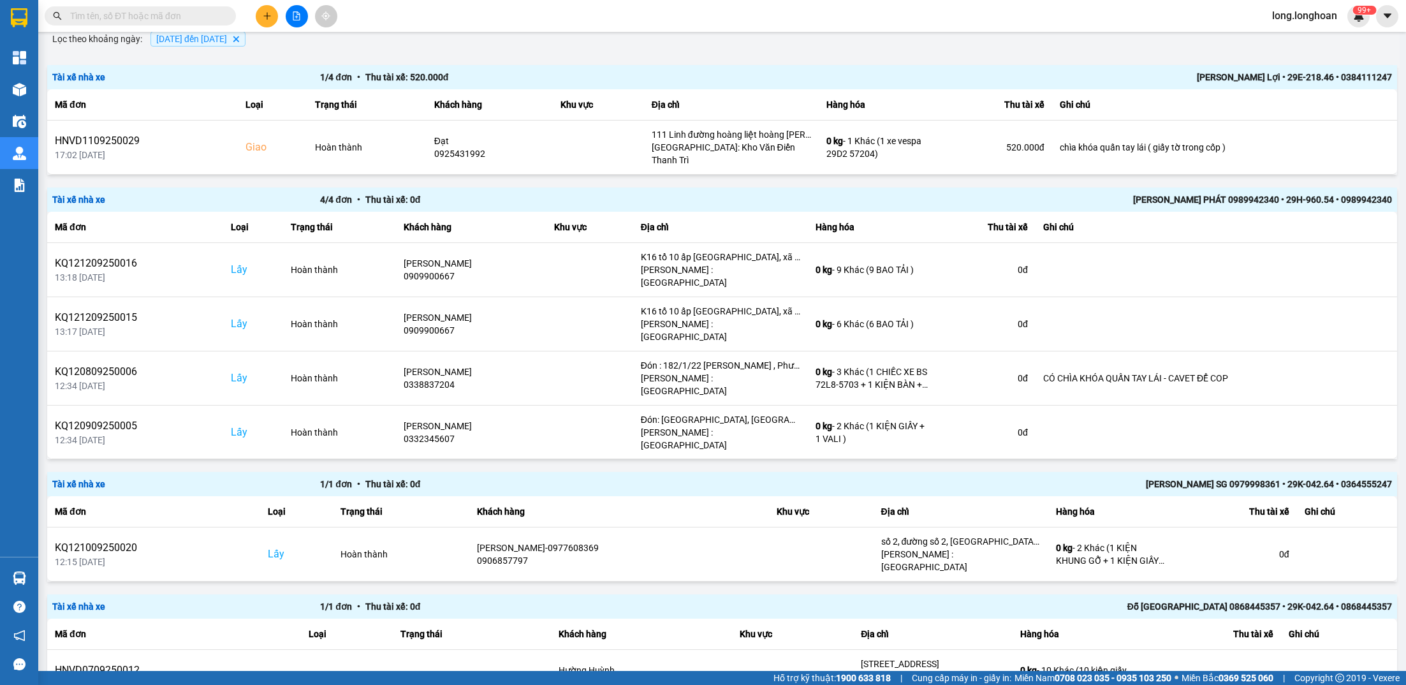
scroll to position [0, 0]
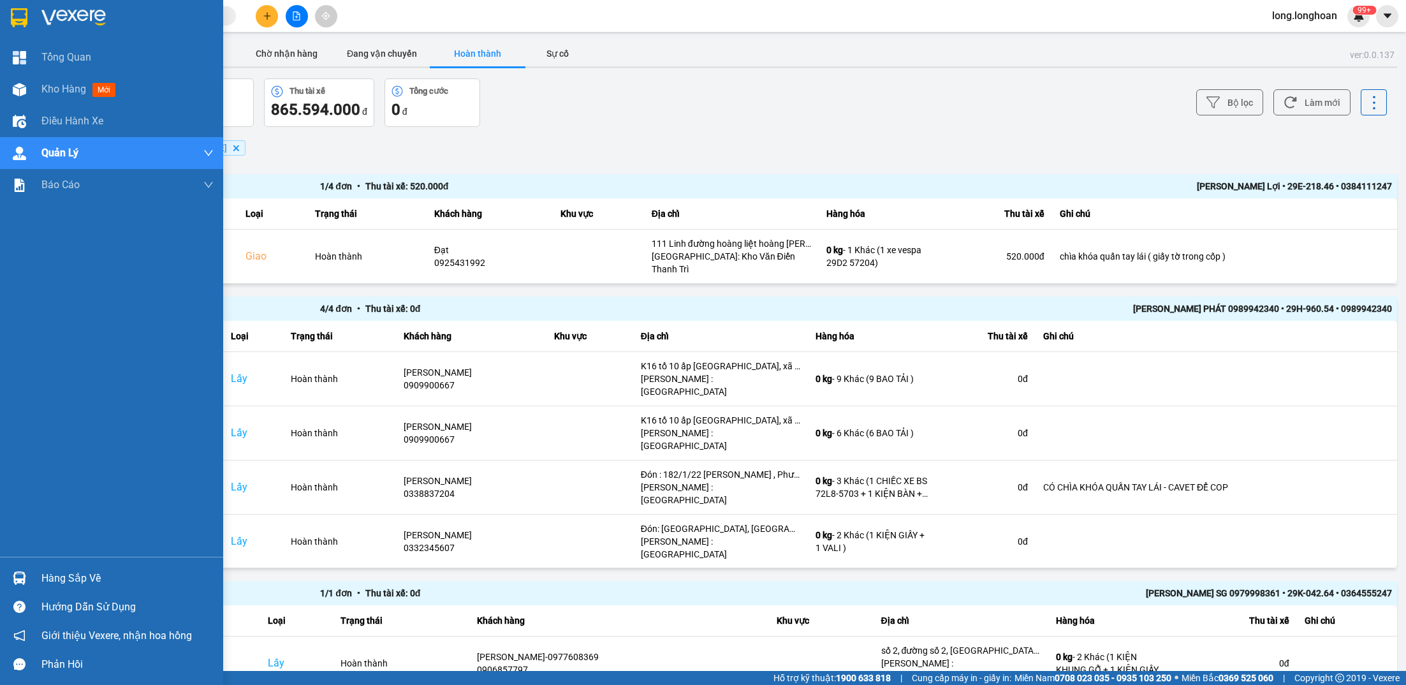
click at [25, 10] on img at bounding box center [19, 17] width 17 height 19
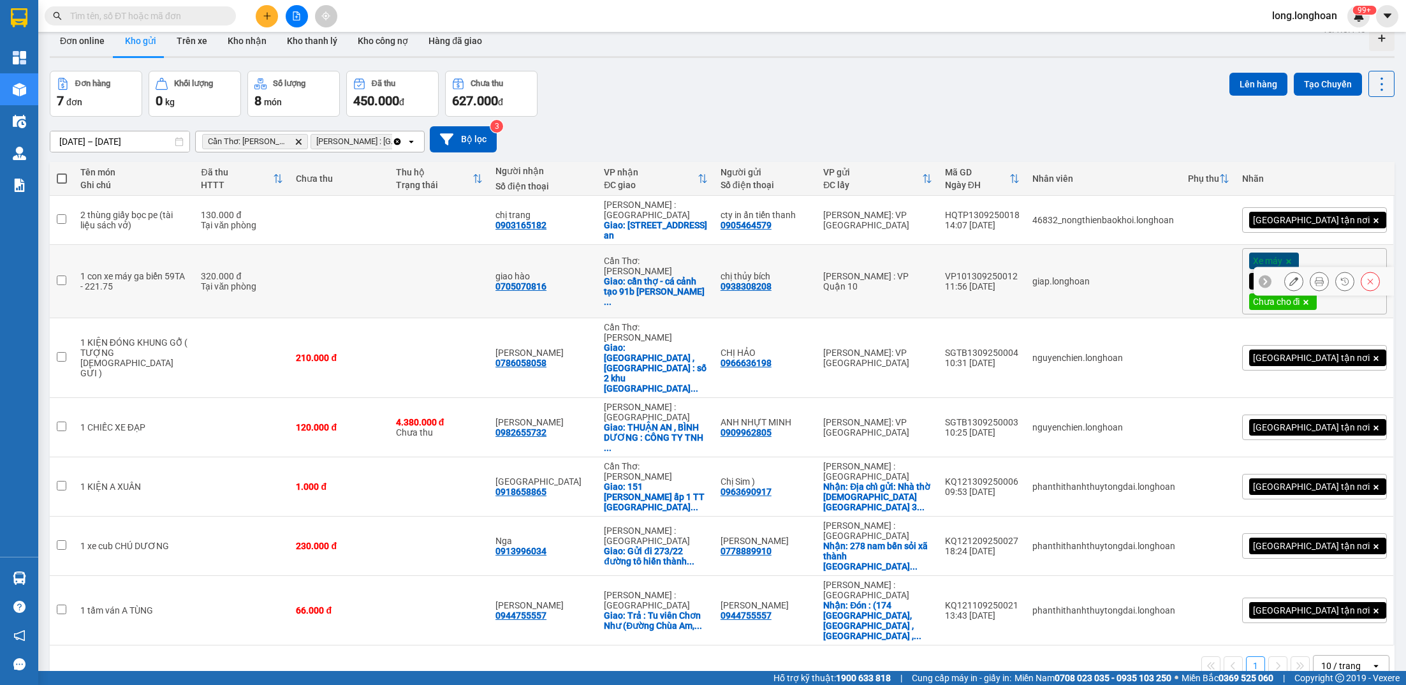
scroll to position [27, 0]
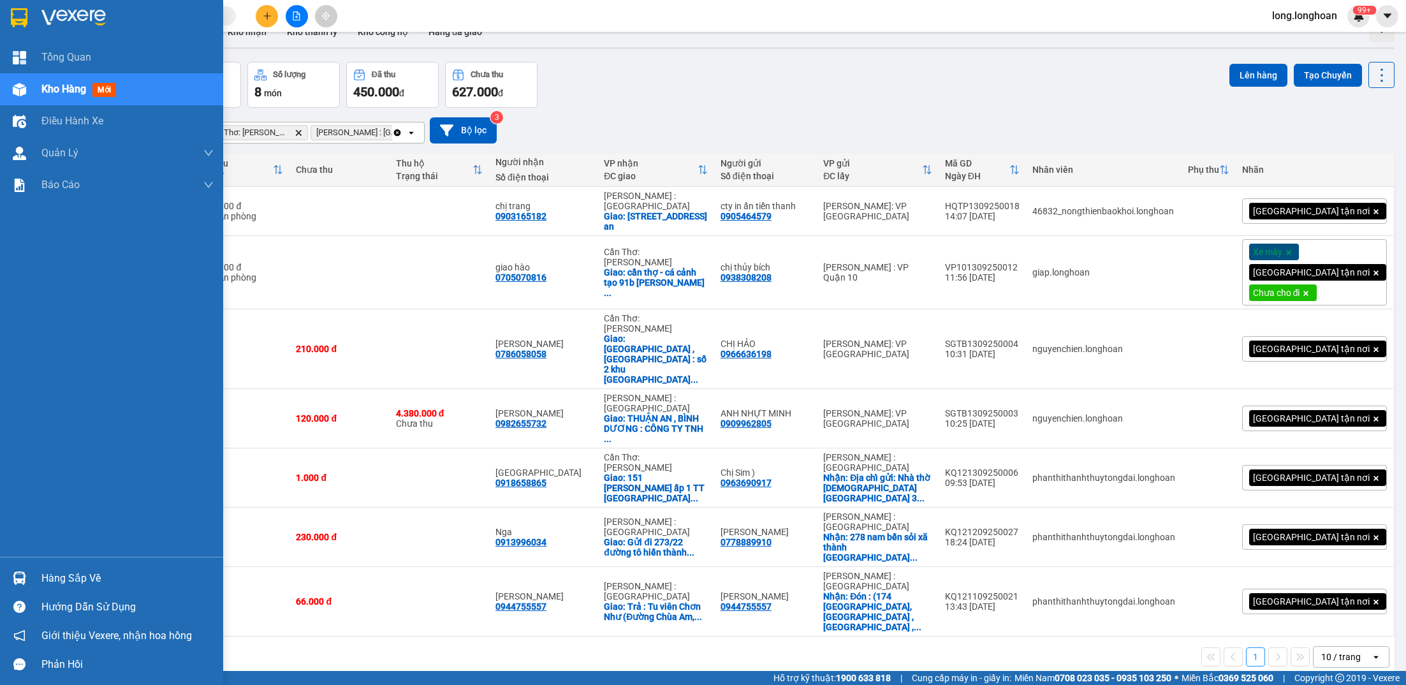
click at [12, 22] on img at bounding box center [19, 17] width 17 height 19
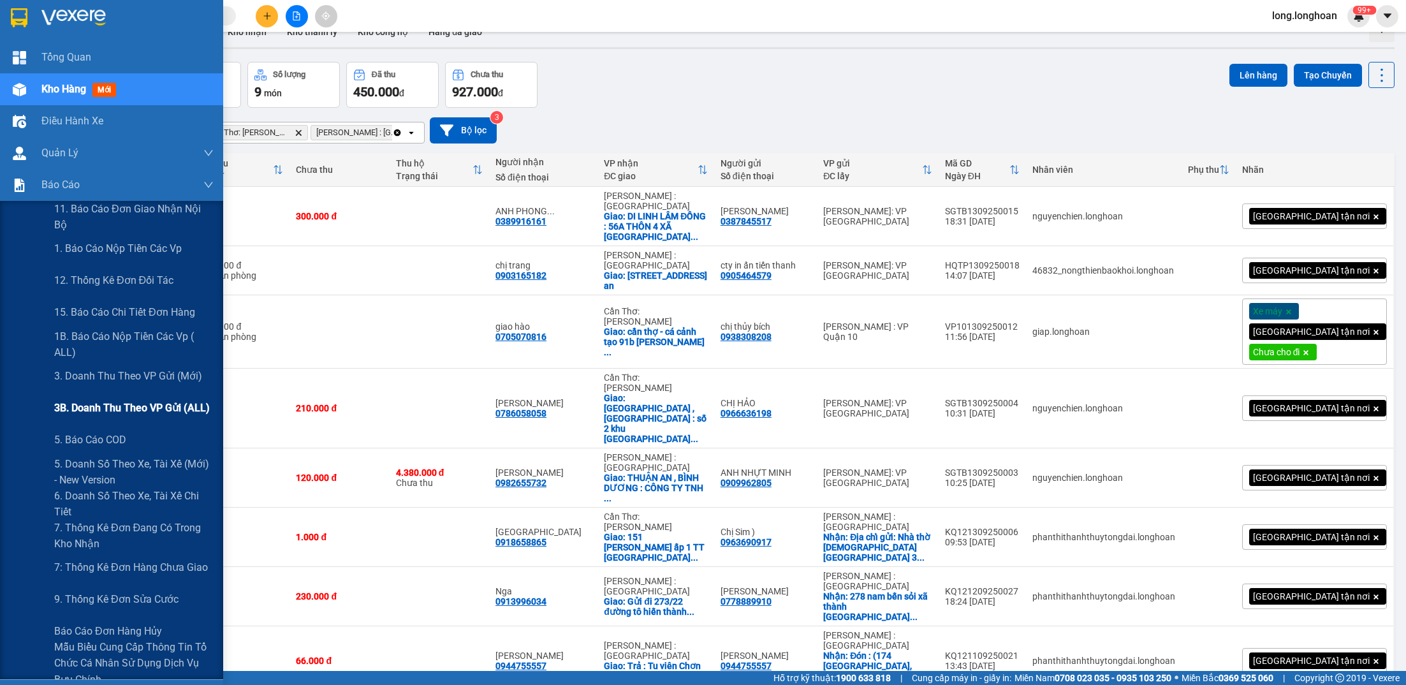
click at [144, 400] on span "3B. Doanh Thu theo VP Gửi (ALL)" at bounding box center [132, 408] width 156 height 16
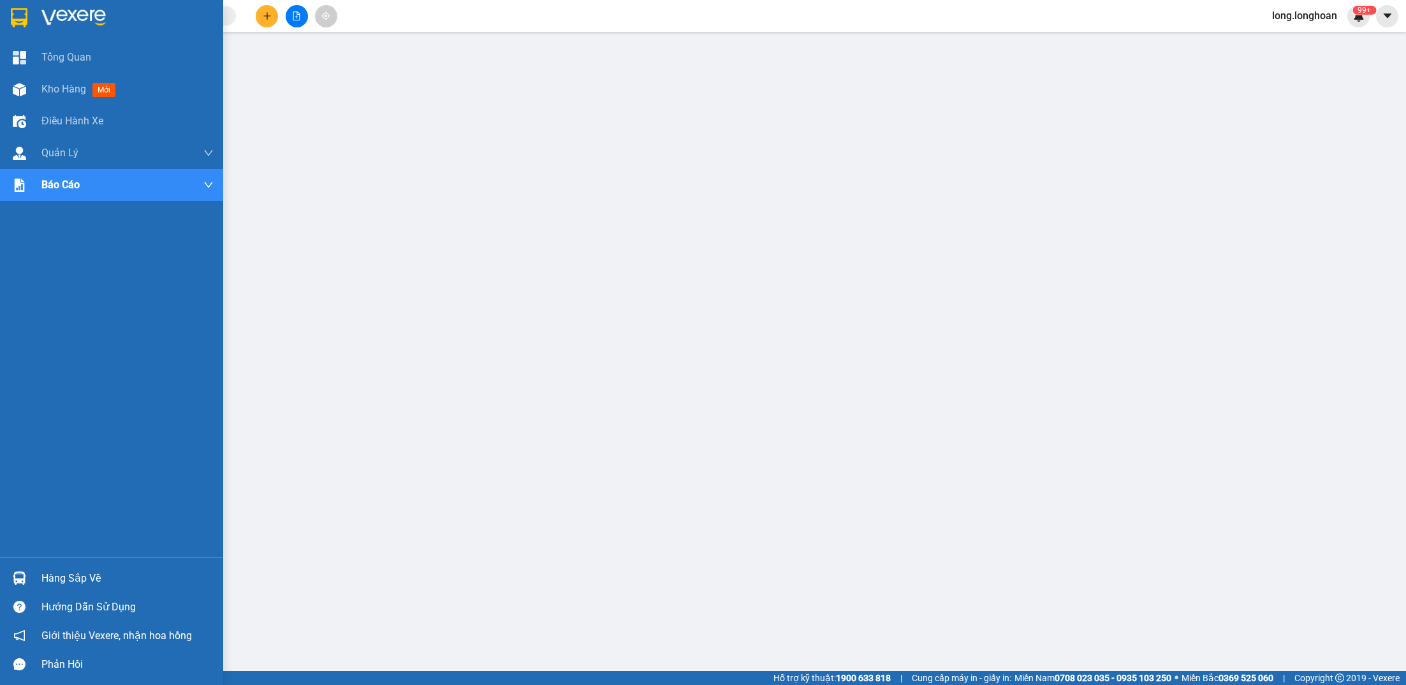
click at [20, 23] on img at bounding box center [19, 17] width 17 height 19
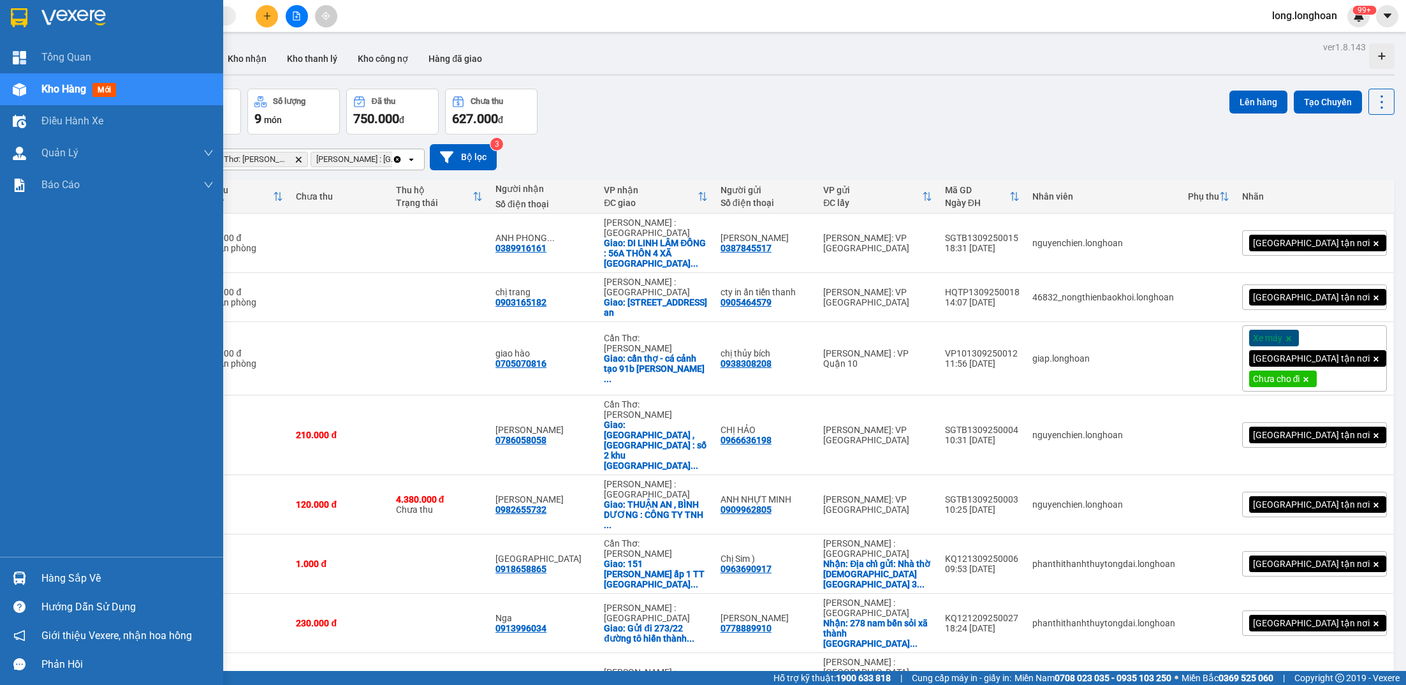
click at [18, 29] on div at bounding box center [111, 20] width 223 height 41
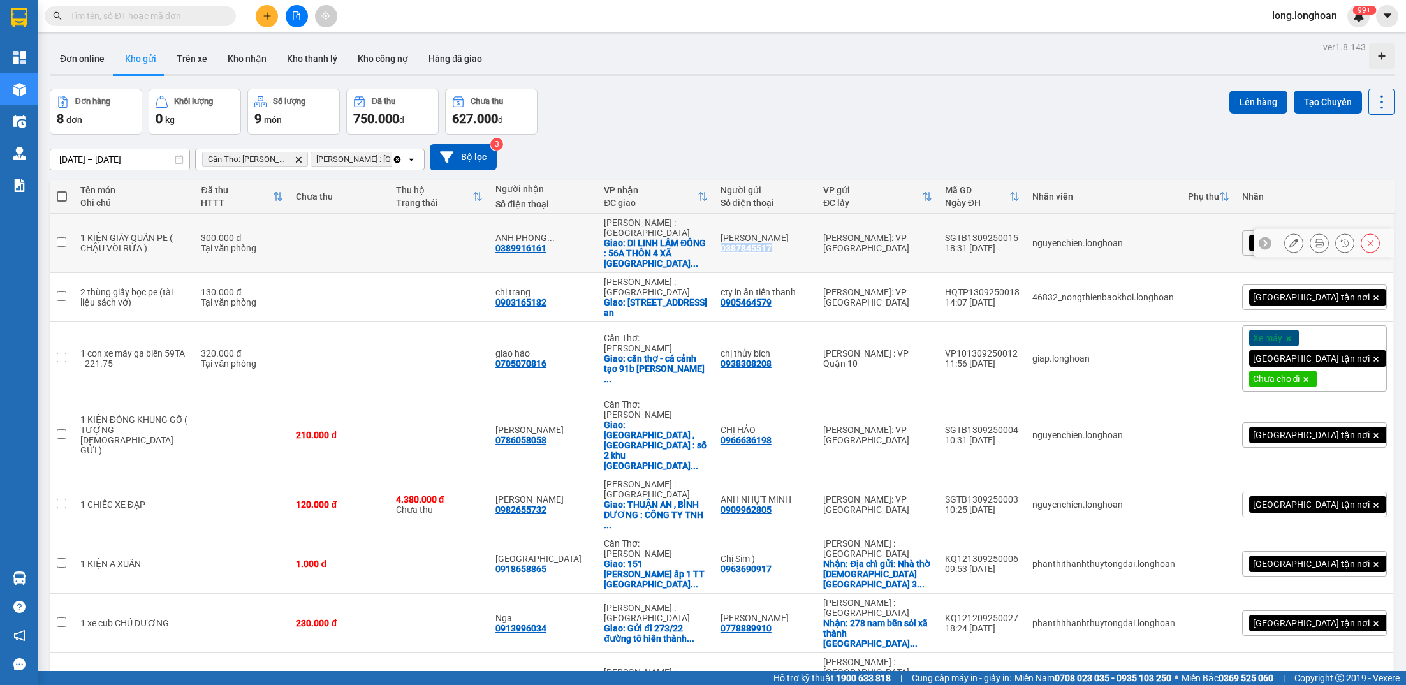
drag, startPoint x: 830, startPoint y: 247, endPoint x: 762, endPoint y: 242, distance: 67.8
click at [762, 242] on td "ANH MINH 0387845517" at bounding box center [765, 243] width 103 height 59
checkbox input "true"
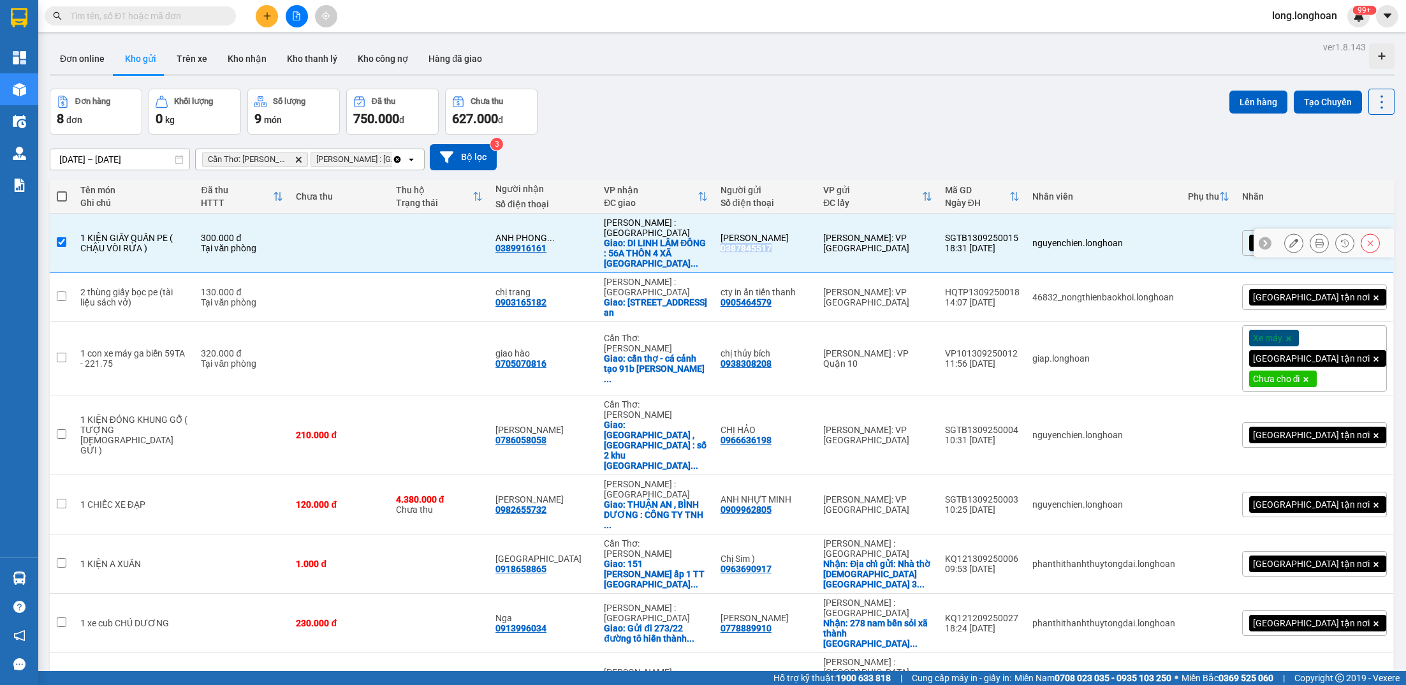
copy div "0387845517"
click at [187, 20] on input "text" at bounding box center [145, 16] width 150 height 14
paste input "0387845517"
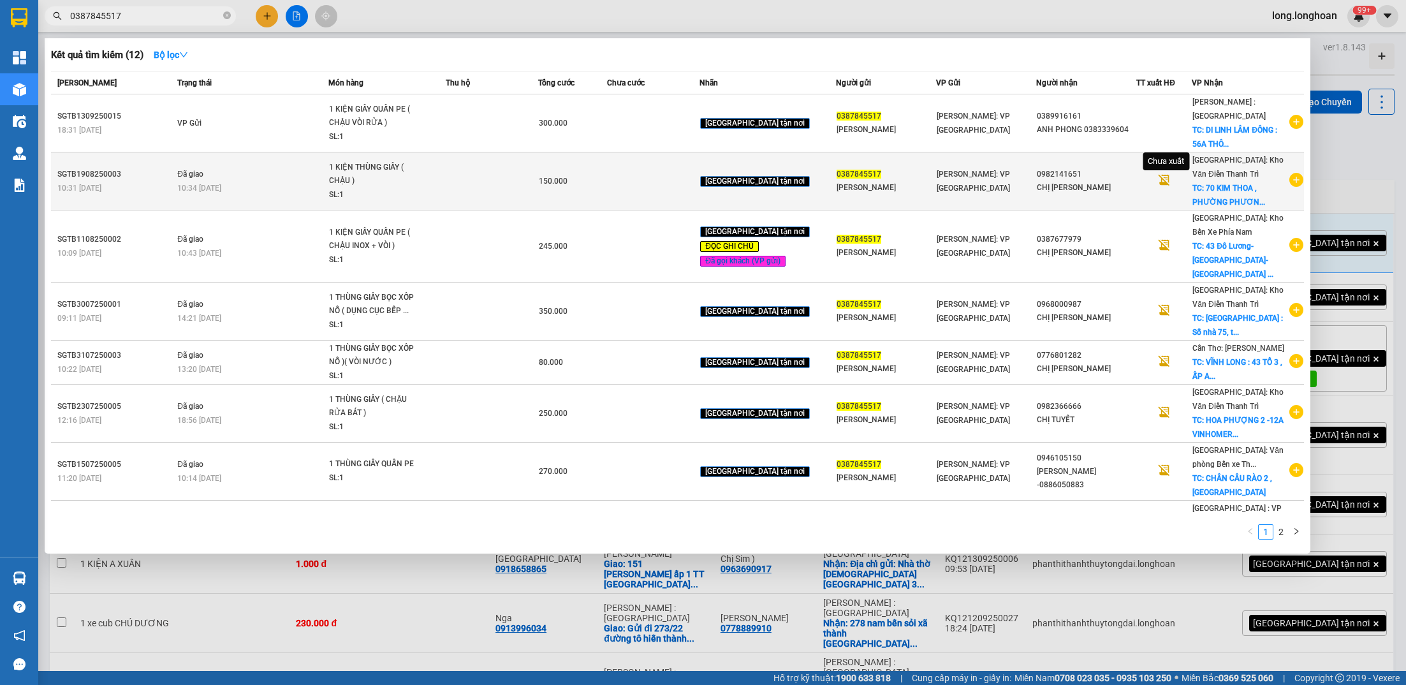
type input "0387845517"
click at [1167, 184] on icon at bounding box center [1163, 179] width 13 height 13
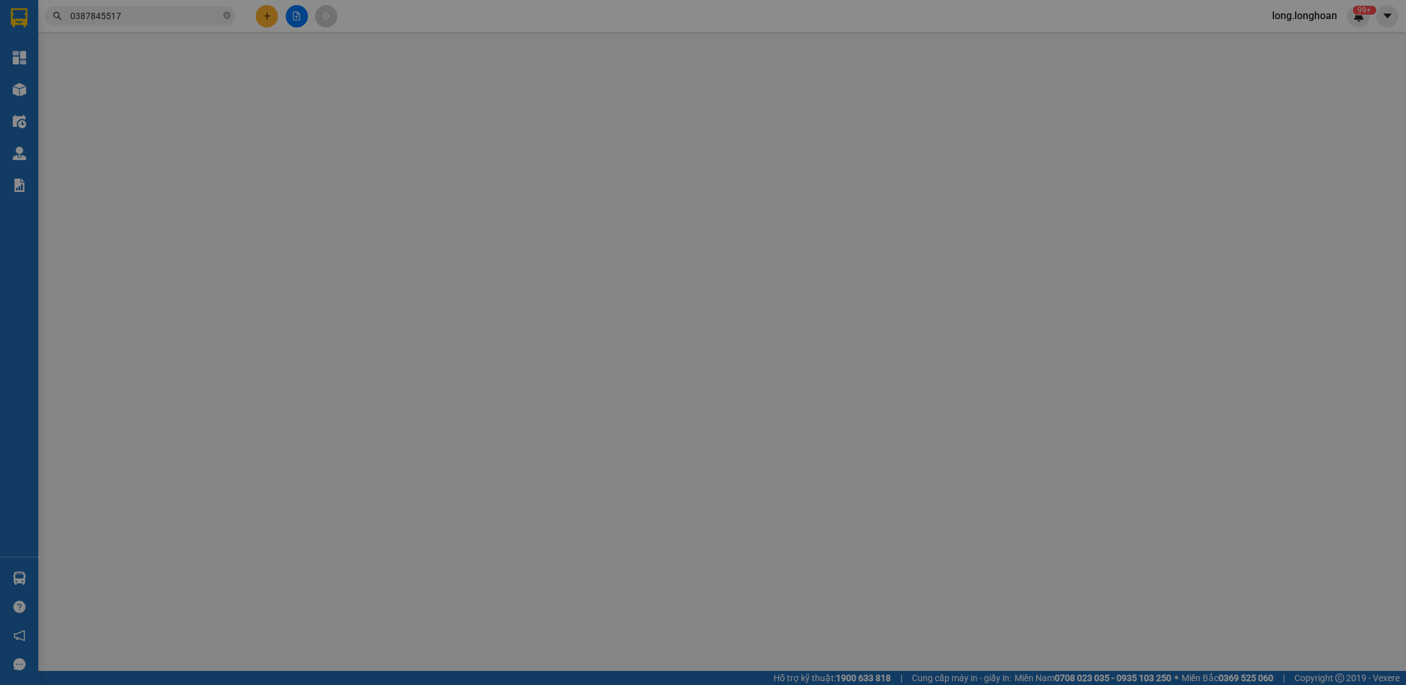
type input "0387845517"
type input "[PERSON_NAME]"
type input "0982141651"
type input "CHỊ [PERSON_NAME]"
checkbox input "true"
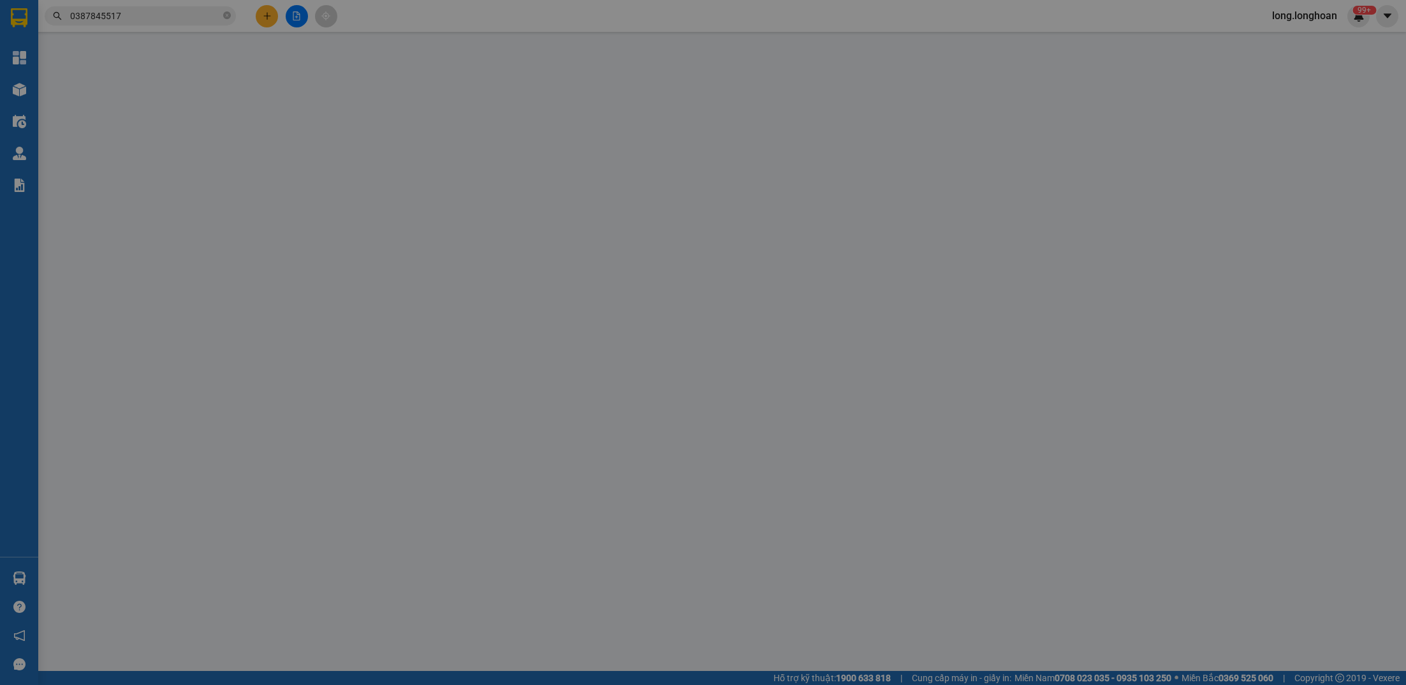
type input "70 KIM THOA , [GEOGRAPHIC_DATA] , [GEOGRAPHIC_DATA], [GEOGRAPHIC_DATA]"
type input "NHẬN NGUYÊN KIỆN GIAO NGUYÊN KIỆN, HƯ VỠ K ĐỀN"
type input "150.000"
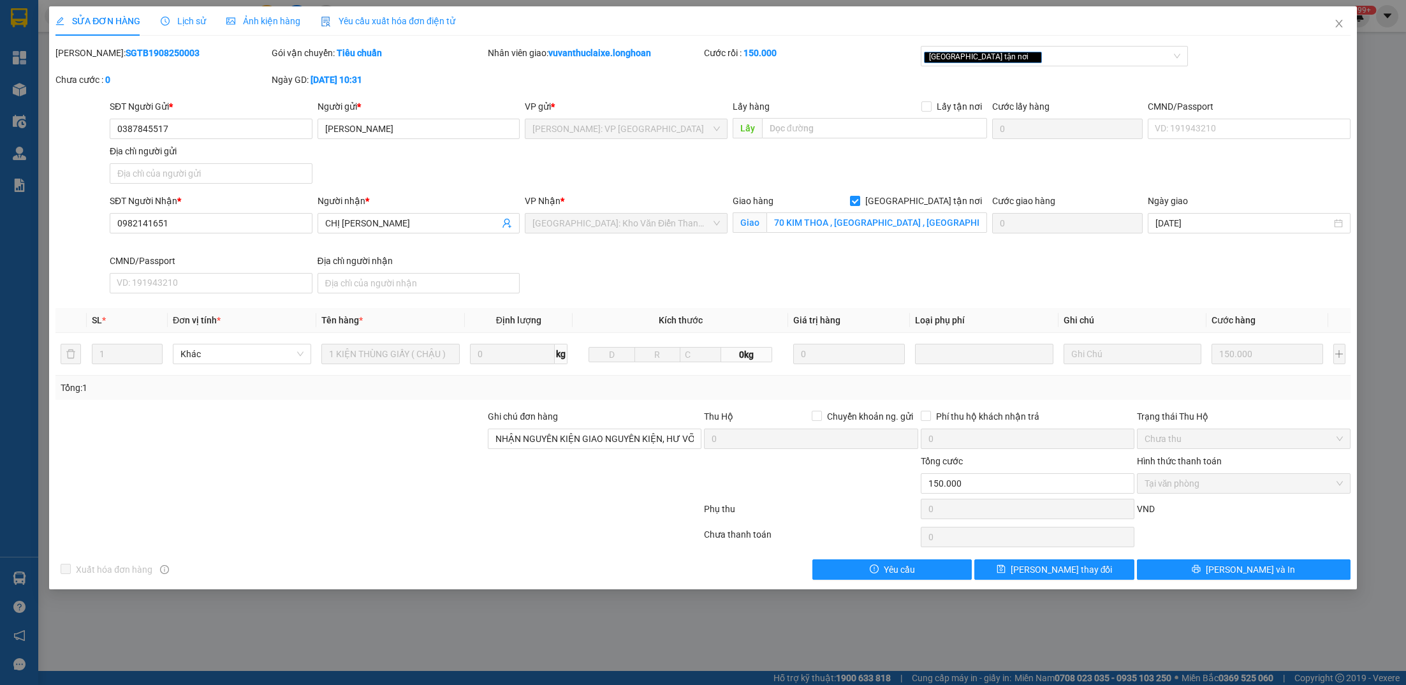
click at [408, 17] on span "Yêu cầu xuất hóa đơn điện tử" at bounding box center [388, 21] width 135 height 10
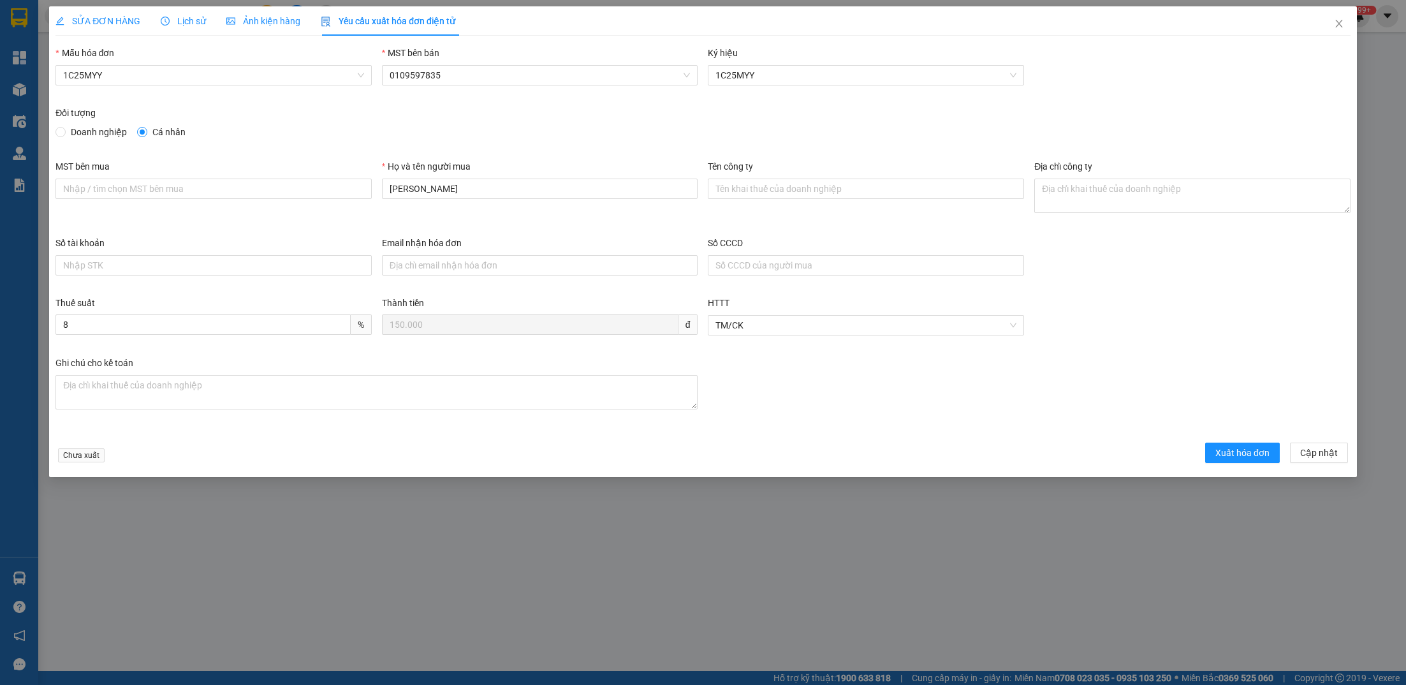
click at [117, 135] on span "Doanh nghiệp" at bounding box center [99, 132] width 66 height 14
click at [64, 135] on input "Doanh nghiệp" at bounding box center [59, 131] width 9 height 9
radio input "true"
radio input "false"
click at [258, 191] on input "MST bên mua" at bounding box center [213, 189] width 316 height 20
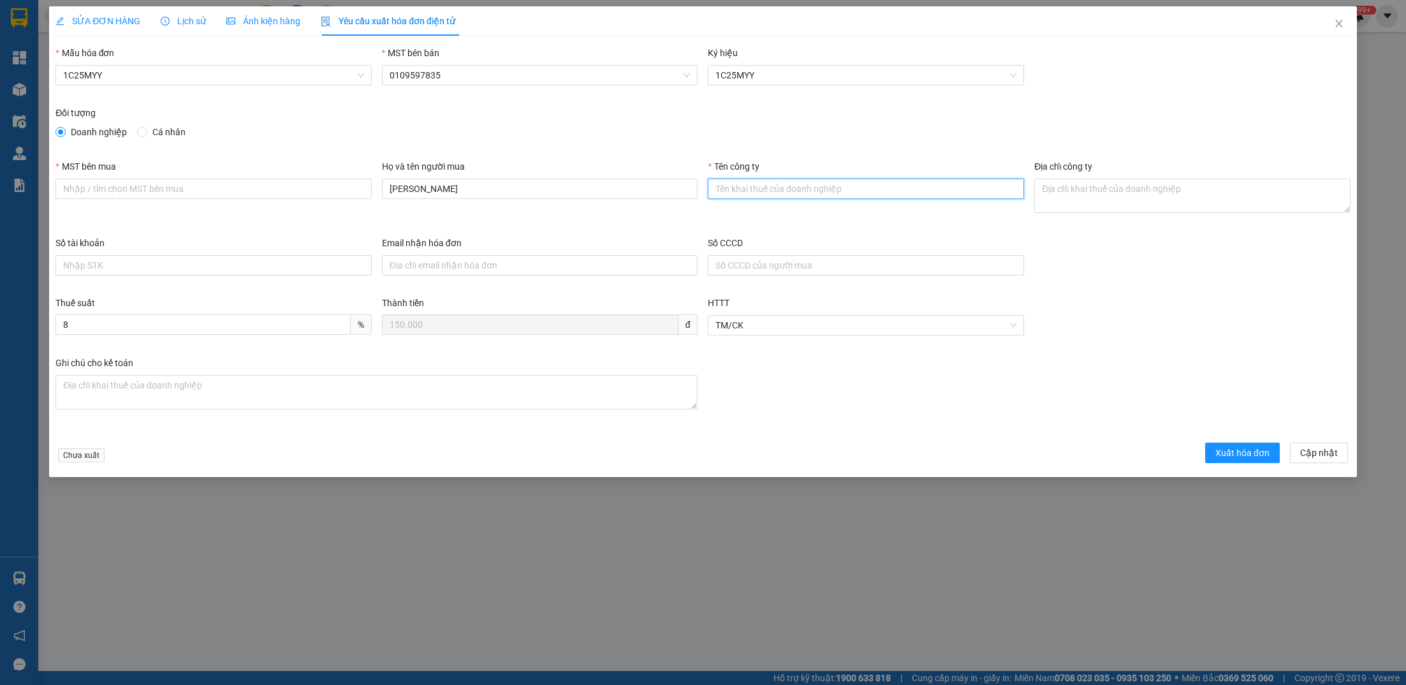
click at [902, 188] on input "Tên công ty" at bounding box center [866, 189] width 316 height 20
click at [462, 267] on input "Email nhận hóa đơn" at bounding box center [540, 265] width 316 height 20
click at [748, 277] on div "Số CCCD" at bounding box center [866, 258] width 316 height 45
click at [761, 272] on input "Số CCCD" at bounding box center [866, 265] width 316 height 20
click at [319, 272] on input "Số tài khoản" at bounding box center [213, 265] width 316 height 20
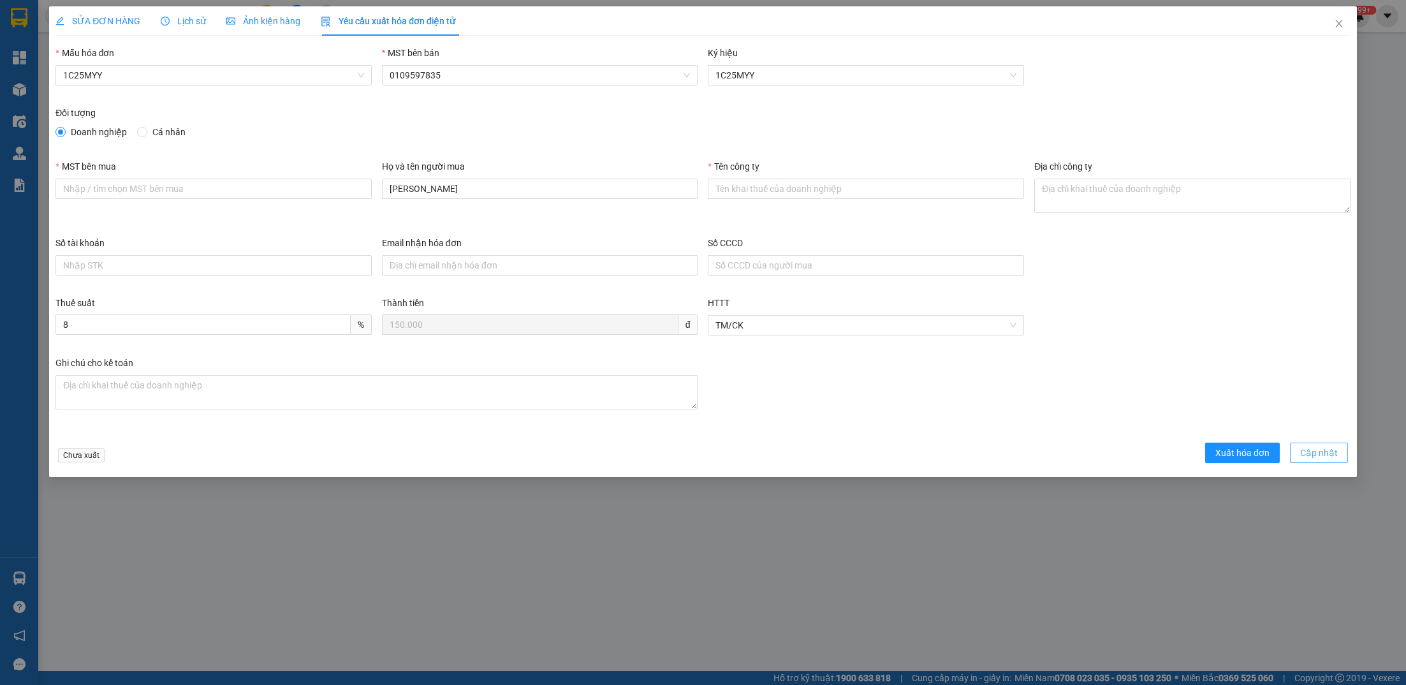
click at [1313, 451] on span "Cập nhật" at bounding box center [1319, 453] width 38 height 14
click at [1344, 20] on span "Close" at bounding box center [1339, 24] width 36 height 36
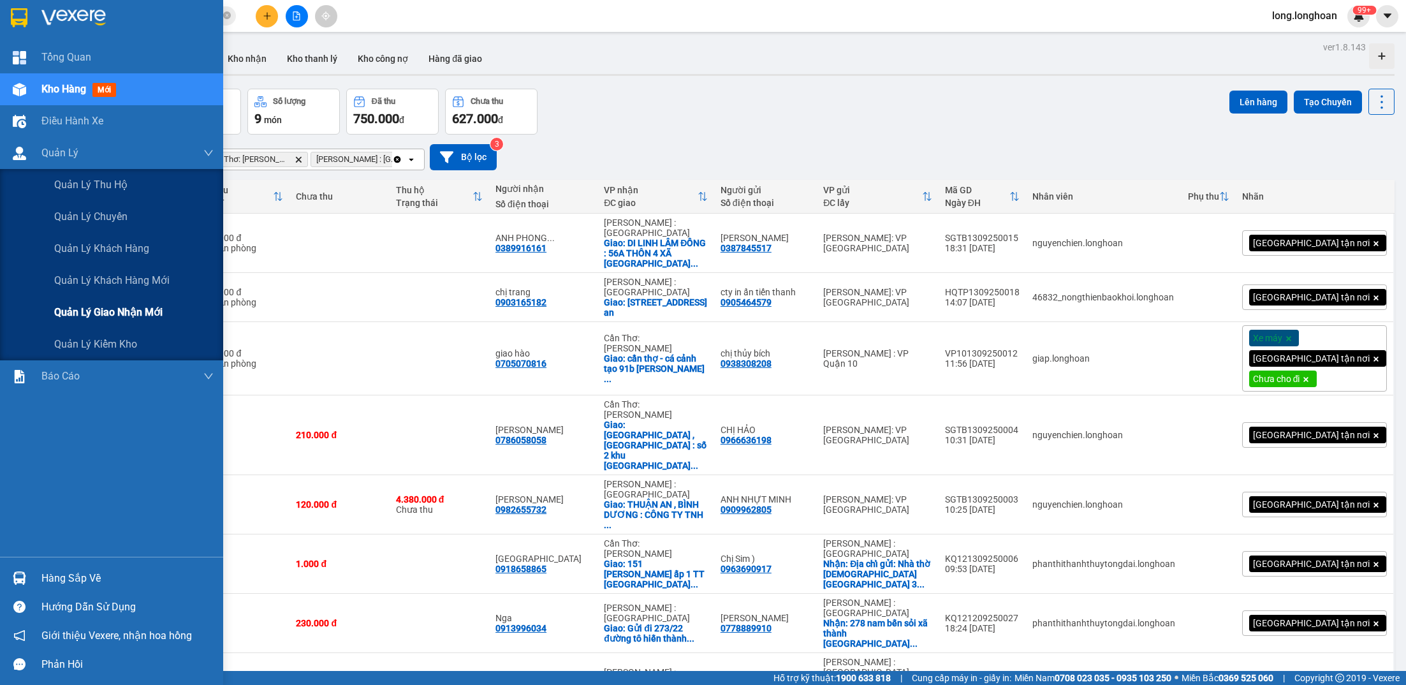
click at [131, 302] on div "Quản lý giao nhận mới" at bounding box center [133, 312] width 159 height 32
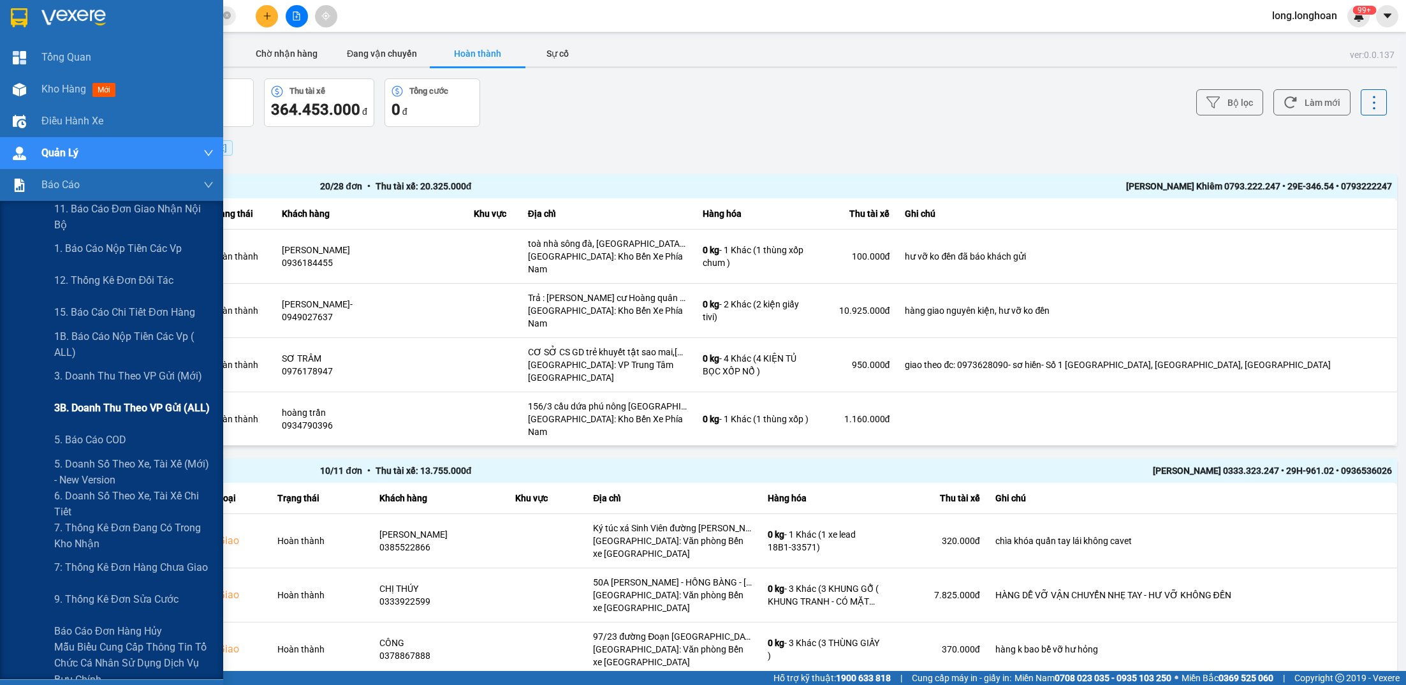
click at [161, 400] on span "3B. Doanh Thu theo VP Gửi (ALL)" at bounding box center [132, 408] width 156 height 16
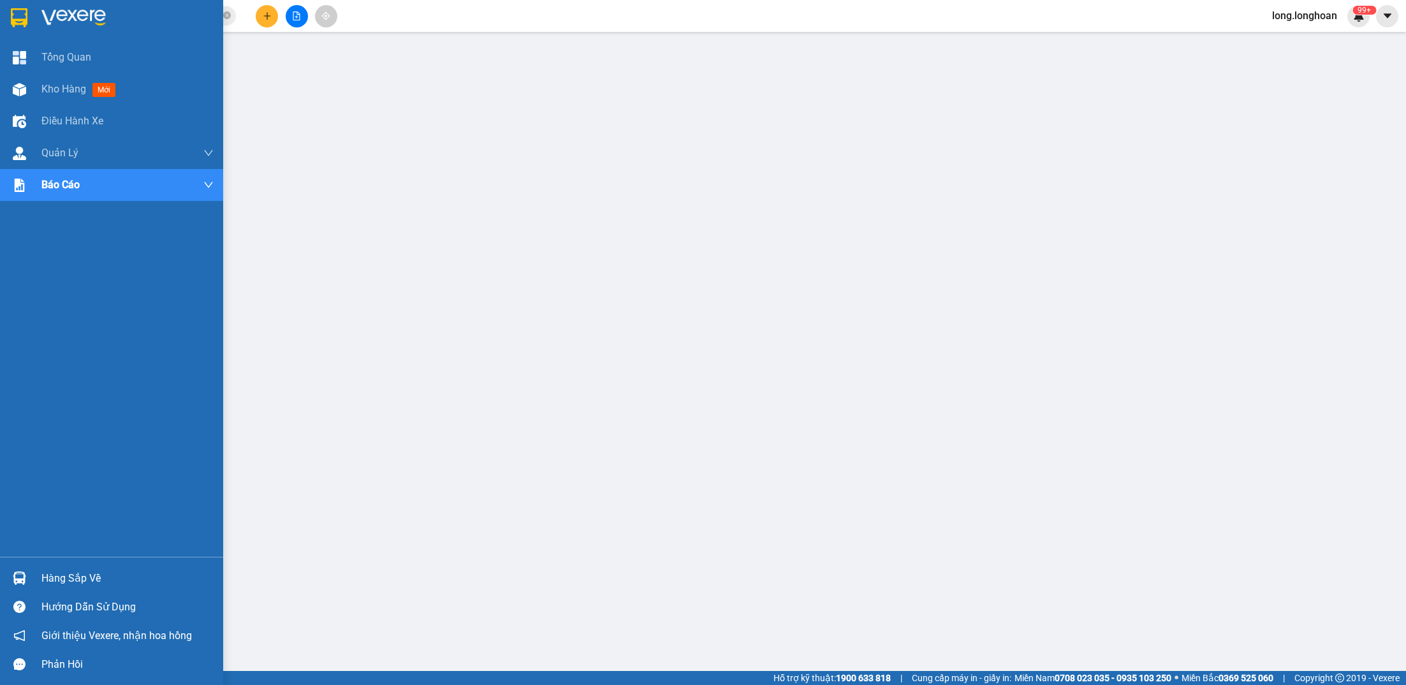
click at [28, 26] on div at bounding box center [19, 17] width 22 height 22
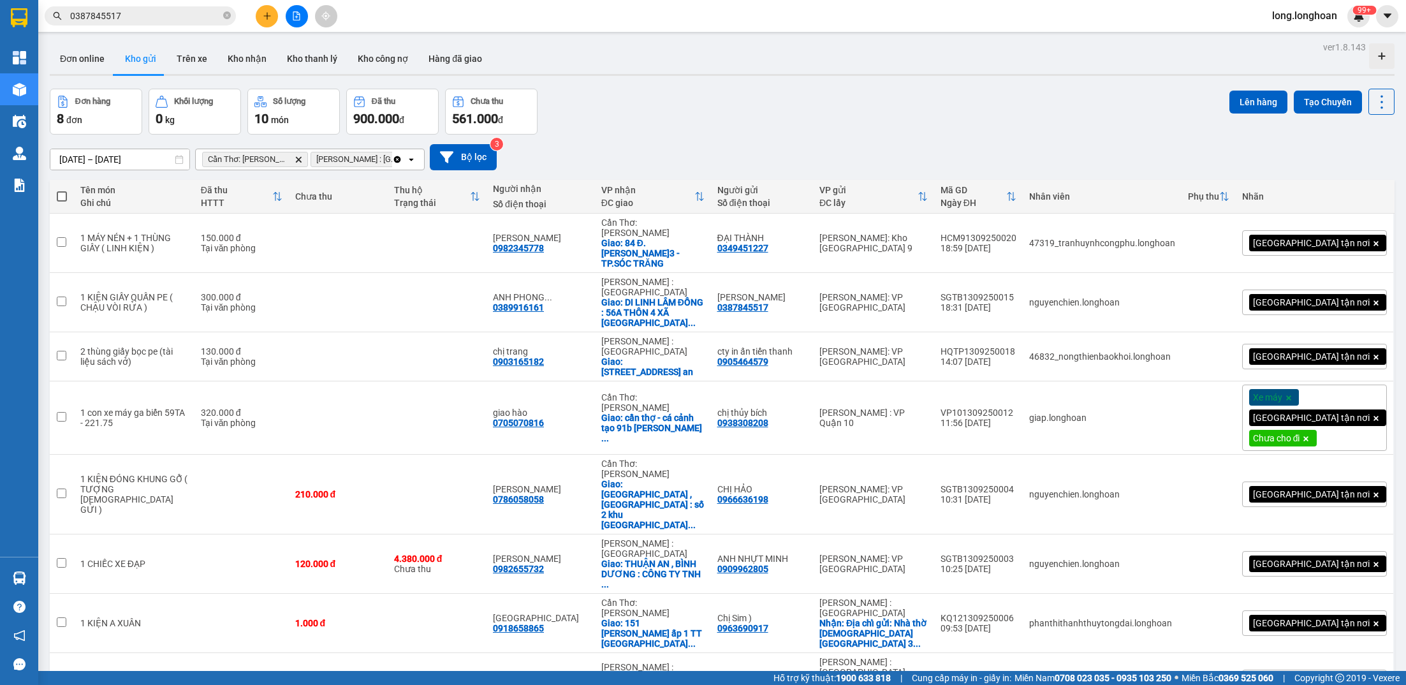
click at [302, 24] on button at bounding box center [297, 16] width 22 height 22
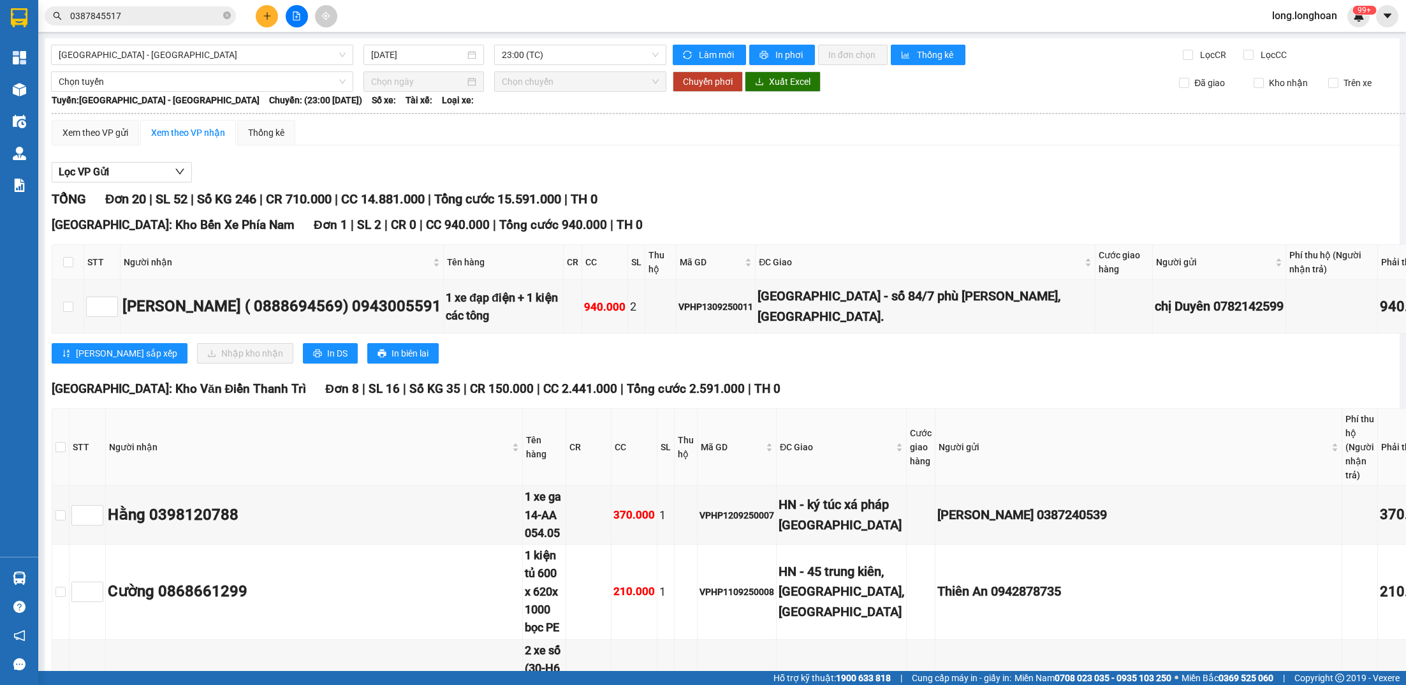
scroll to position [50, 0]
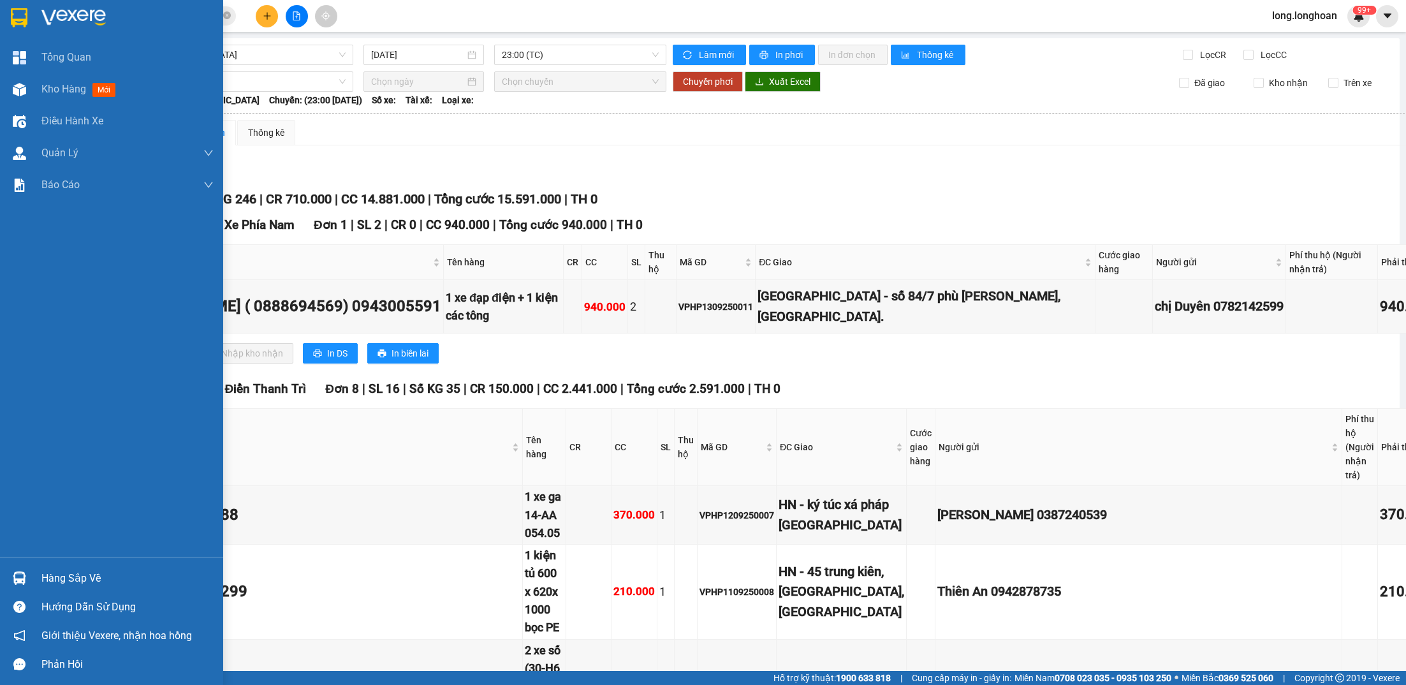
click at [84, 14] on img at bounding box center [73, 17] width 64 height 19
